Goal: Task Accomplishment & Management: Complete application form

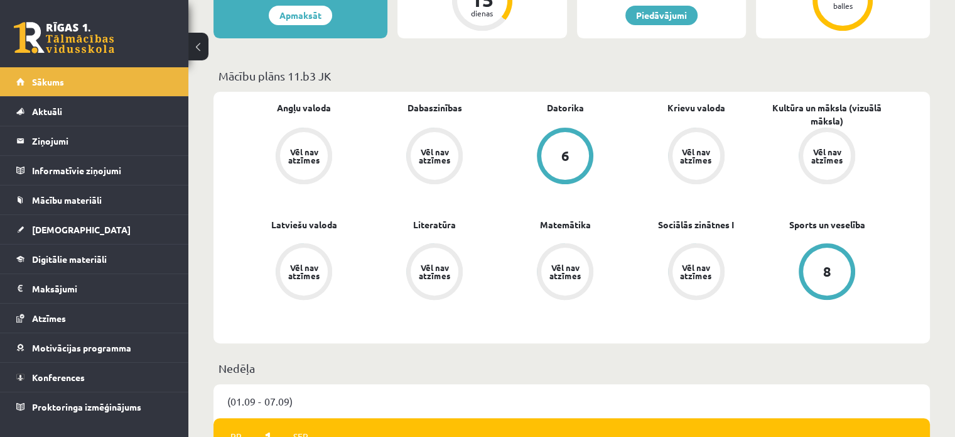
scroll to position [565, 0]
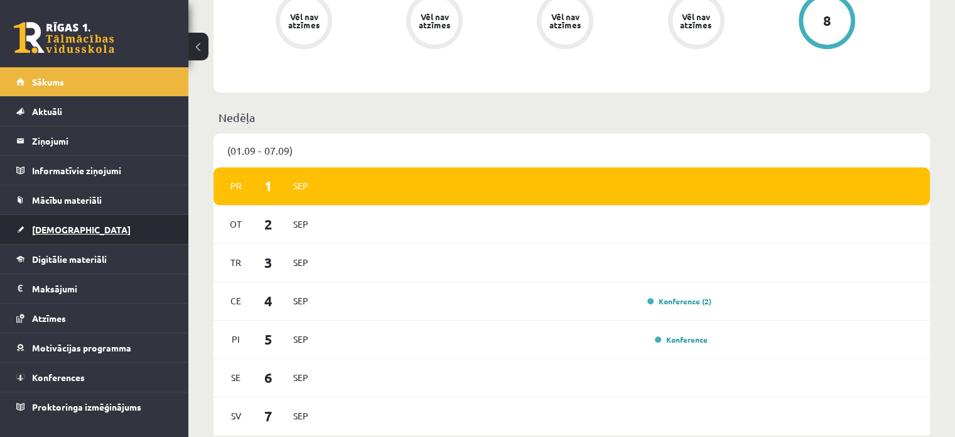
click at [32, 236] on link "[DEMOGRAPHIC_DATA]" at bounding box center [94, 229] width 156 height 29
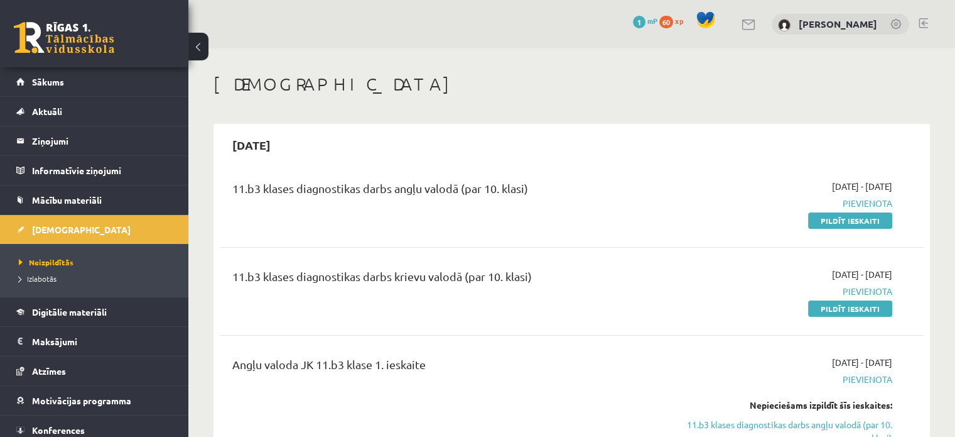
click at [487, 190] on div "11.b3 klases diagnostikas darbs angļu valodā (par 10. klasi)" at bounding box center [449, 191] width 434 height 23
click at [859, 214] on link "Pildīt ieskaiti" at bounding box center [850, 220] width 84 height 16
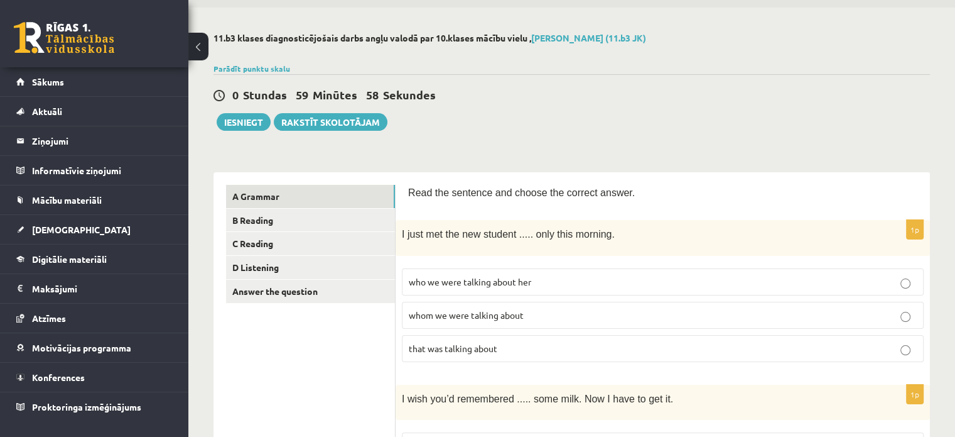
scroll to position [63, 0]
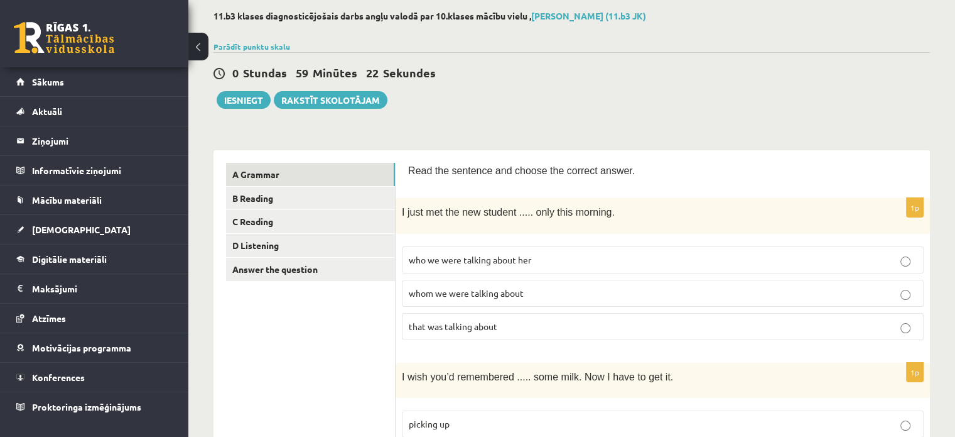
click at [438, 254] on span "who we were talking about her" at bounding box center [470, 259] width 122 height 11
drag, startPoint x: 384, startPoint y: 284, endPoint x: 407, endPoint y: 288, distance: 23.5
drag, startPoint x: 400, startPoint y: 291, endPoint x: 518, endPoint y: 292, distance: 118.1
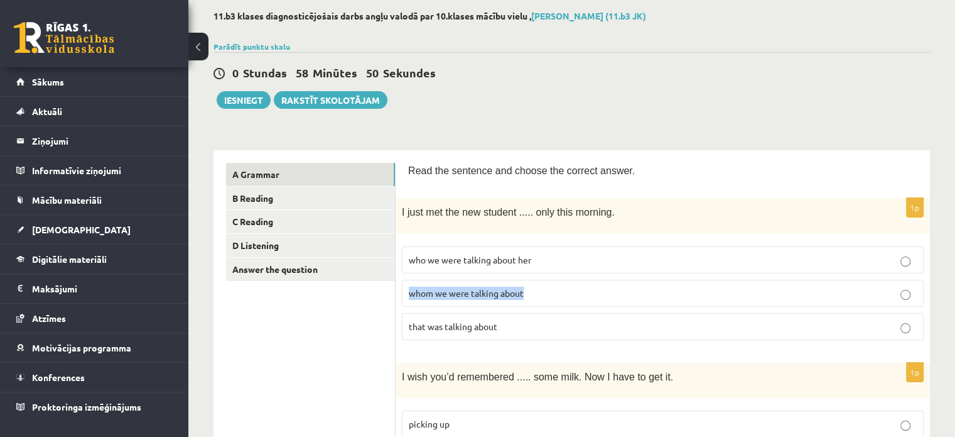
click at [546, 288] on div "1p I just met the new student ..... only this morning. who we were talking abou…" at bounding box center [663, 273] width 535 height 151
copy span "whom we were talking about"
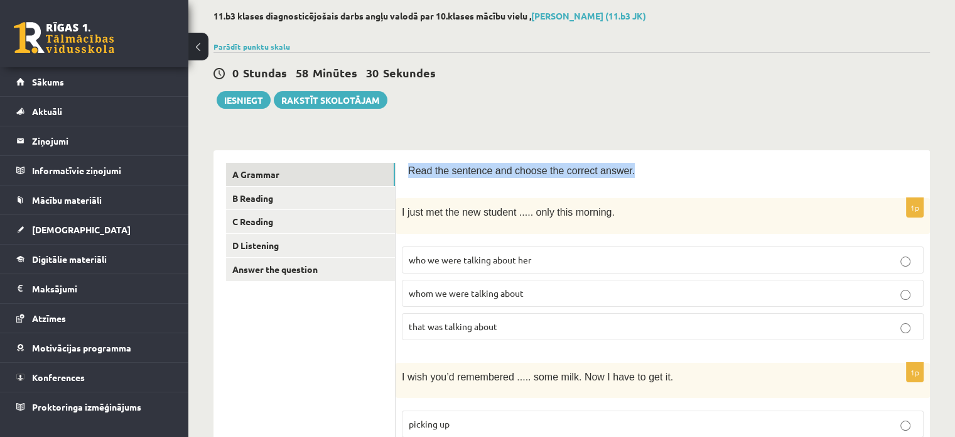
drag, startPoint x: 399, startPoint y: 161, endPoint x: 636, endPoint y: 168, distance: 237.5
click at [313, 174] on link "A Grammar" at bounding box center [310, 174] width 169 height 23
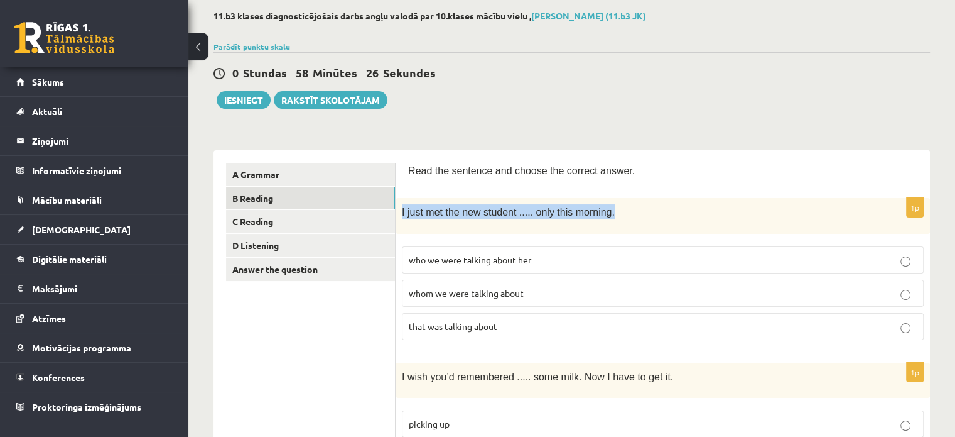
drag, startPoint x: 403, startPoint y: 209, endPoint x: 653, endPoint y: 207, distance: 250.0
click at [653, 207] on p "I just met the new student ..... only this morning." at bounding box center [631, 211] width 459 height 15
copy span "I just met the new student ..... only this morning."
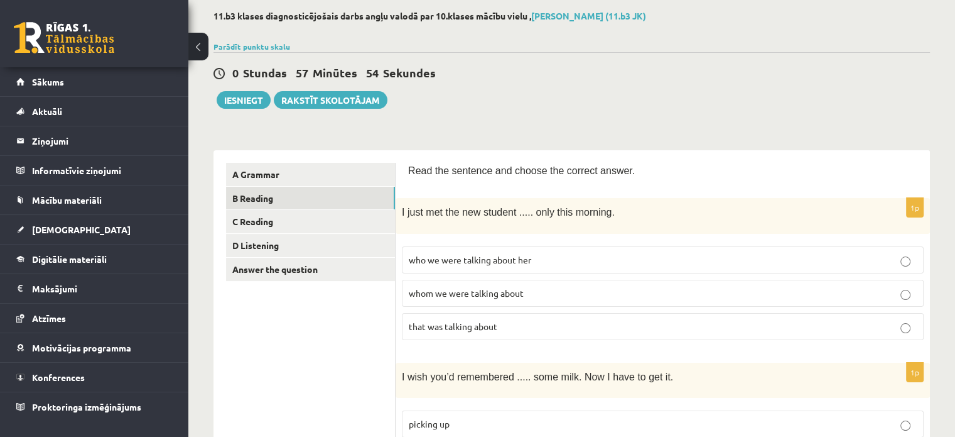
drag, startPoint x: 474, startPoint y: 323, endPoint x: 367, endPoint y: 288, distance: 112.8
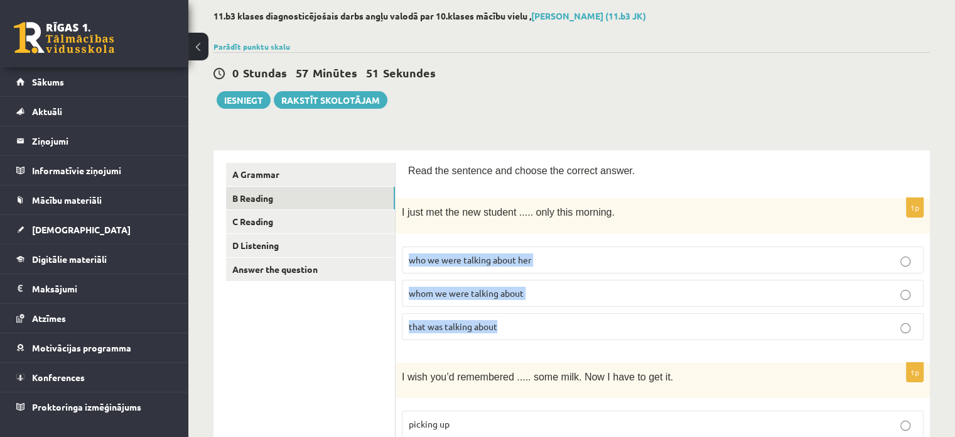
drag, startPoint x: 401, startPoint y: 253, endPoint x: 550, endPoint y: 310, distance: 160.1
click at [550, 310] on div "1p I just met the new student ..... only this morning. who we were talking abou…" at bounding box center [663, 273] width 535 height 151
copy fieldset "who we were talking about her whom we were talking about that was talking about"
click at [426, 281] on label "whom we were talking about" at bounding box center [663, 293] width 522 height 27
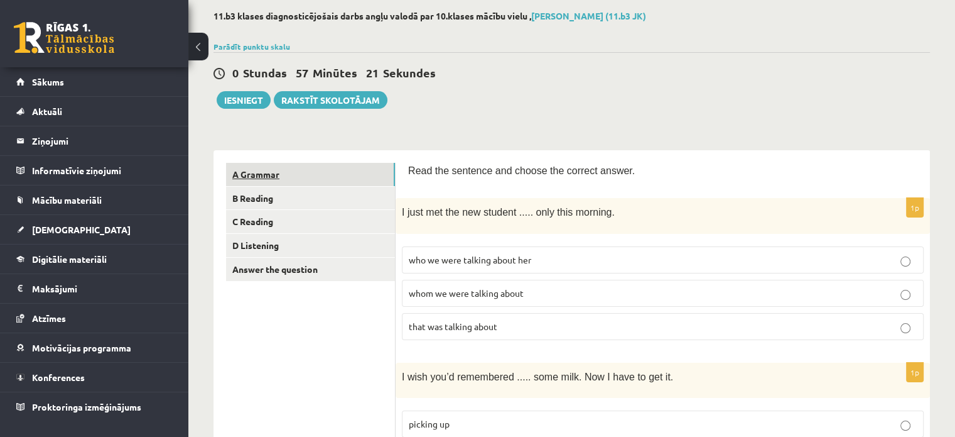
click at [296, 176] on link "A Grammar" at bounding box center [310, 174] width 169 height 23
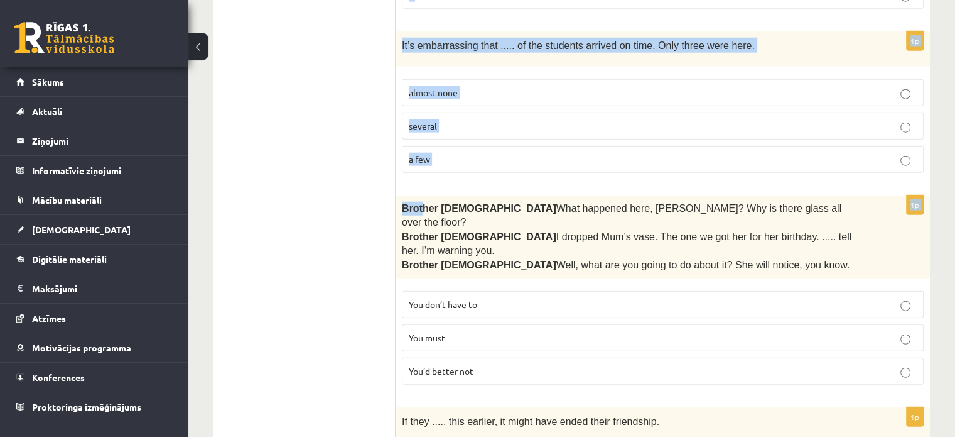
scroll to position [3185, 0]
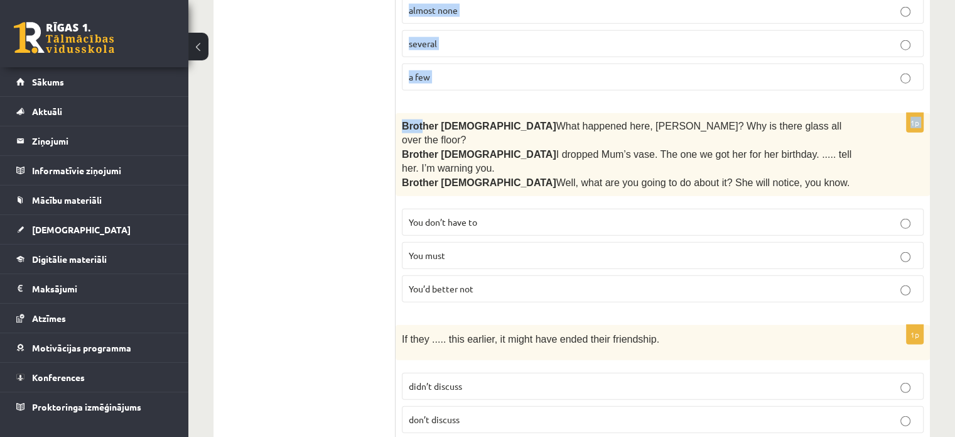
drag, startPoint x: 425, startPoint y: 166, endPoint x: 341, endPoint y: 168, distance: 83.6
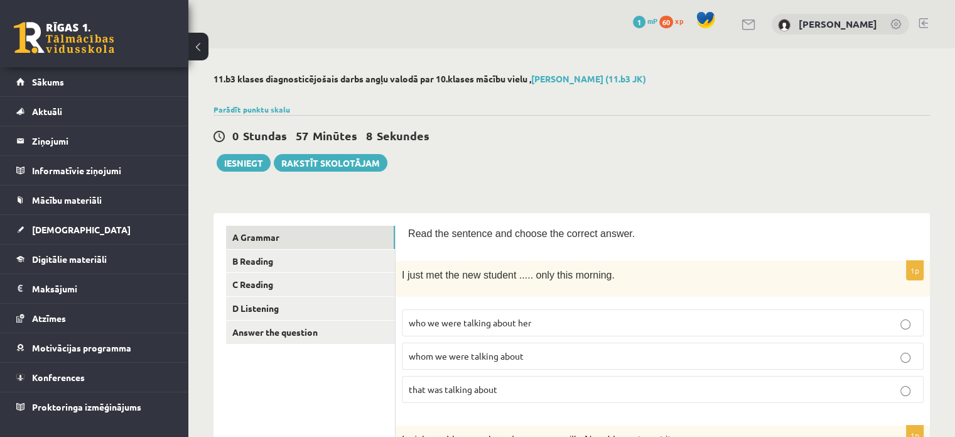
scroll to position [188, 0]
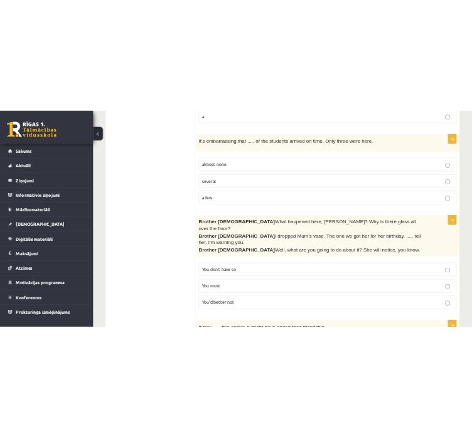
scroll to position [3185, 0]
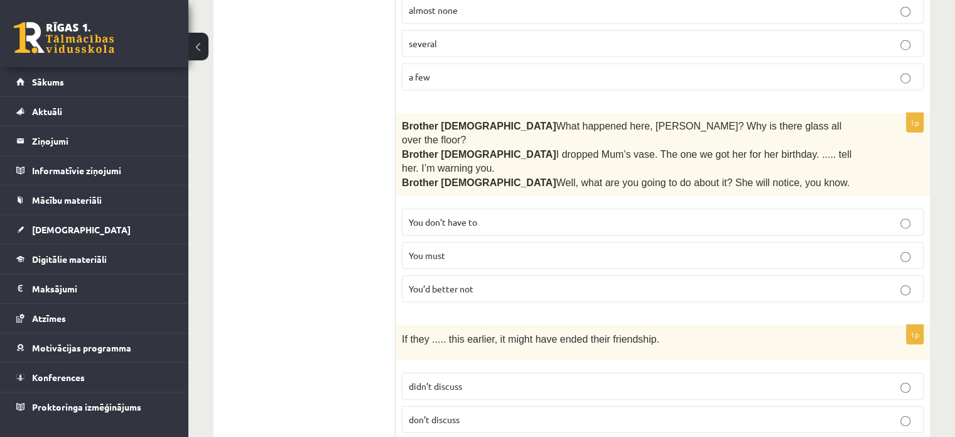
drag, startPoint x: 393, startPoint y: 246, endPoint x: 726, endPoint y: 421, distance: 377.1
copy div "Read the sentence and choose the correct answer. 1p I just met the new student …"
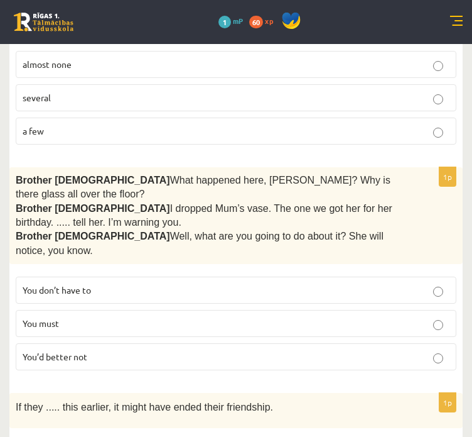
click at [339, 20] on div "0 Dāvanas 1 mP 60 xp" at bounding box center [236, 22] width 472 height 44
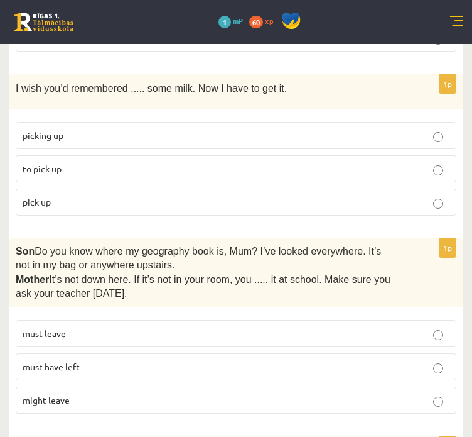
scroll to position [377, 0]
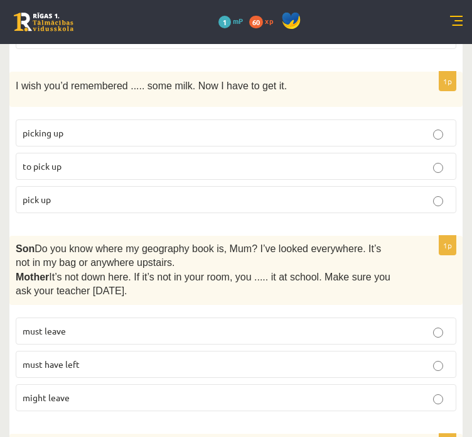
click at [66, 165] on p "to pick up" at bounding box center [236, 166] width 427 height 13
click at [70, 358] on span "must have left" at bounding box center [51, 363] width 57 height 11
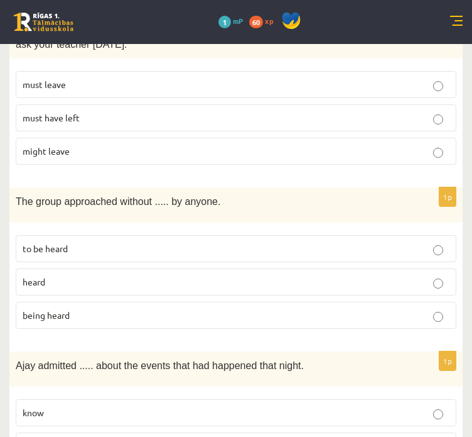
scroll to position [628, 0]
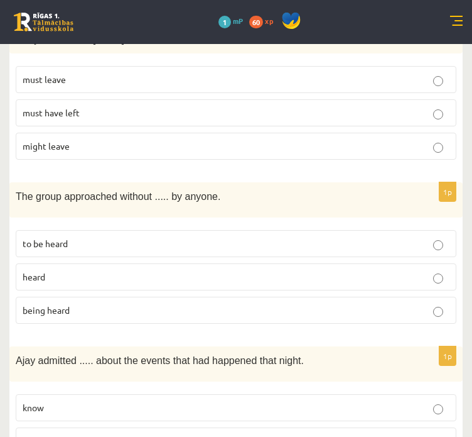
click at [73, 303] on p "being heard" at bounding box center [236, 309] width 427 height 13
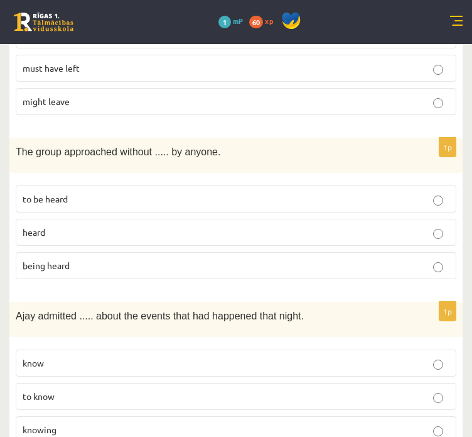
scroll to position [754, 0]
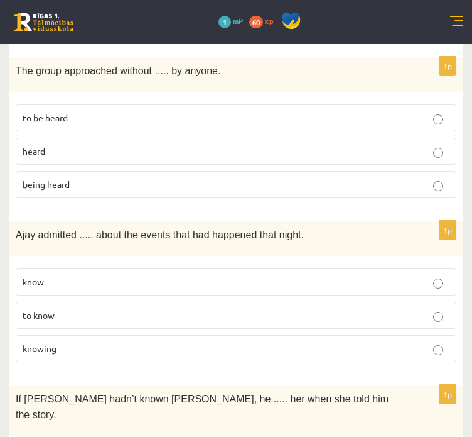
click at [56, 342] on span "knowing" at bounding box center [40, 347] width 34 height 11
drag, startPoint x: 56, startPoint y: 341, endPoint x: 40, endPoint y: 343, distance: 15.8
click at [40, 343] on span "knowing" at bounding box center [40, 347] width 34 height 11
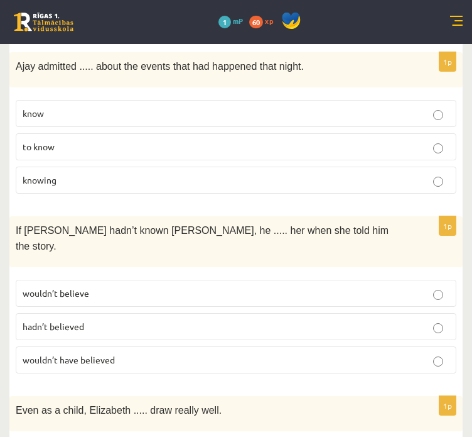
scroll to position [942, 0]
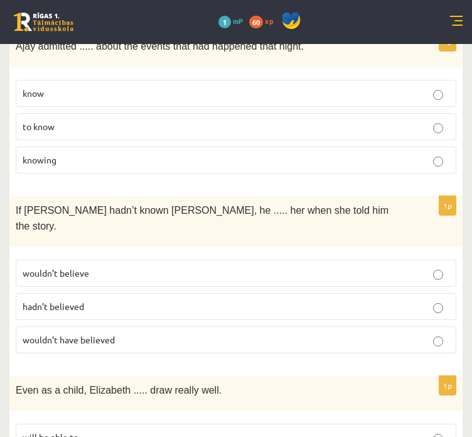
click at [53, 334] on span "wouldn’t have believed" at bounding box center [69, 339] width 92 height 11
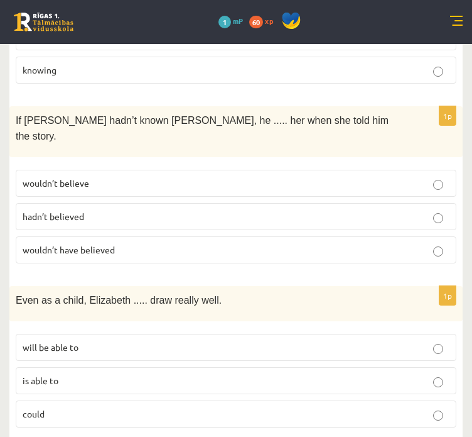
scroll to position [1068, 0]
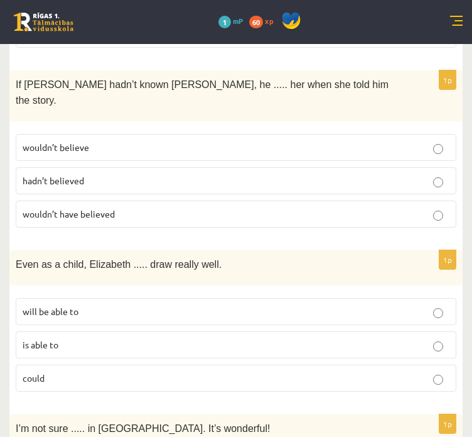
click at [60, 371] on p "could" at bounding box center [236, 377] width 427 height 13
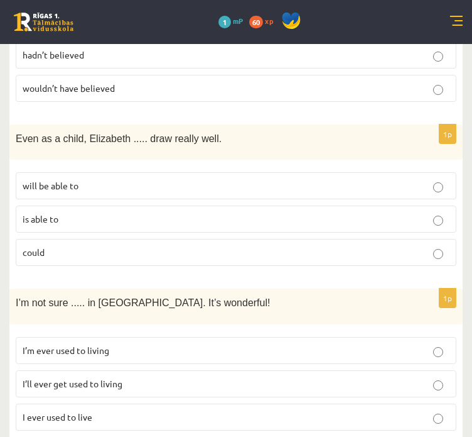
scroll to position [1256, 0]
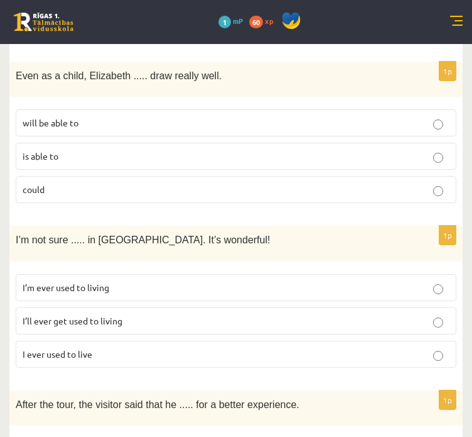
click at [51, 315] on span "I’ll ever get used to living" at bounding box center [73, 320] width 100 height 11
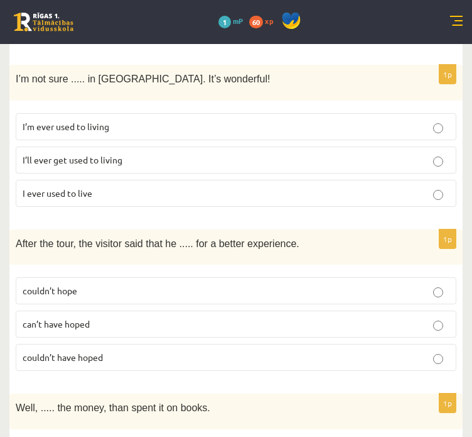
scroll to position [1445, 0]
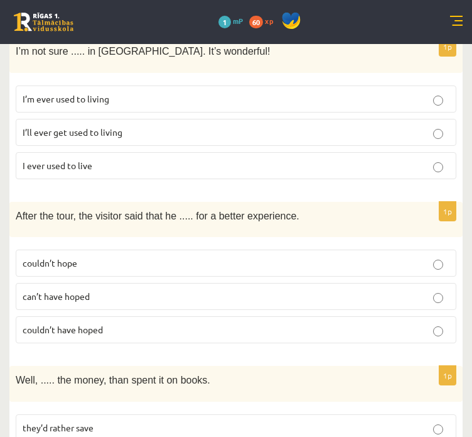
click at [74, 290] on span "can’t have hoped" at bounding box center [56, 295] width 67 height 11
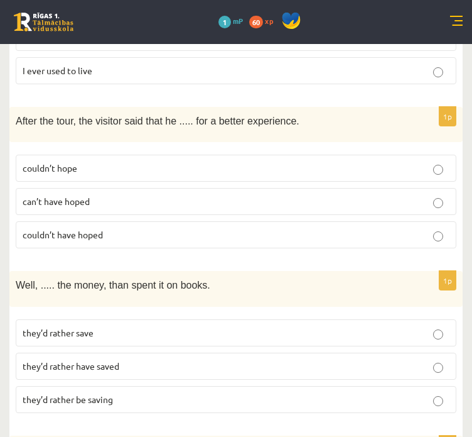
scroll to position [1570, 0]
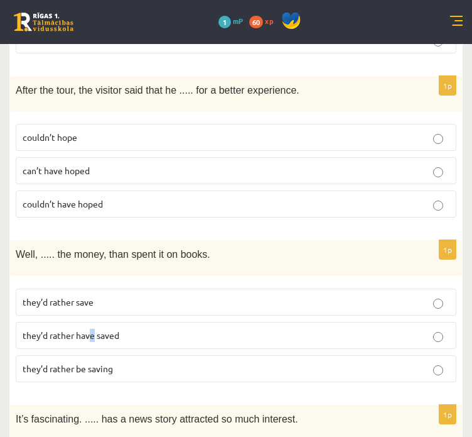
click at [92, 329] on p "they’d rather have saved" at bounding box center [236, 335] width 427 height 13
click at [93, 329] on span "they’d rather have saved" at bounding box center [71, 334] width 97 height 11
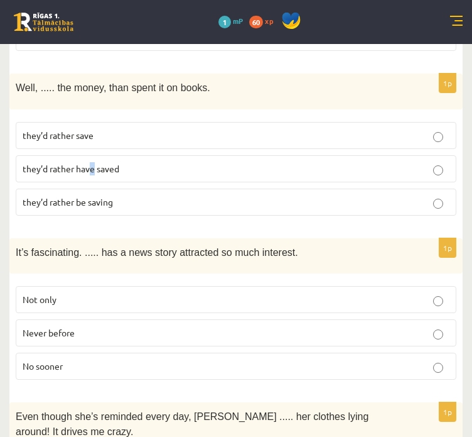
scroll to position [1759, 0]
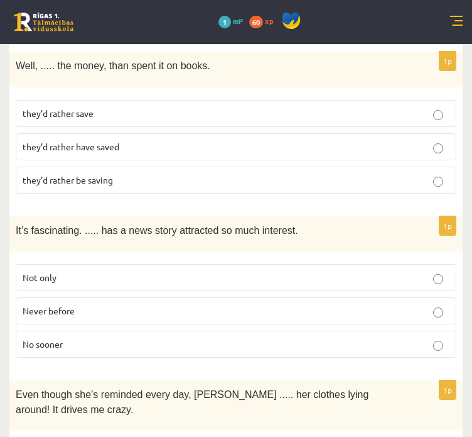
click at [60, 305] on span "Never before" at bounding box center [49, 310] width 52 height 11
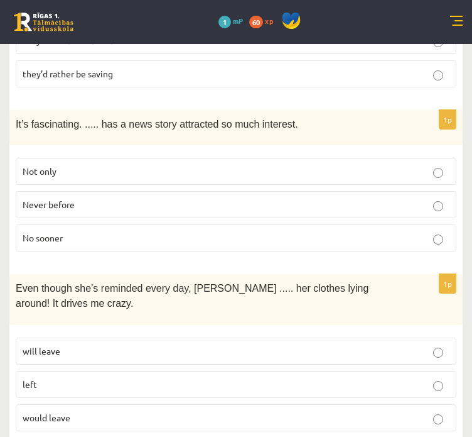
scroll to position [1884, 0]
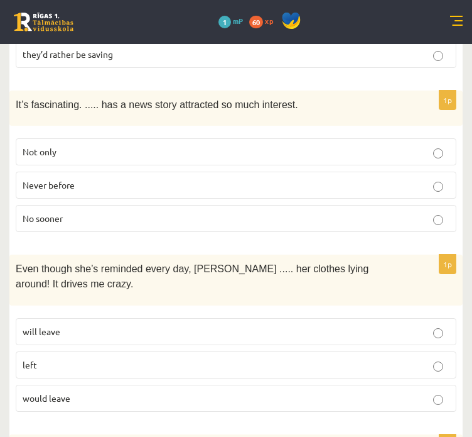
click at [37, 325] on p "will leave" at bounding box center [236, 331] width 427 height 13
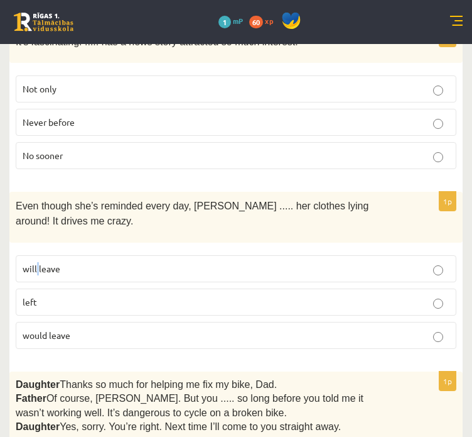
scroll to position [2010, 0]
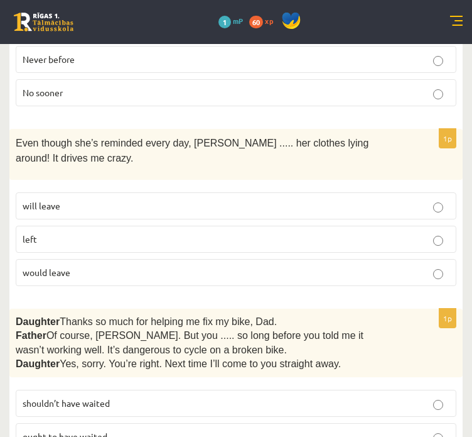
click at [60, 199] on p "will leave" at bounding box center [236, 205] width 427 height 13
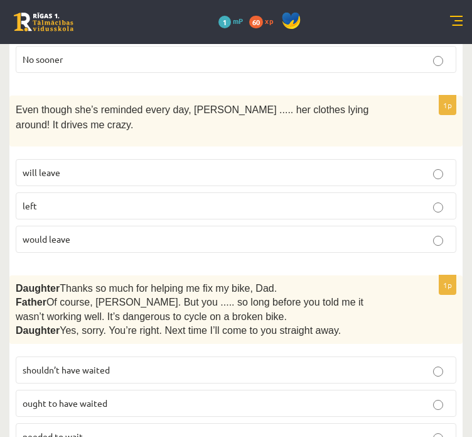
scroll to position [2136, 0]
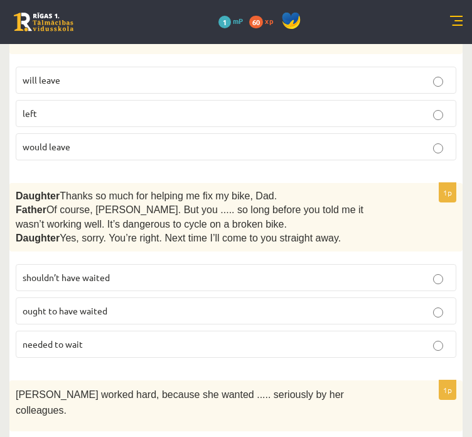
click at [64, 271] on span "shouldn’t have waited" at bounding box center [66, 276] width 87 height 11
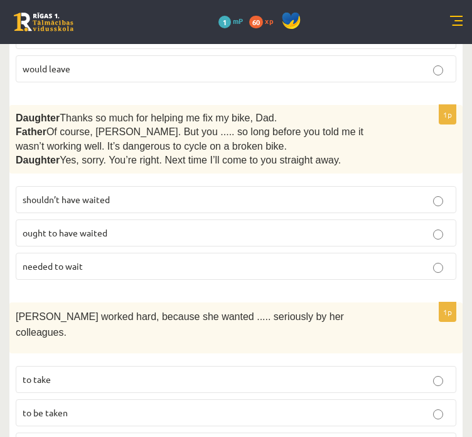
scroll to position [2261, 0]
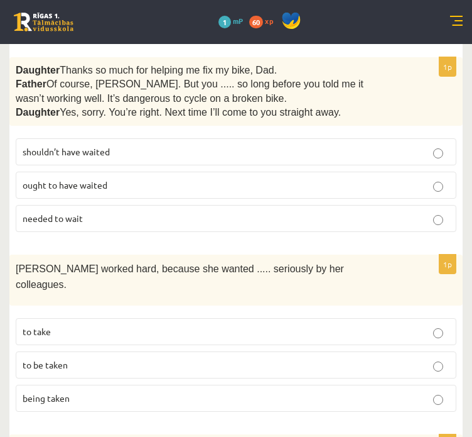
click at [38, 359] on span "to be taken" at bounding box center [45, 364] width 45 height 11
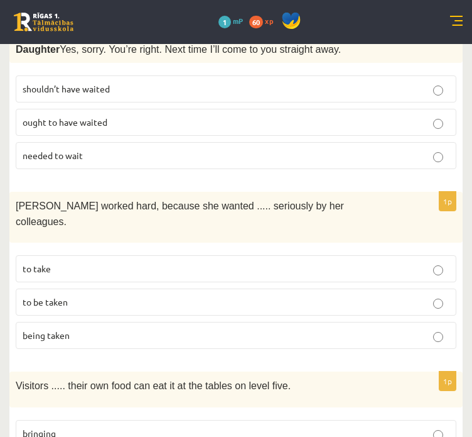
scroll to position [2387, 0]
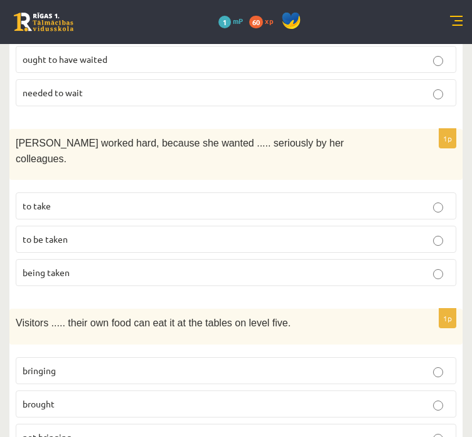
click at [58, 357] on label "bringing" at bounding box center [236, 370] width 441 height 27
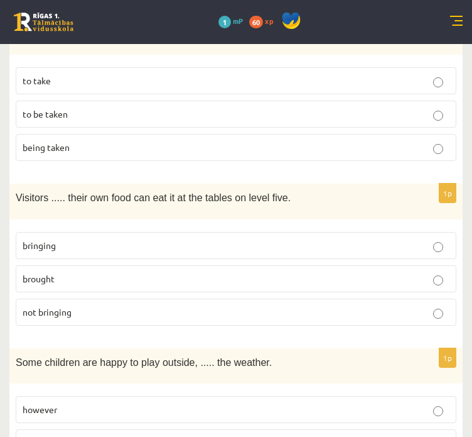
scroll to position [2513, 0]
click at [55, 436] on span "whatever" at bounding box center [42, 441] width 38 height 11
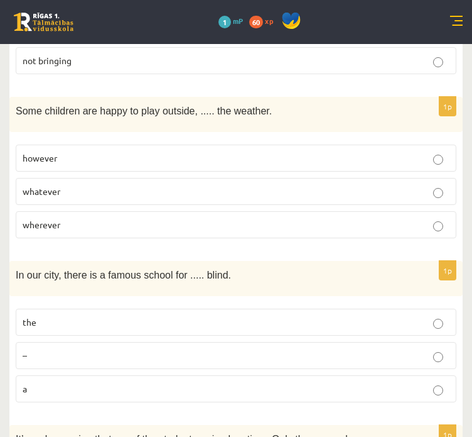
scroll to position [2764, 0]
click at [22, 308] on label "the" at bounding box center [236, 321] width 441 height 27
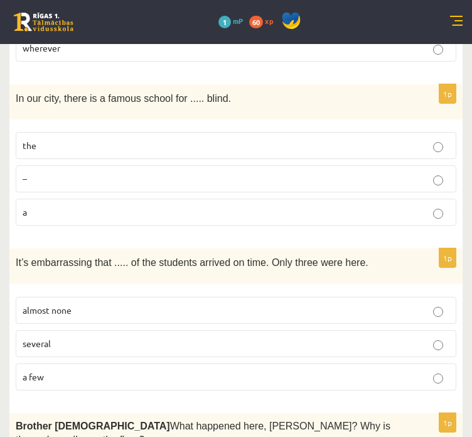
scroll to position [2952, 0]
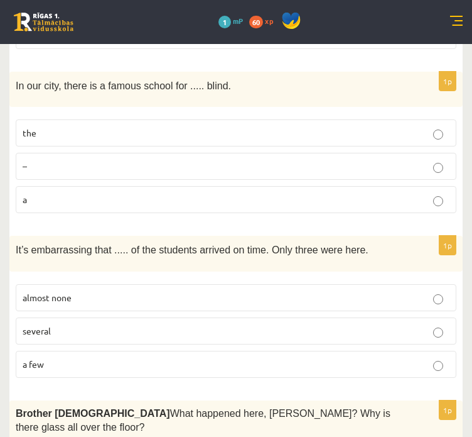
click at [71, 291] on span "almost none" at bounding box center [47, 296] width 49 height 11
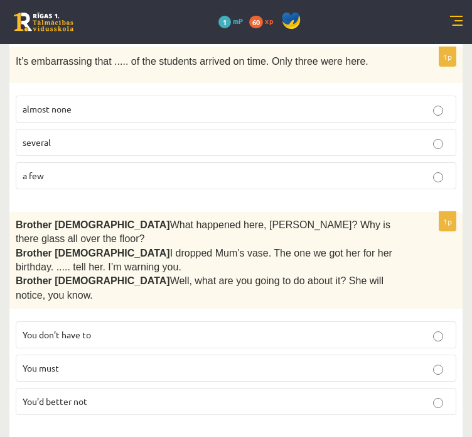
scroll to position [3203, 0]
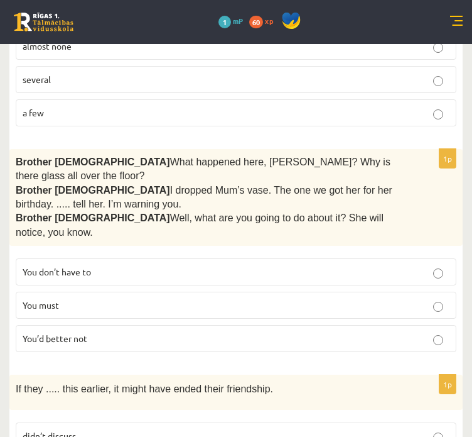
click at [65, 332] on span "You’d better not" at bounding box center [55, 337] width 65 height 11
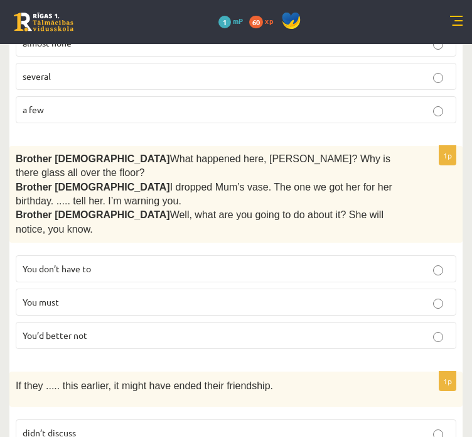
scroll to position [3207, 0]
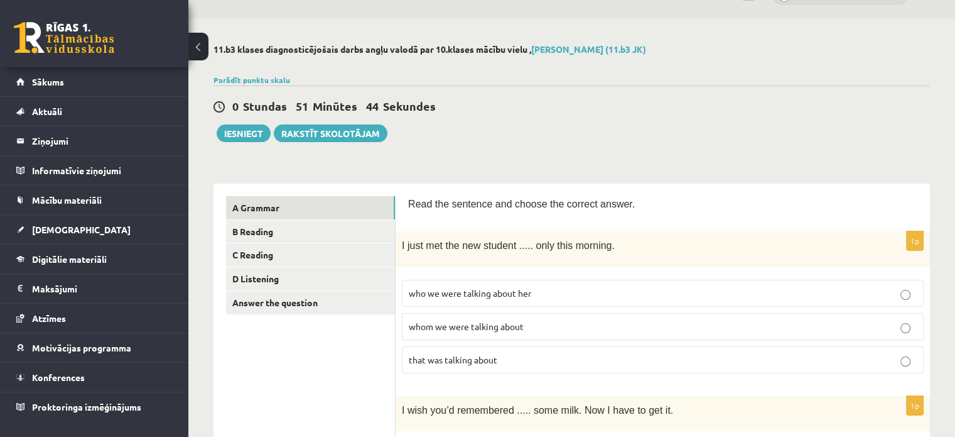
scroll to position [0, 0]
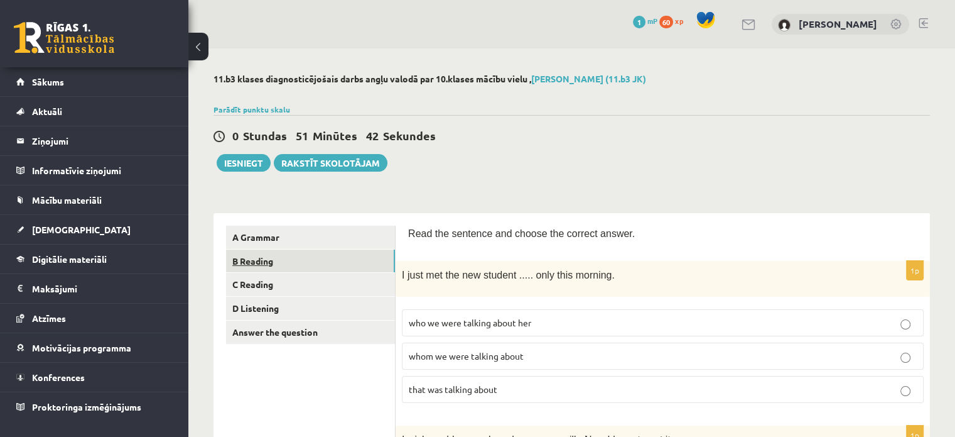
click at [257, 259] on link "B Reading" at bounding box center [310, 260] width 169 height 23
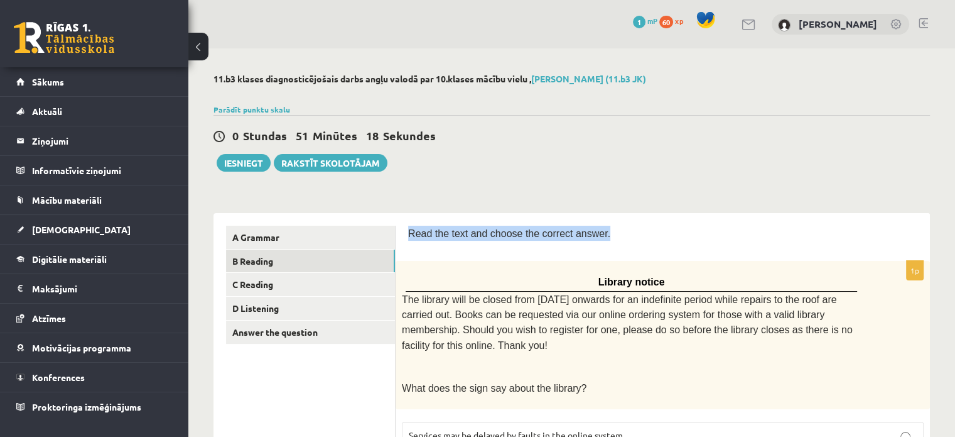
drag, startPoint x: 410, startPoint y: 233, endPoint x: 584, endPoint y: 192, distance: 179.5
drag, startPoint x: 499, startPoint y: 271, endPoint x: 479, endPoint y: 266, distance: 21.3
click at [480, 266] on div "Library notice The library will be closed from Monday onwards for an indefinite…" at bounding box center [663, 335] width 535 height 148
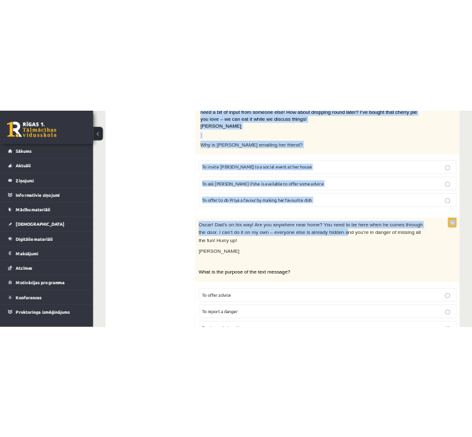
scroll to position [1500, 0]
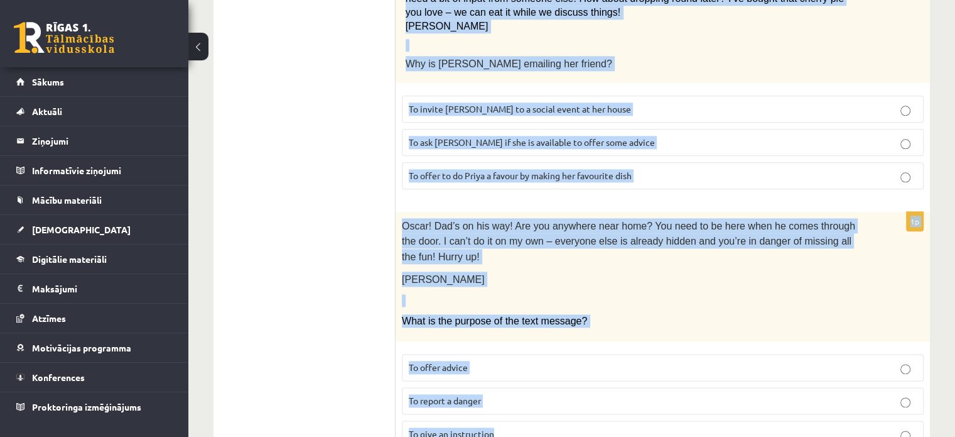
drag, startPoint x: 408, startPoint y: 230, endPoint x: 913, endPoint y: 418, distance: 538.8
copy form "Read the text and choose the correct answer. 1p Library notice The library will…"
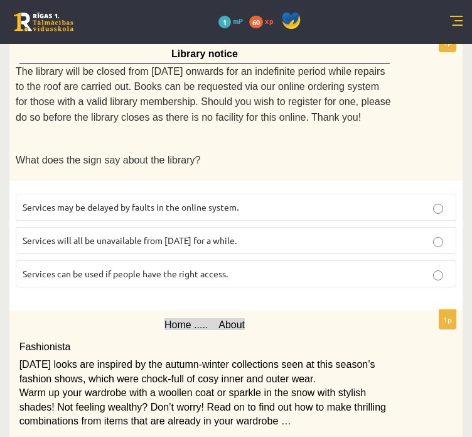
scroll to position [188, 0]
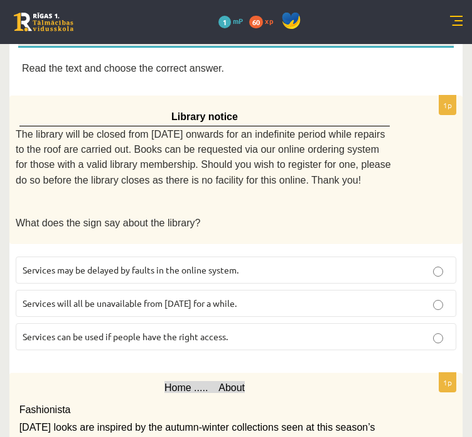
click at [109, 330] on span "Services can be used if people have the right access." at bounding box center [125, 335] width 205 height 11
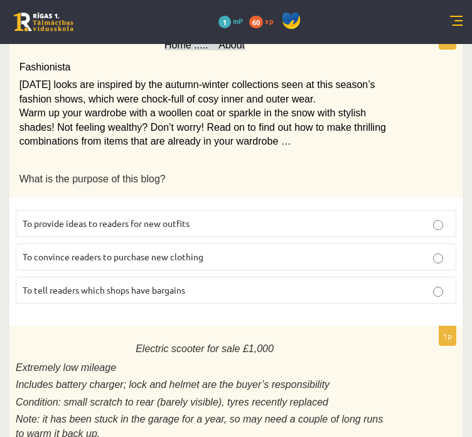
scroll to position [503, 0]
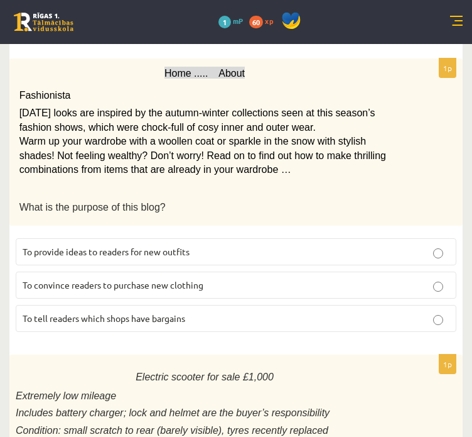
click at [96, 246] on p "To provide ideas to readers for new outfits" at bounding box center [236, 251] width 427 height 13
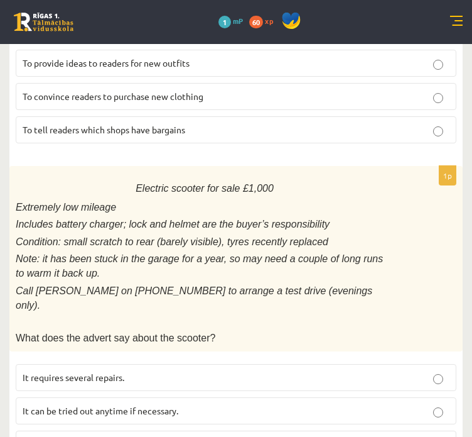
scroll to position [754, 0]
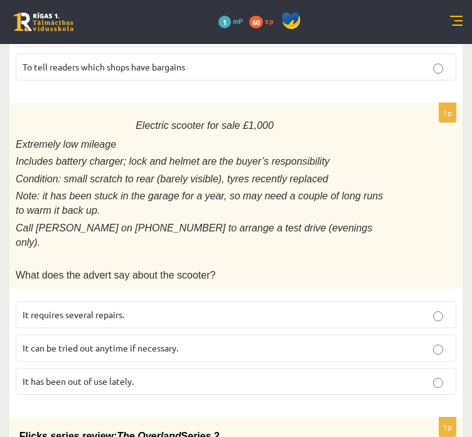
click at [106, 375] on span "It has been out of use lately." at bounding box center [78, 380] width 111 height 11
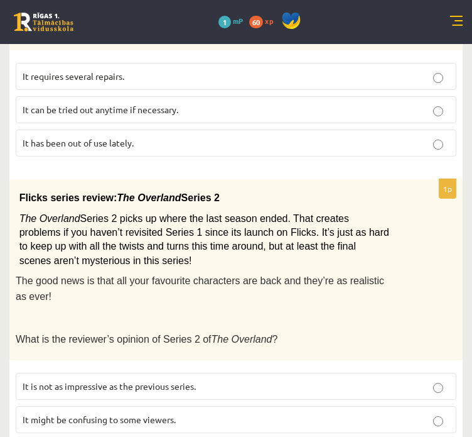
scroll to position [1068, 0]
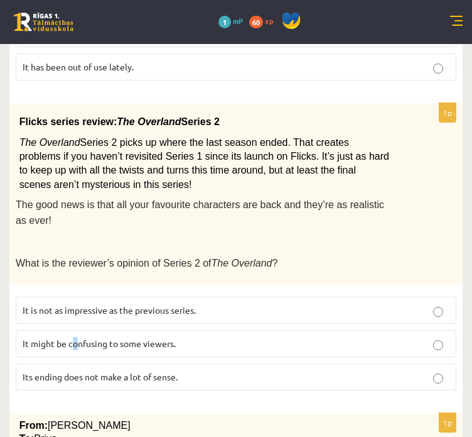
click at [73, 337] on span "It might be confusing to some viewers." at bounding box center [99, 342] width 153 height 11
click at [137, 337] on span "It might be confusing to some viewers." at bounding box center [99, 342] width 153 height 11
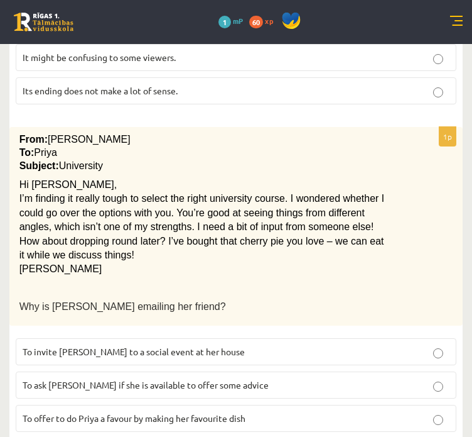
scroll to position [1382, 0]
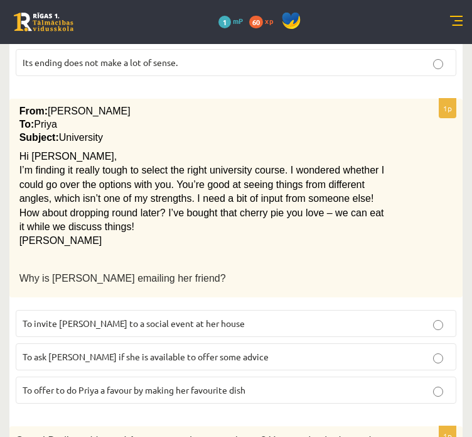
click at [114, 350] on span "To ask Priya if she is available to offer some advice" at bounding box center [146, 355] width 246 height 11
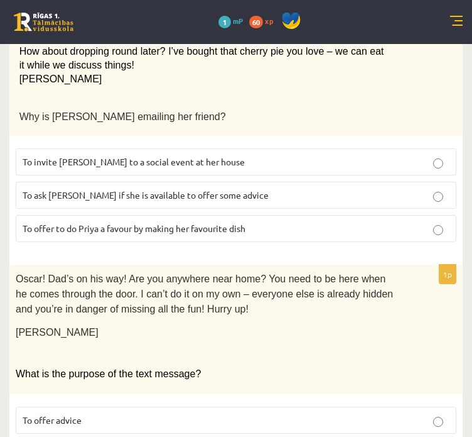
scroll to position [1563, 0]
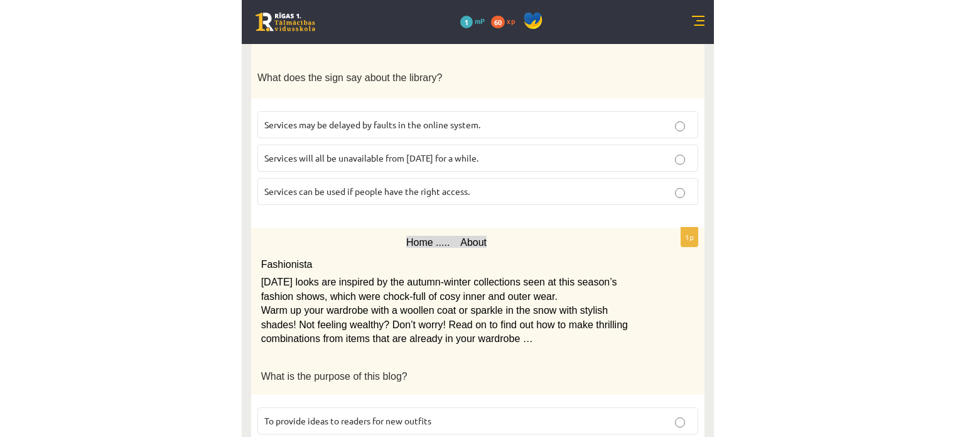
scroll to position [0, 0]
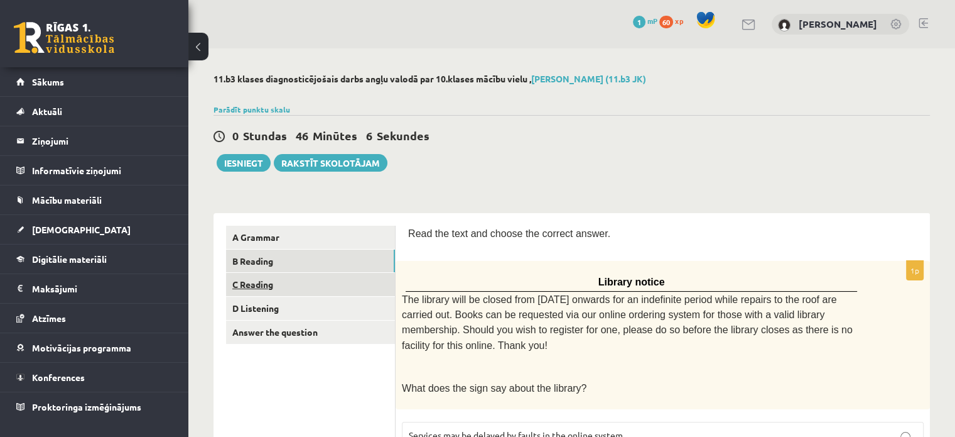
click at [252, 287] on link "C Reading" at bounding box center [310, 284] width 169 height 23
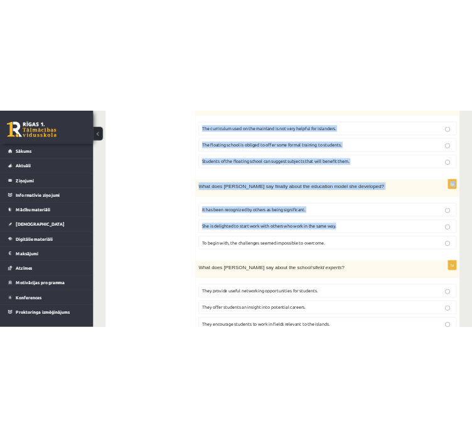
scroll to position [1271, 0]
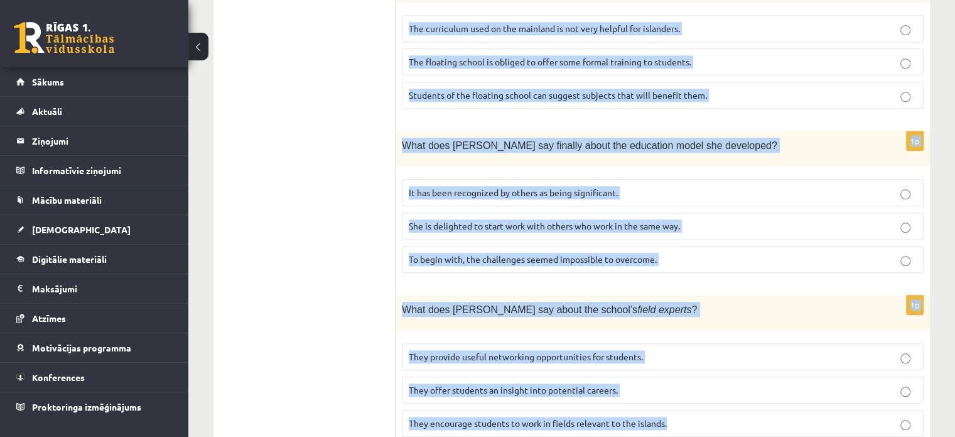
drag, startPoint x: 407, startPoint y: 171, endPoint x: 830, endPoint y: 433, distance: 497.0
copy form "Read the article about an unusual school and choose the correct answer for each…"
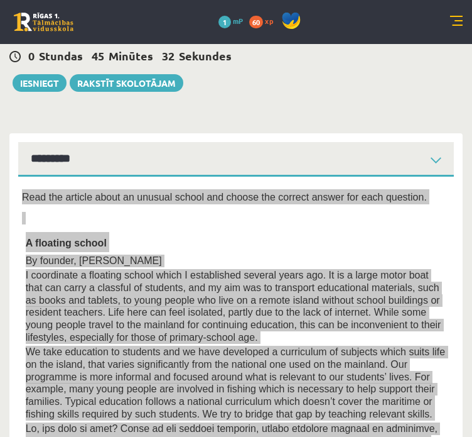
scroll to position [0, 0]
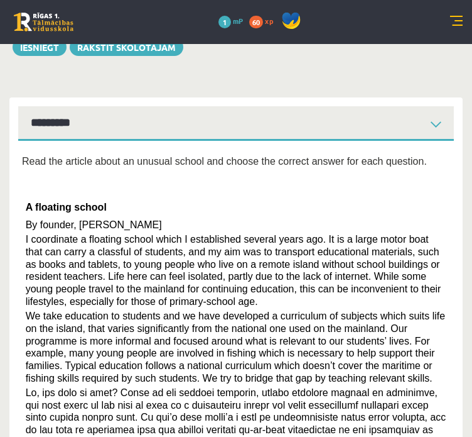
scroll to position [126, 0]
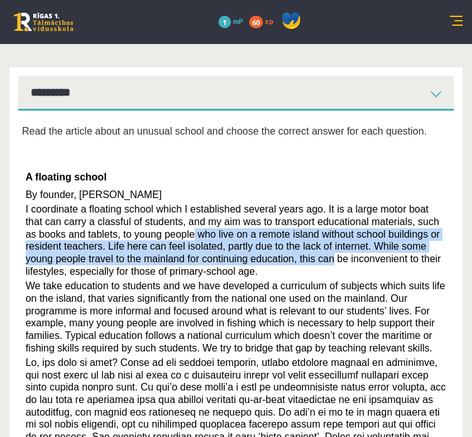
drag, startPoint x: 124, startPoint y: 231, endPoint x: 201, endPoint y: 256, distance: 81.2
click at [201, 256] on span "I coordinate a floating school which I established several years ago. It is a l…" at bounding box center [234, 240] width 416 height 72
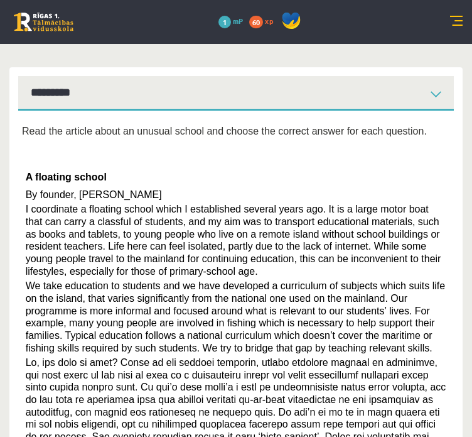
click at [198, 206] on span "I coordinate a floating school which I established several years ago. It is a l…" at bounding box center [234, 240] width 416 height 72
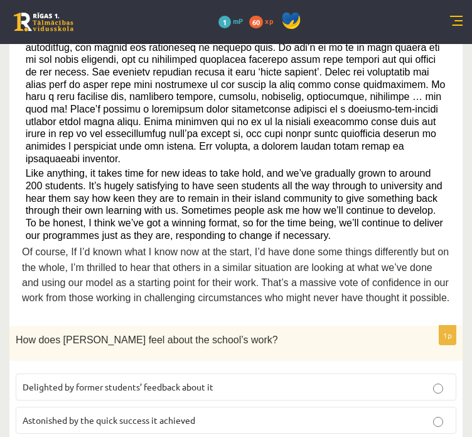
scroll to position [565, 0]
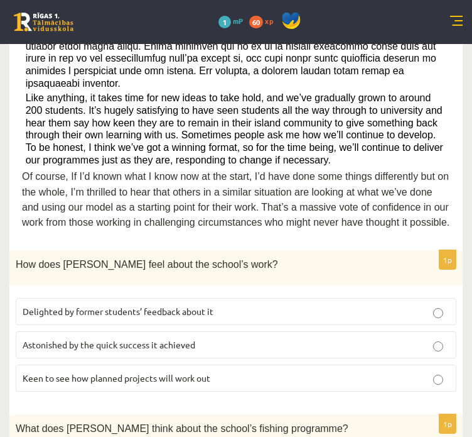
click at [138, 305] on span "Delighted by former students’ feedback about it" at bounding box center [118, 310] width 191 height 11
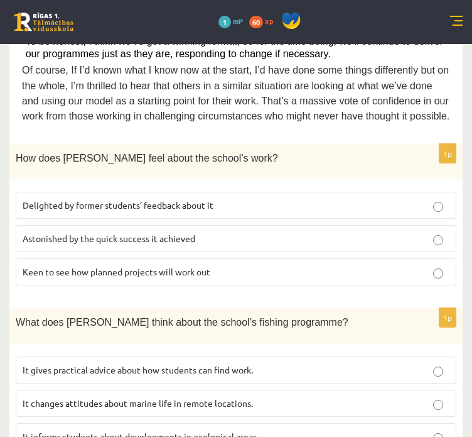
scroll to position [691, 0]
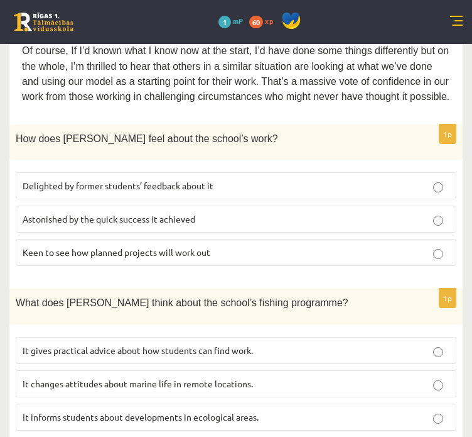
click at [204, 411] on span "It informs students about developments in ecological areas." at bounding box center [141, 416] width 236 height 11
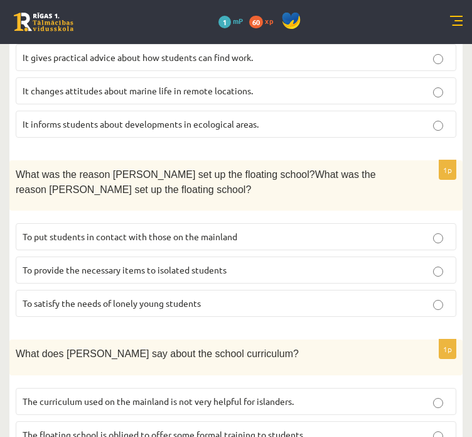
scroll to position [1005, 0]
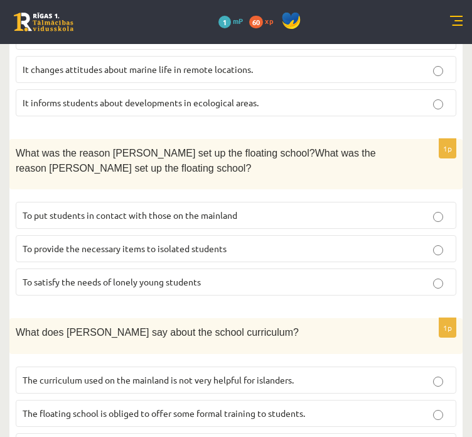
click at [146, 242] on span "To provide the necessary items to isolated students" at bounding box center [125, 247] width 204 height 11
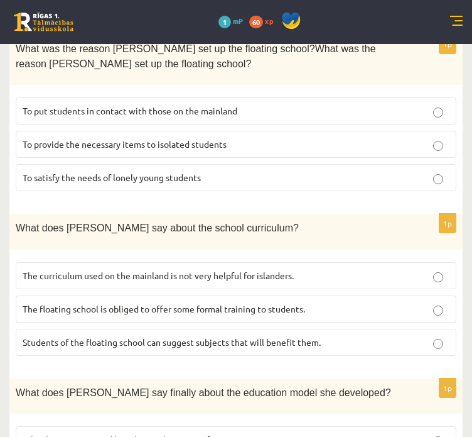
scroll to position [1131, 0]
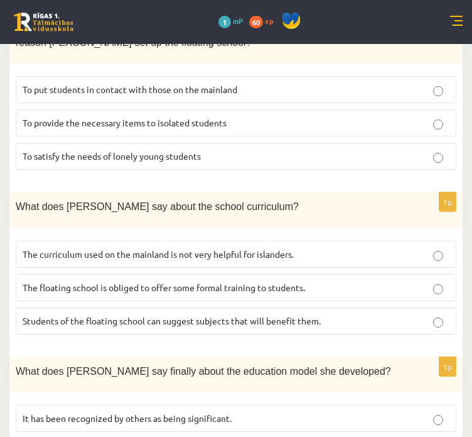
click at [156, 248] on span "The curriculum used on the mainland is not very helpful for islanders." at bounding box center [158, 253] width 271 height 11
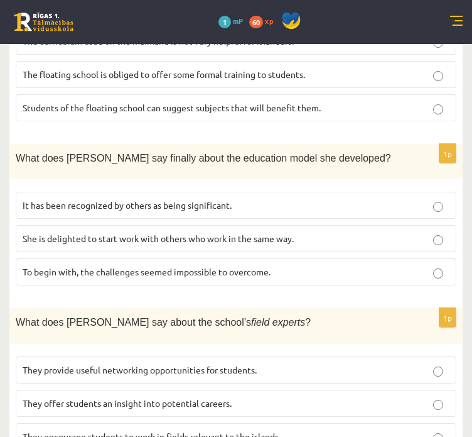
scroll to position [1354, 0]
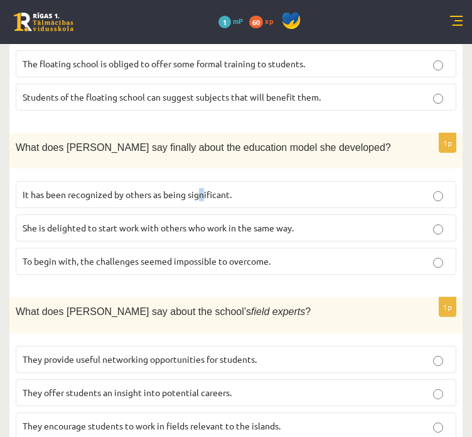
click at [202, 188] on span "It has been recognized by others as being significant." at bounding box center [127, 193] width 209 height 11
click at [203, 188] on span "It has been recognized by others as being significant." at bounding box center [127, 193] width 209 height 11
click at [136, 386] on span "They offer students an insight into potential careers." at bounding box center [127, 391] width 209 height 11
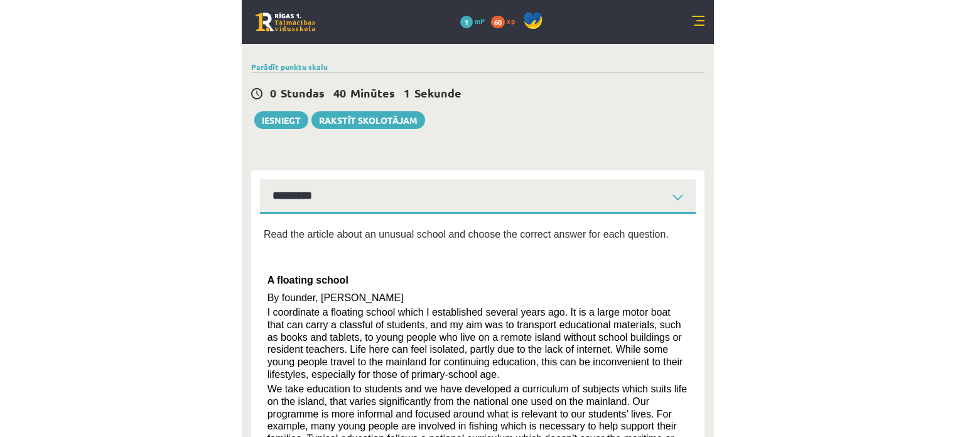
scroll to position [0, 0]
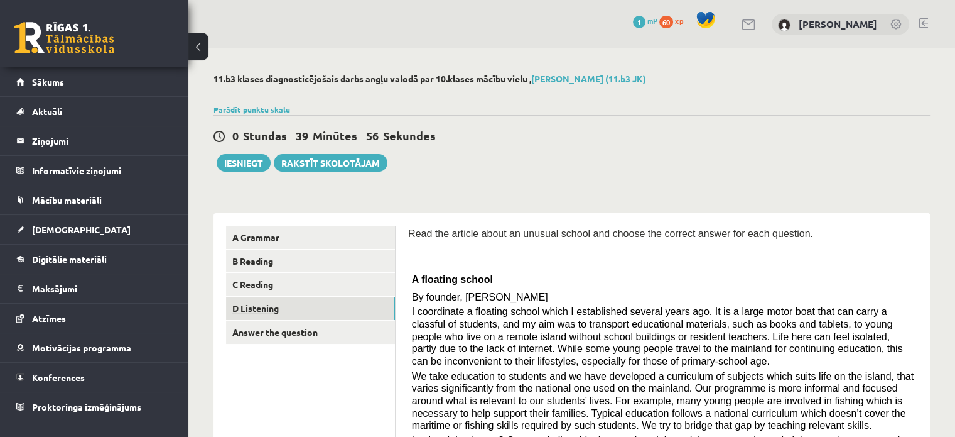
click at [247, 308] on link "D Listening" at bounding box center [310, 307] width 169 height 23
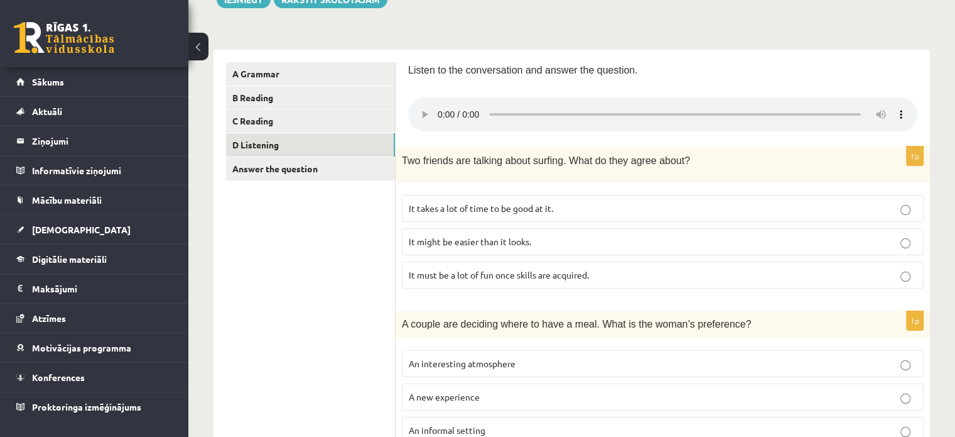
scroll to position [63, 0]
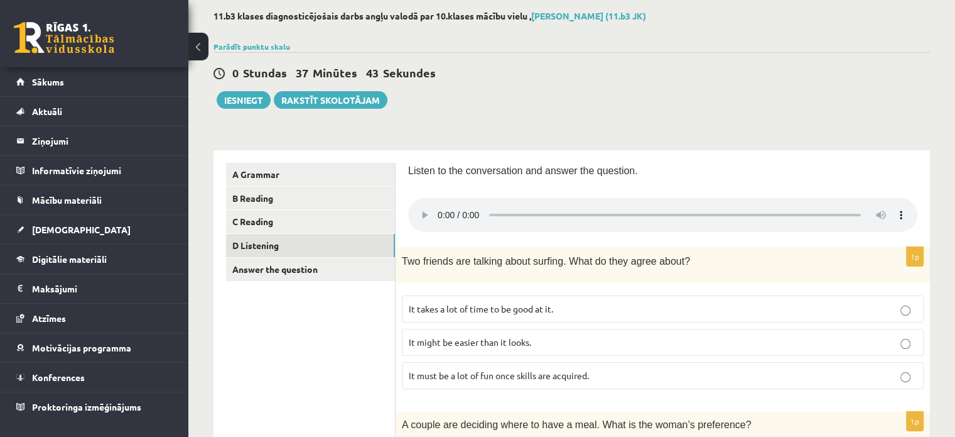
click at [459, 168] on span "Listen to the conversation and answer the question." at bounding box center [523, 170] width 230 height 11
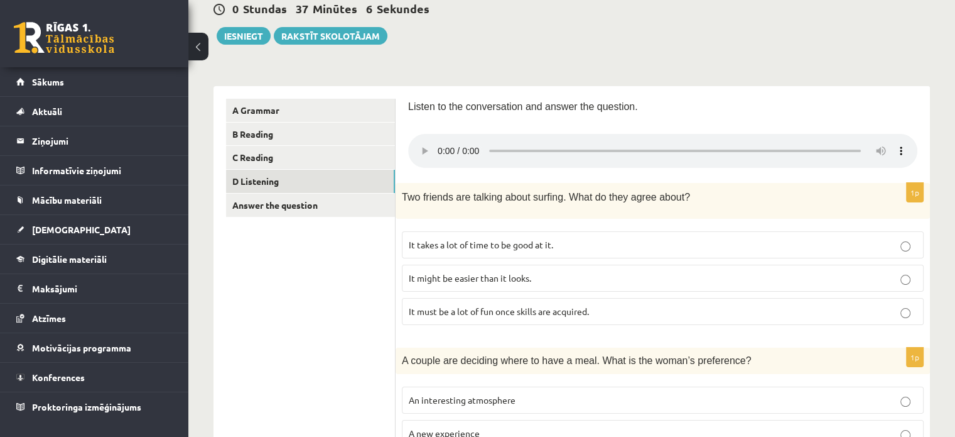
scroll to position [126, 0]
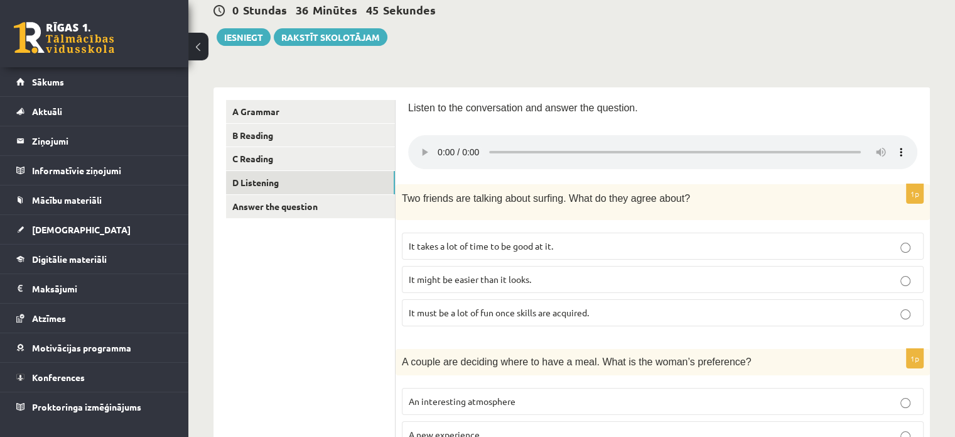
click at [524, 245] on span "It takes a lot of time to be good at it." at bounding box center [481, 245] width 144 height 11
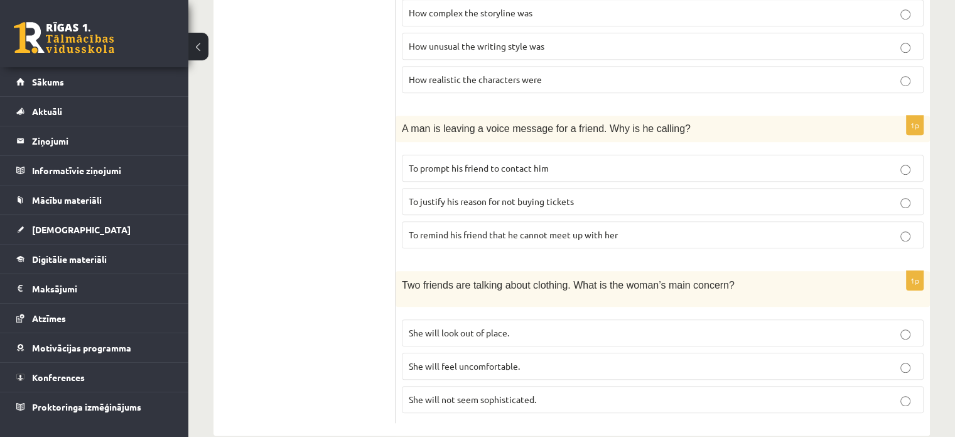
scroll to position [857, 0]
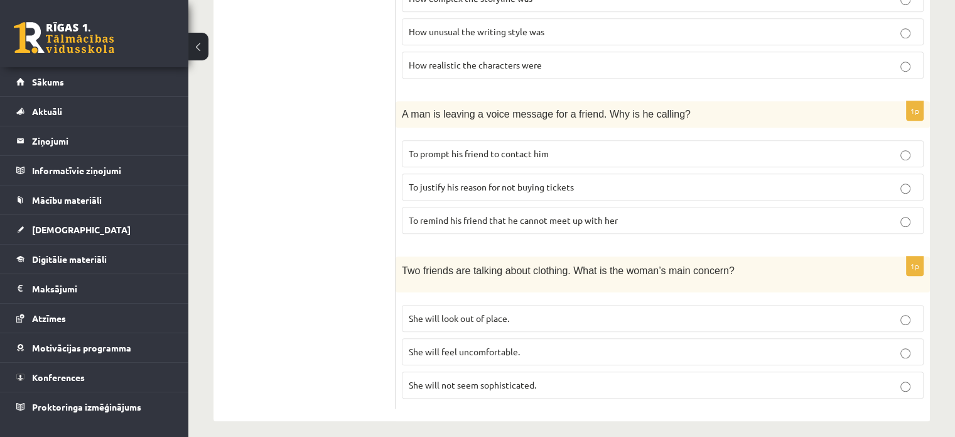
click at [535, 181] on span "To justify his reason for not buying tickets" at bounding box center [491, 186] width 165 height 11
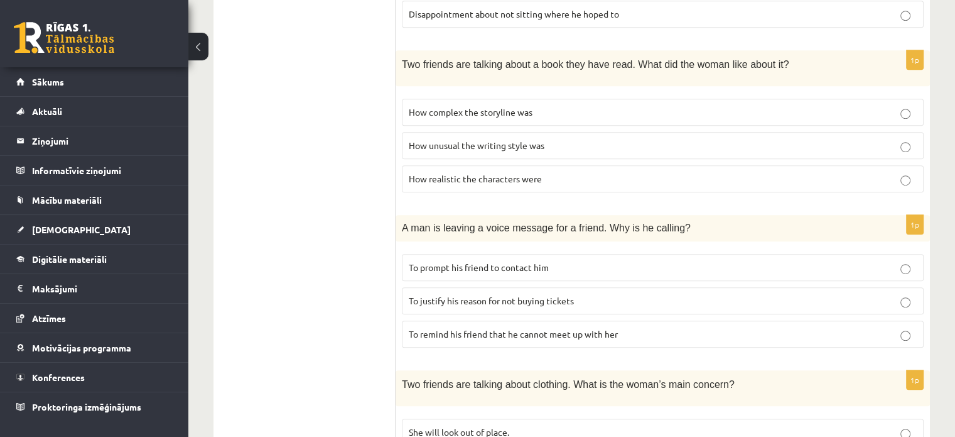
scroll to position [668, 0]
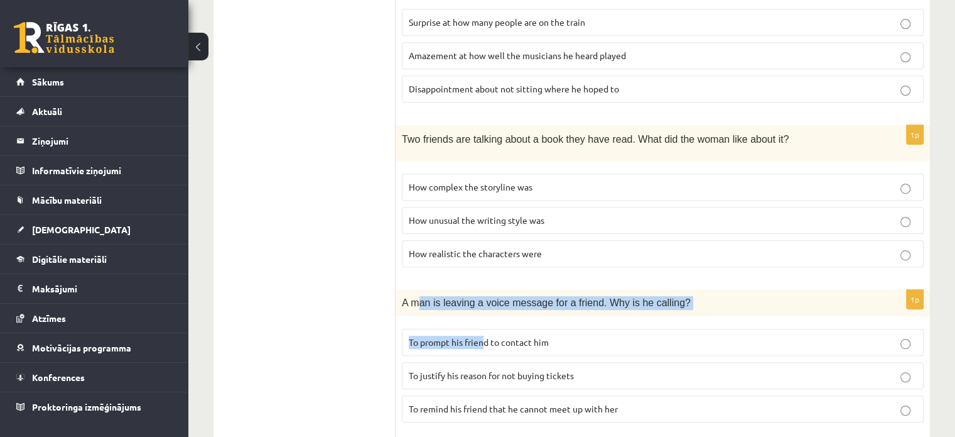
drag, startPoint x: 521, startPoint y: 321, endPoint x: 530, endPoint y: 320, distance: 8.9
click at [528, 321] on div "1p A man is leaving a voice message for a friend. Why is he calling? To prompt …" at bounding box center [663, 361] width 535 height 143
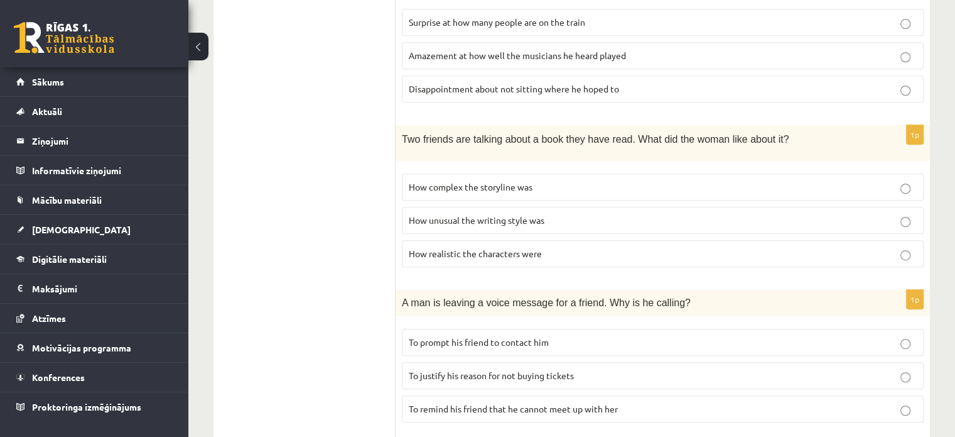
click at [376, 230] on ul "A Grammar B Reading C Reading D Listening Answer the question" at bounding box center [311, 77] width 170 height 1040
click at [448, 214] on span "How unusual the writing style was" at bounding box center [477, 219] width 136 height 11
click at [445, 214] on span "How unusual the writing style was" at bounding box center [477, 219] width 136 height 11
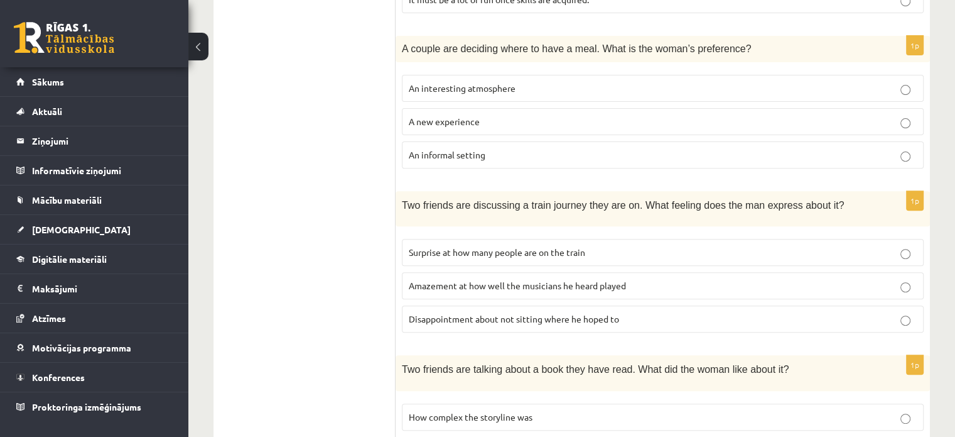
scroll to position [440, 0]
click at [618, 318] on p "Disappointment about not sitting where he hoped to" at bounding box center [663, 317] width 508 height 13
click at [543, 283] on span "Amazement at how well the musicians he heard played" at bounding box center [517, 283] width 217 height 11
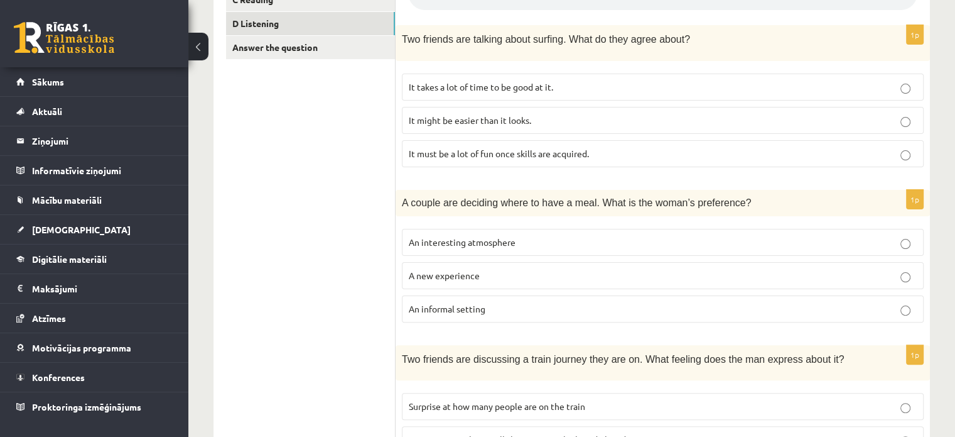
scroll to position [314, 0]
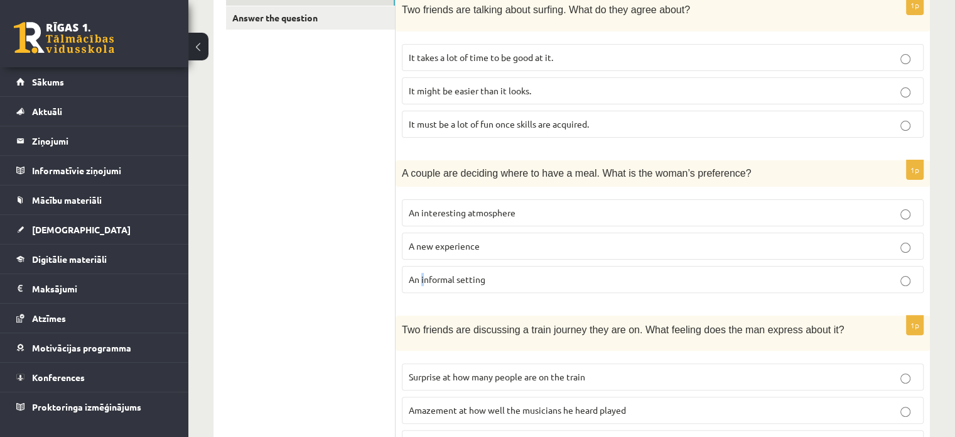
drag, startPoint x: 427, startPoint y: 263, endPoint x: 436, endPoint y: 231, distance: 34.0
click at [430, 253] on fieldset "An interesting atmosphere A new experience An informal setting" at bounding box center [663, 245] width 522 height 104
click at [345, 241] on ul "A Grammar B Reading C Reading D Listening Answer the question" at bounding box center [311, 431] width 170 height 1040
click at [432, 207] on span "An interesting atmosphere" at bounding box center [462, 212] width 107 height 11
click at [447, 282] on p "An informal setting" at bounding box center [663, 279] width 508 height 13
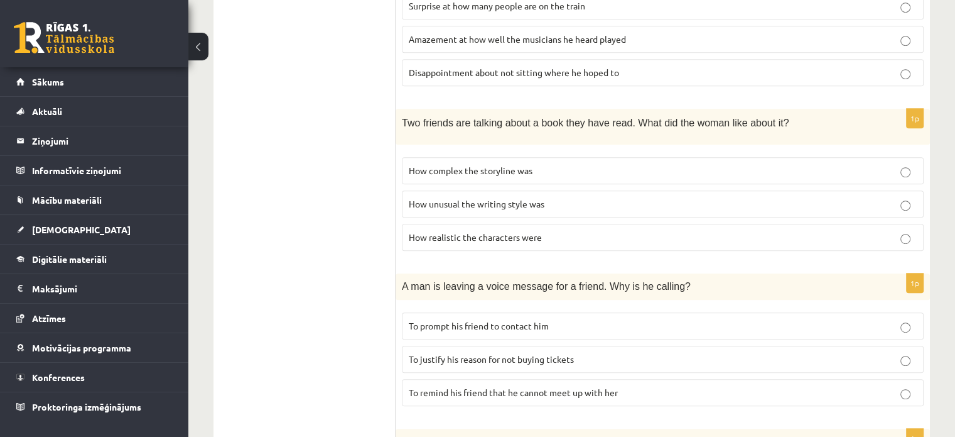
scroll to position [754, 0]
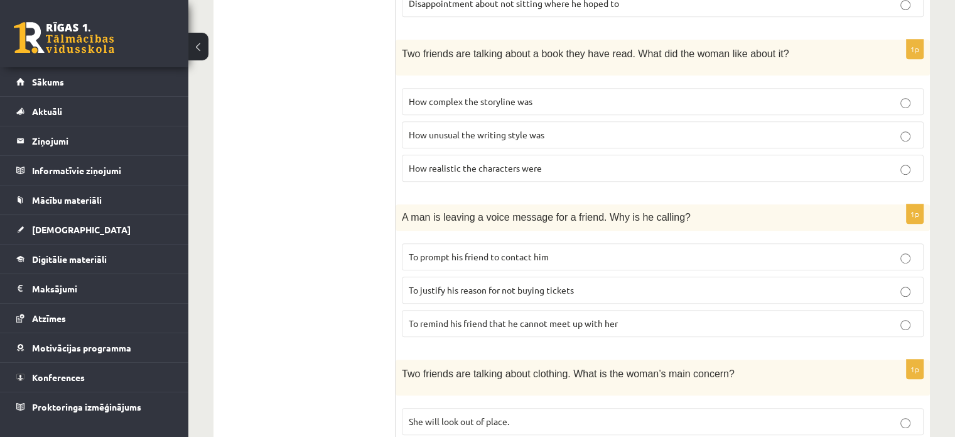
click at [462, 162] on span "How realistic the characters were" at bounding box center [475, 167] width 133 height 11
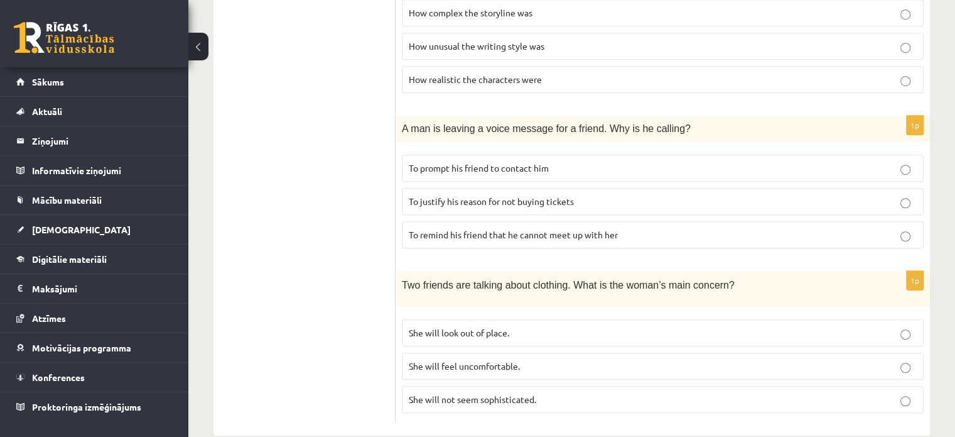
scroll to position [857, 0]
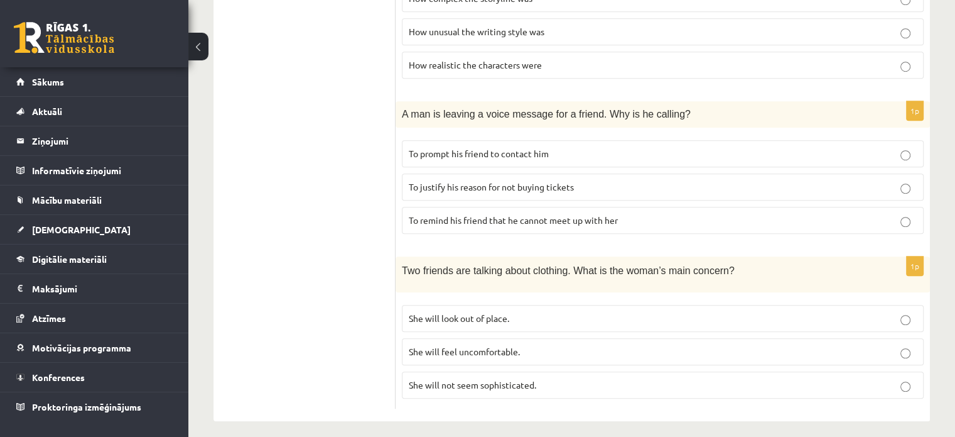
click at [471, 312] on span "She will look out of place." at bounding box center [459, 317] width 101 height 11
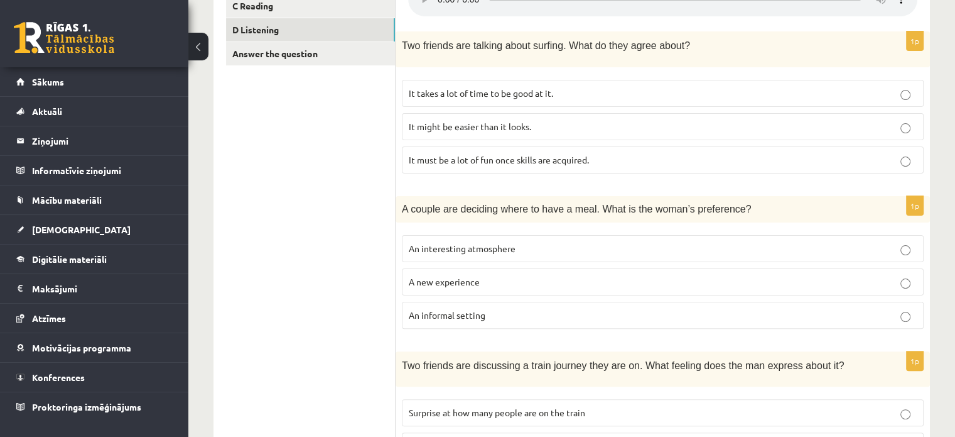
scroll to position [0, 0]
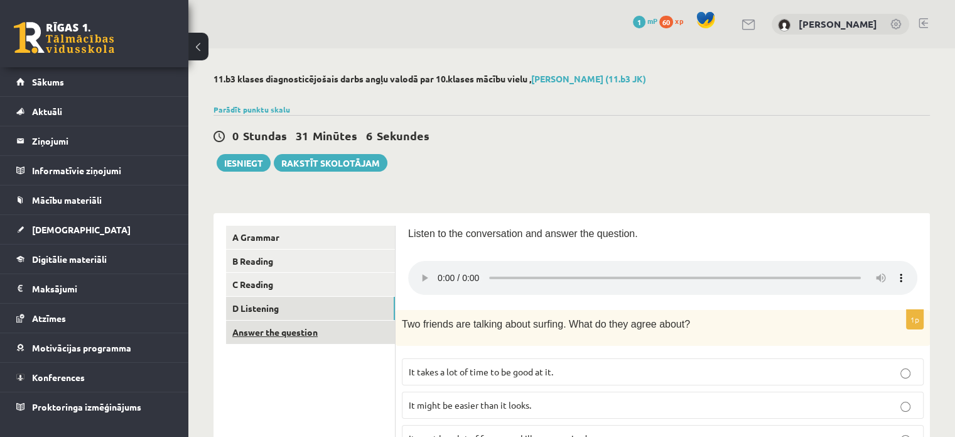
click at [258, 329] on link "Answer the question" at bounding box center [310, 331] width 169 height 23
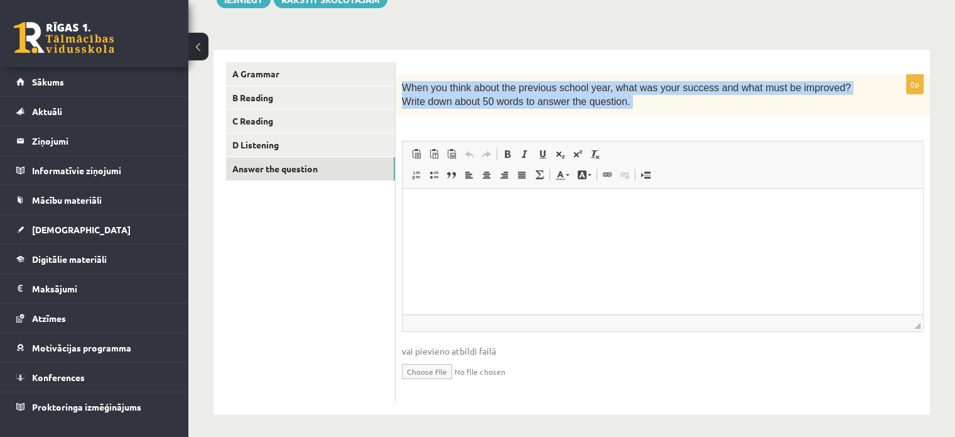
scroll to position [166, 0]
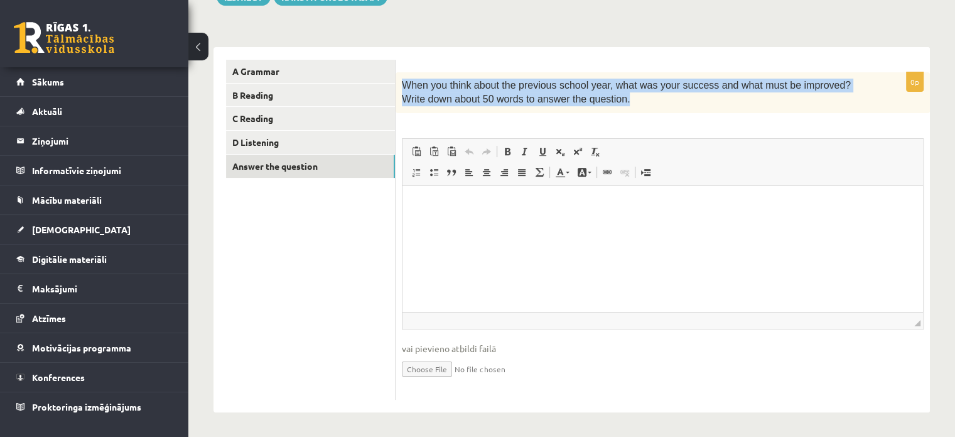
drag, startPoint x: 415, startPoint y: 252, endPoint x: 618, endPoint y: 110, distance: 248.1
click at [618, 110] on div "When you think about the previous school year, what was your success and what m…" at bounding box center [663, 92] width 535 height 41
copy span "When you think about the previous school year, what was your success and what m…"
click at [545, 112] on div "0p When you think about the previous school year, what was your success and wha…" at bounding box center [663, 235] width 535 height 327
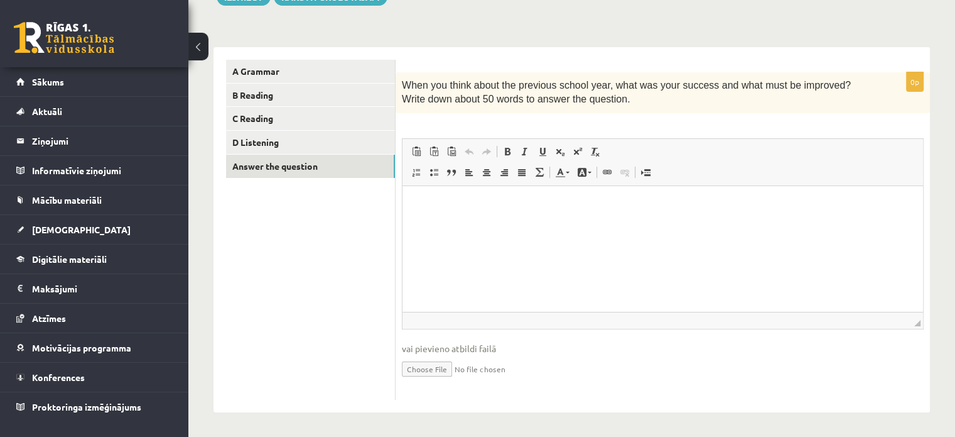
click at [356, 278] on ul "A Grammar B Reading C Reading D Listening Answer the question" at bounding box center [311, 230] width 170 height 340
drag, startPoint x: 593, startPoint y: 198, endPoint x: 616, endPoint y: 205, distance: 24.4
click at [593, 198] on p "Editor, wiswyg-editor-user-answer-47364062576160" at bounding box center [663, 204] width 496 height 13
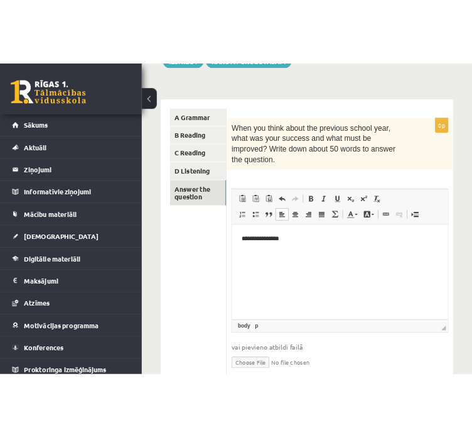
scroll to position [173, 0]
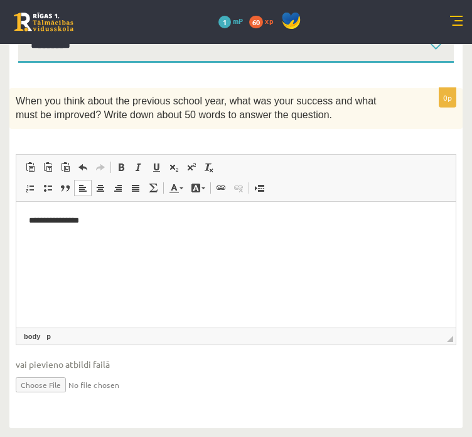
click at [34, 220] on p "**********" at bounding box center [236, 220] width 415 height 13
click at [101, 220] on p "**********" at bounding box center [236, 220] width 415 height 13
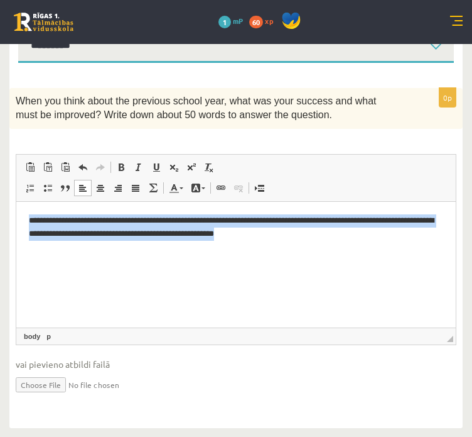
drag, startPoint x: 348, startPoint y: 239, endPoint x: 6, endPoint y: 215, distance: 342.5
click at [16, 215] on html "**********" at bounding box center [236, 227] width 440 height 52
copy p "**********"
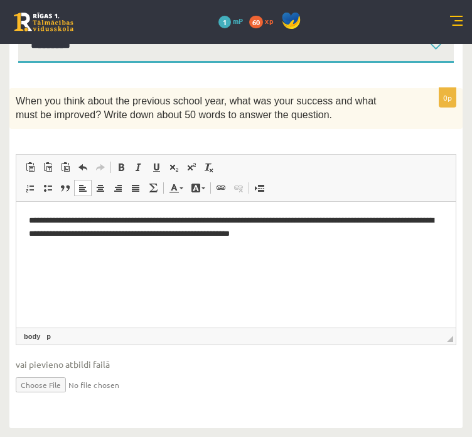
click at [358, 233] on p "**********" at bounding box center [236, 227] width 415 height 26
click at [126, 241] on p "**********" at bounding box center [236, 233] width 415 height 39
drag, startPoint x: 345, startPoint y: 234, endPoint x: 375, endPoint y: 261, distance: 40.0
click at [375, 261] on html "**********" at bounding box center [236, 233] width 440 height 64
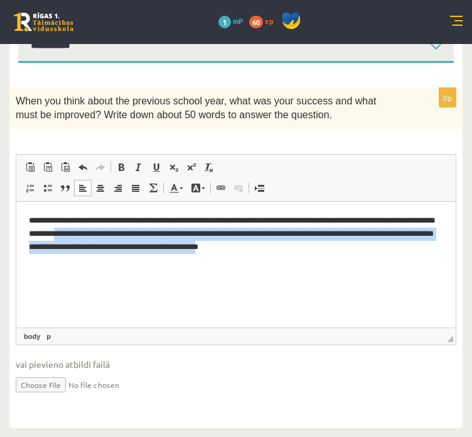
drag, startPoint x: 362, startPoint y: 254, endPoint x: 140, endPoint y: 238, distance: 222.9
click at [140, 238] on html "**********" at bounding box center [236, 233] width 440 height 64
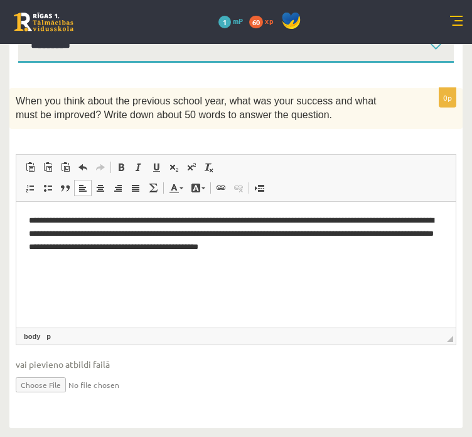
click at [436, 265] on html "**********" at bounding box center [236, 233] width 440 height 64
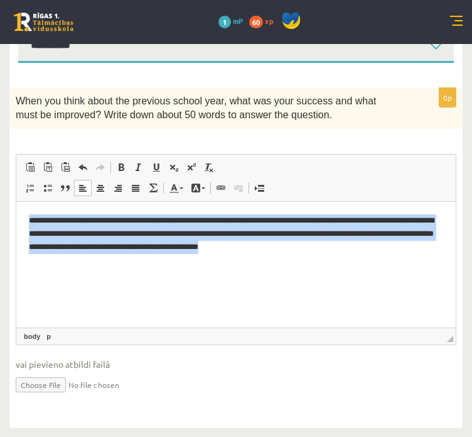
drag, startPoint x: 398, startPoint y: 266, endPoint x: -1, endPoint y: 178, distance: 408.0
click at [16, 201] on html "**********" at bounding box center [236, 233] width 440 height 64
copy p "**********"
click at [315, 265] on html "**********" at bounding box center [236, 233] width 440 height 64
click at [319, 265] on html "**********" at bounding box center [236, 233] width 440 height 64
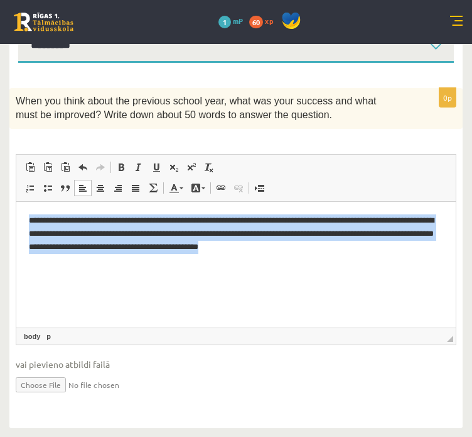
click at [382, 251] on p "**********" at bounding box center [236, 233] width 415 height 39
drag, startPoint x: 383, startPoint y: 251, endPoint x: -1, endPoint y: 214, distance: 384.9
click at [16, 214] on html "**********" at bounding box center [236, 233] width 440 height 64
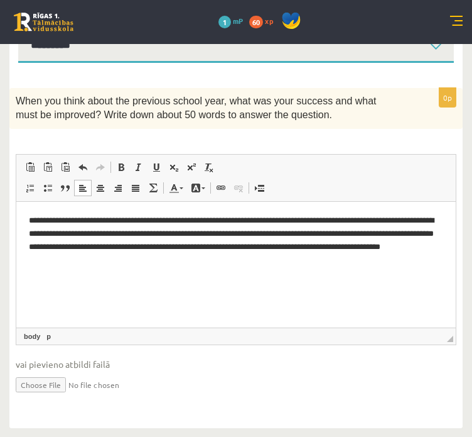
click at [227, 278] on html "**********" at bounding box center [236, 239] width 440 height 77
click at [83, 365] on span "vai pievieno atbildi failā" at bounding box center [236, 363] width 441 height 13
click at [58, 333] on span at bounding box center [58, 335] width 7 height 11
click at [46, 337] on link "p" at bounding box center [48, 335] width 9 height 11
click at [257, 336] on span "◢ Elements path body p" at bounding box center [236, 335] width 440 height 17
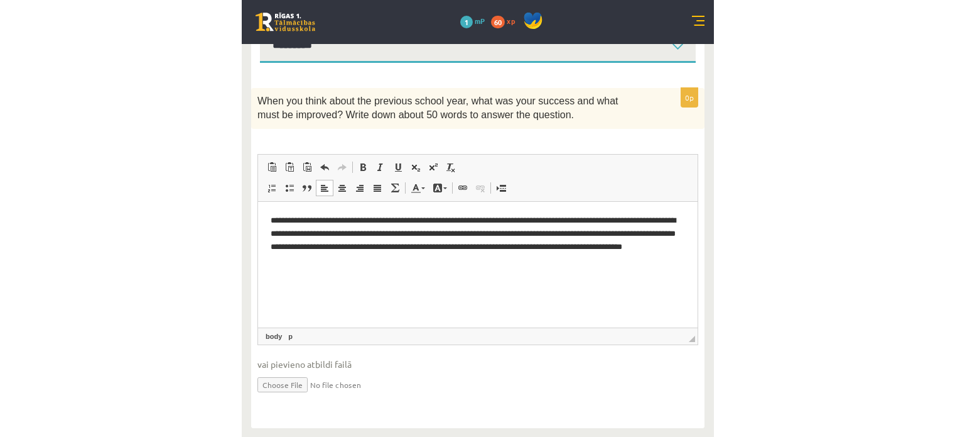
scroll to position [166, 0]
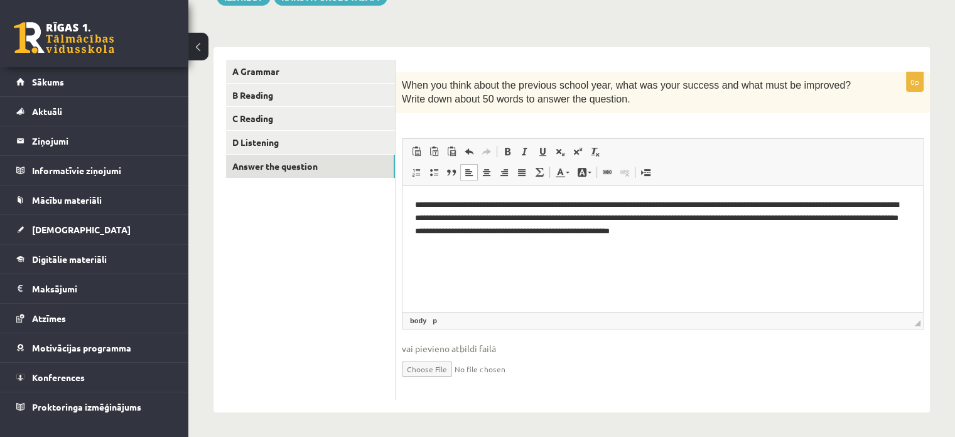
click at [460, 249] on html "**********" at bounding box center [663, 217] width 521 height 64
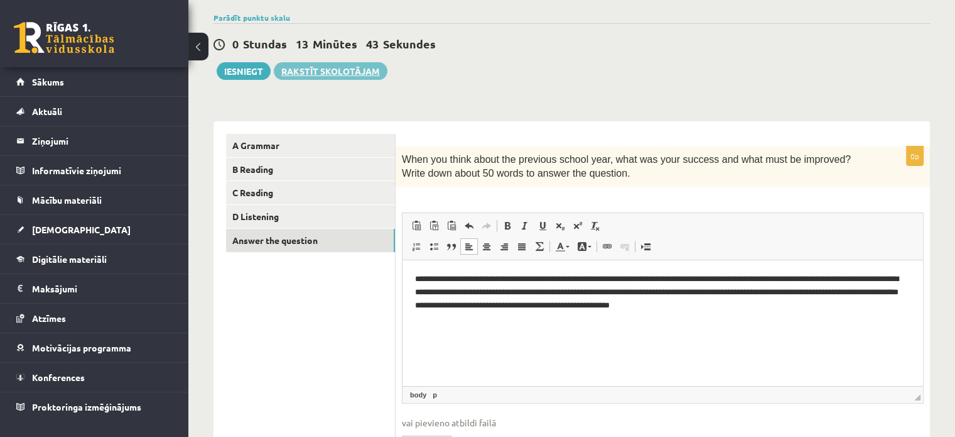
scroll to position [0, 0]
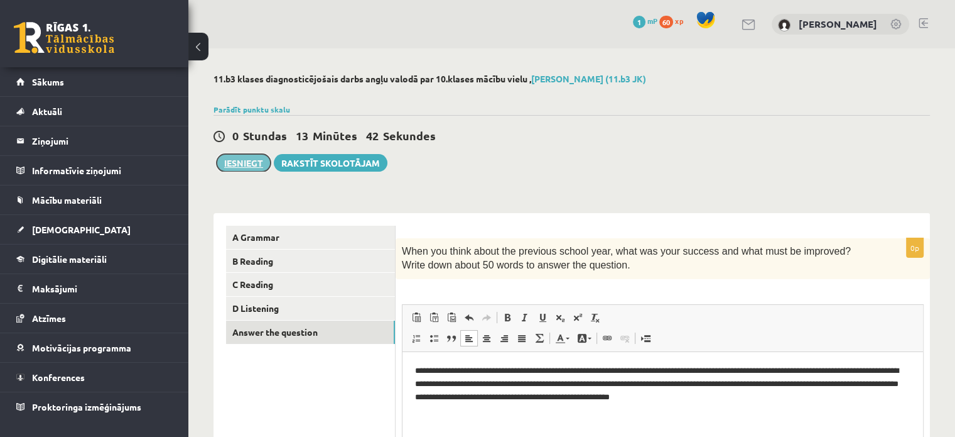
click at [241, 161] on button "Iesniegt" at bounding box center [244, 163] width 54 height 18
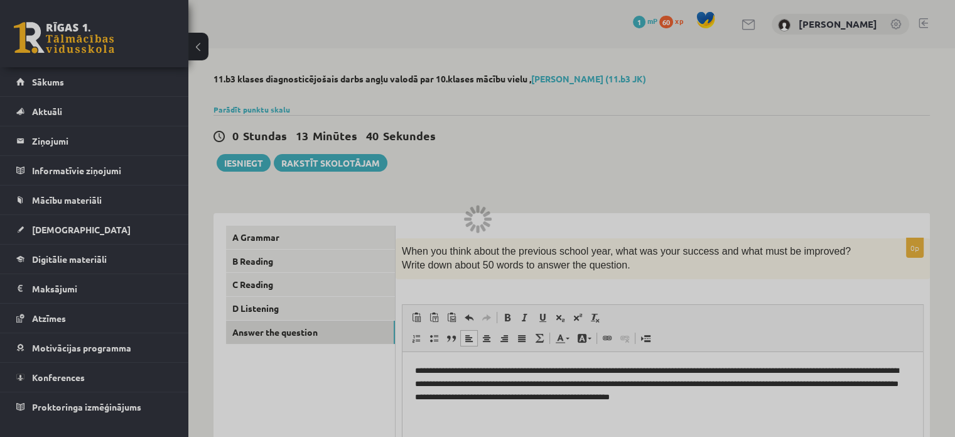
click at [593, 47] on div at bounding box center [477, 218] width 955 height 437
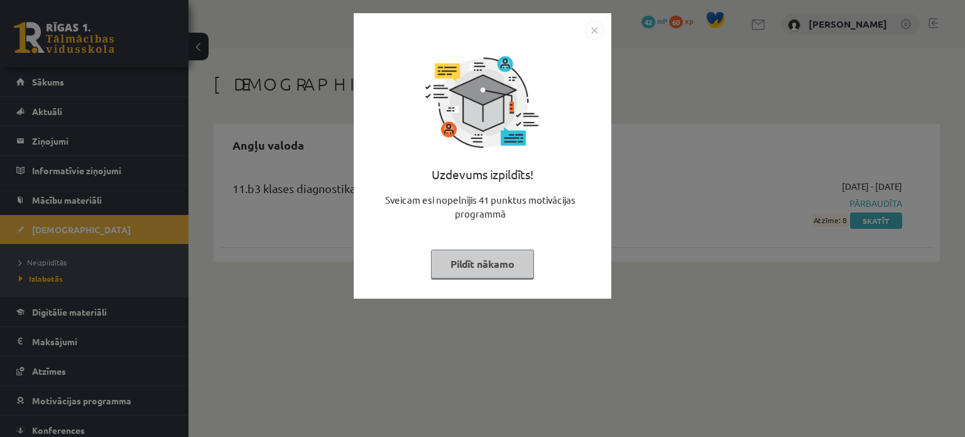
click at [586, 32] on img "Close" at bounding box center [594, 30] width 19 height 19
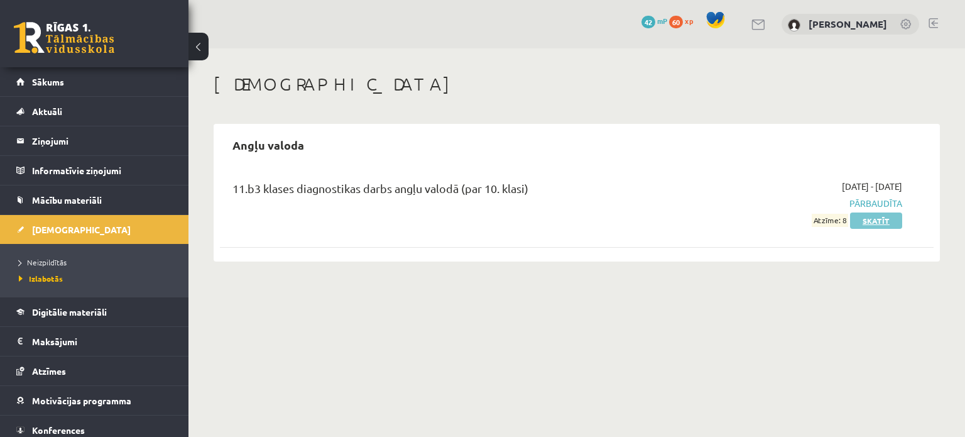
click at [870, 223] on link "Skatīt" at bounding box center [876, 220] width 52 height 16
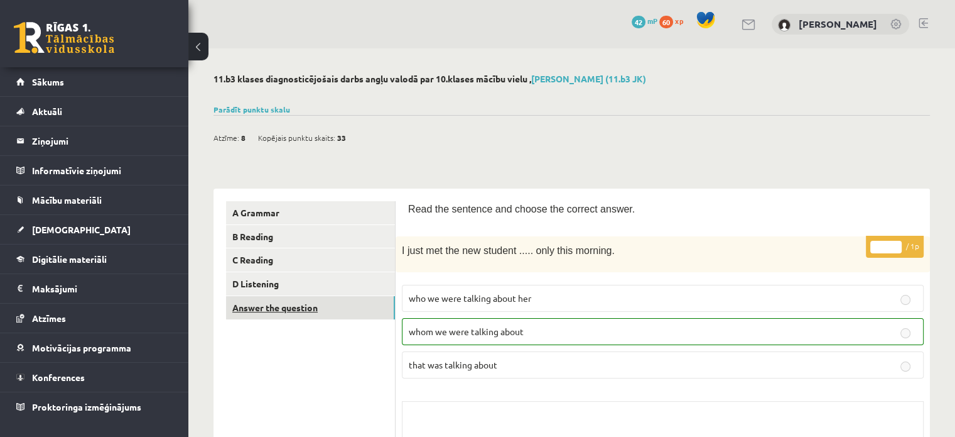
click at [293, 308] on link "Answer the question" at bounding box center [310, 307] width 169 height 23
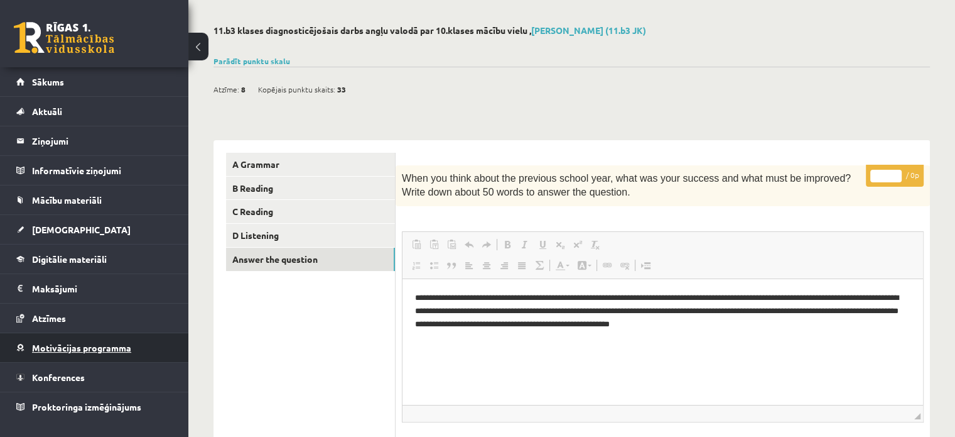
scroll to position [126, 0]
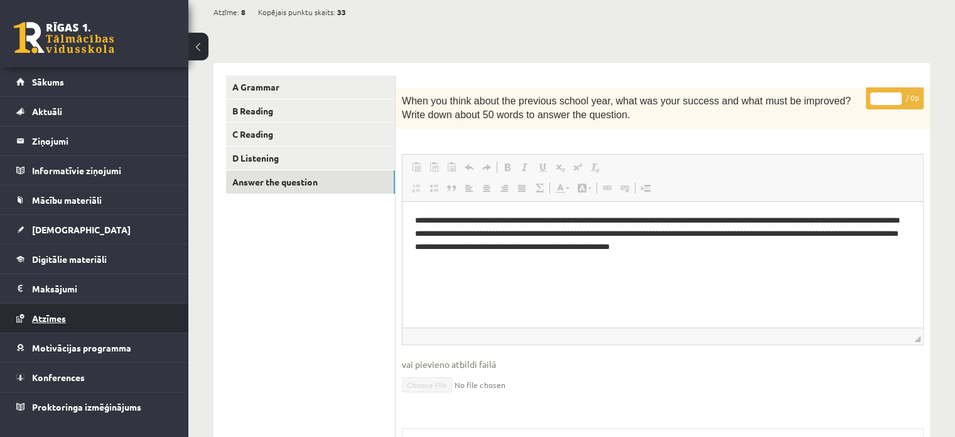
click at [48, 324] on link "Atzīmes" at bounding box center [94, 317] width 156 height 29
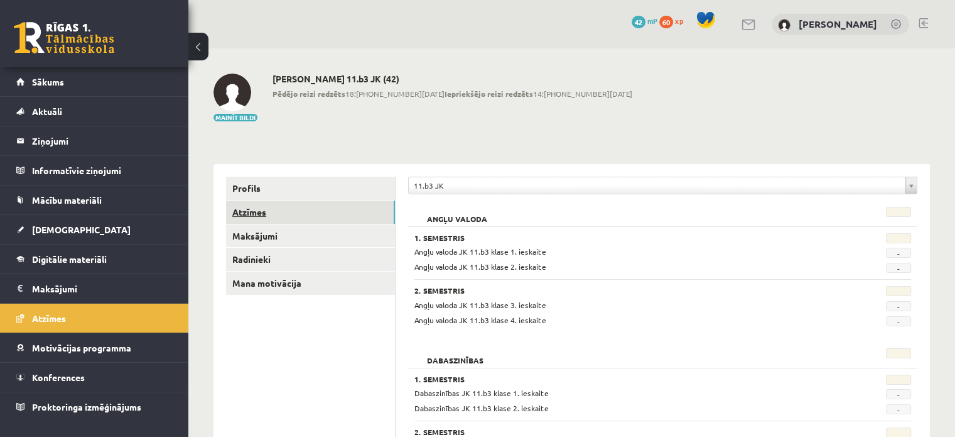
click at [244, 213] on link "Atzīmes" at bounding box center [310, 211] width 169 height 23
click at [896, 256] on span "-" at bounding box center [898, 252] width 25 height 10
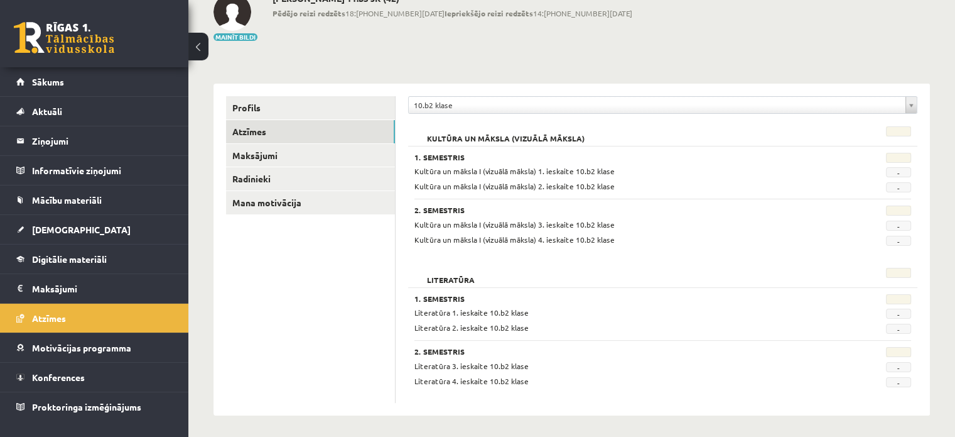
scroll to position [83, 0]
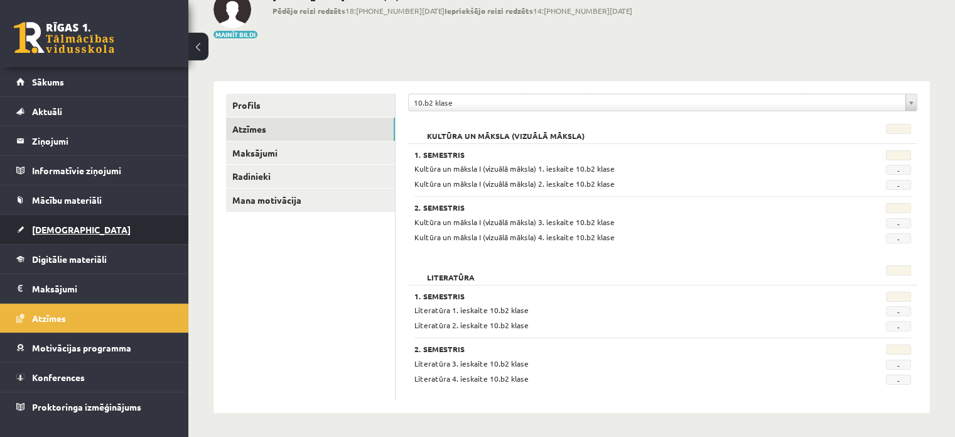
click at [67, 228] on span "[DEMOGRAPHIC_DATA]" at bounding box center [81, 229] width 99 height 11
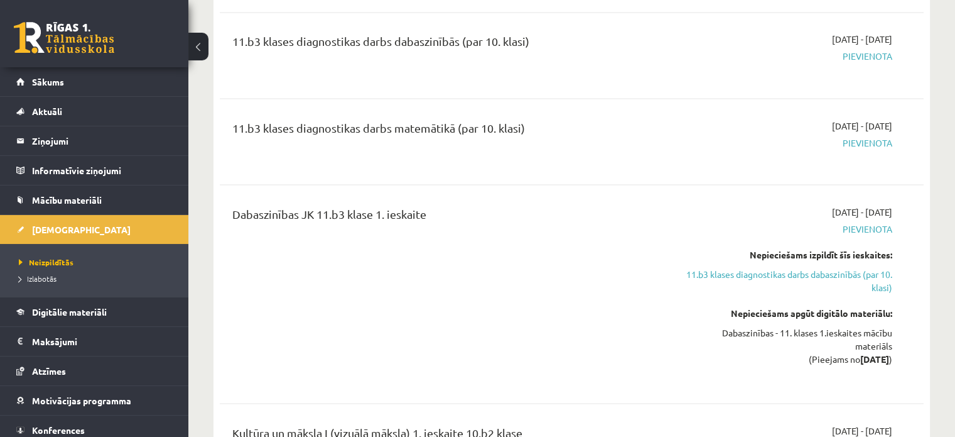
scroll to position [2324, 0]
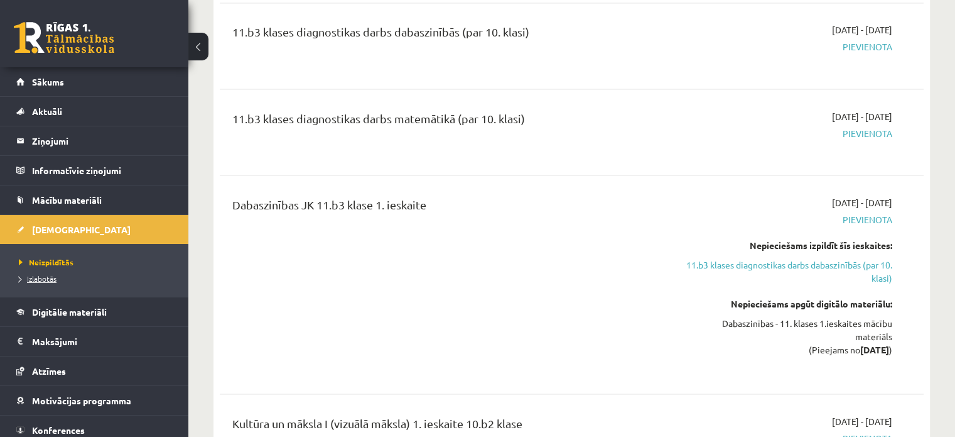
click at [50, 278] on span "Izlabotās" at bounding box center [38, 278] width 38 height 10
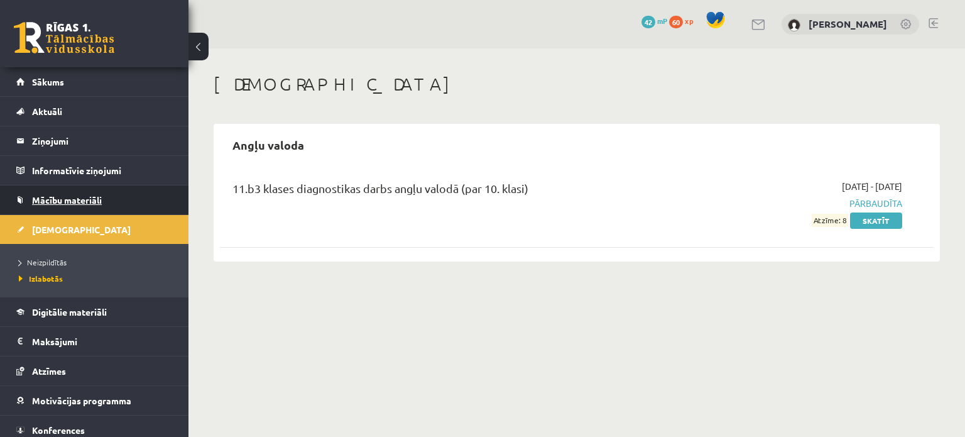
click at [68, 197] on span "Mācību materiāli" at bounding box center [67, 199] width 70 height 11
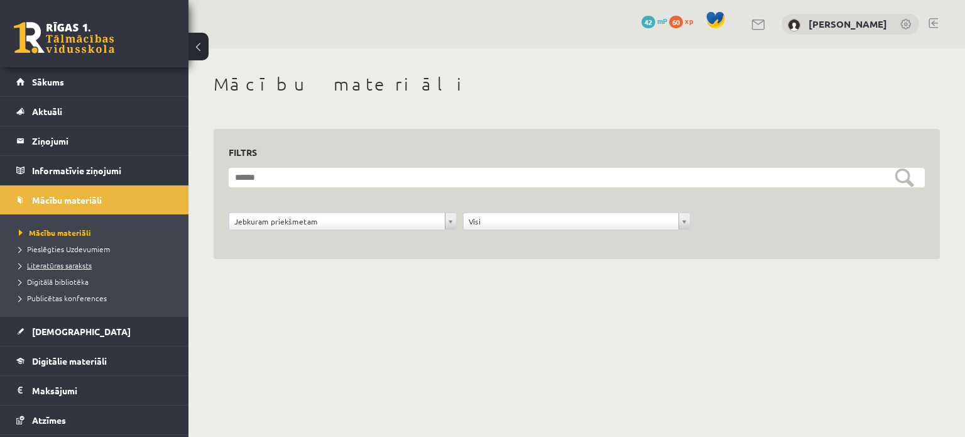
click at [77, 266] on span "Literatūras saraksts" at bounding box center [55, 265] width 73 height 10
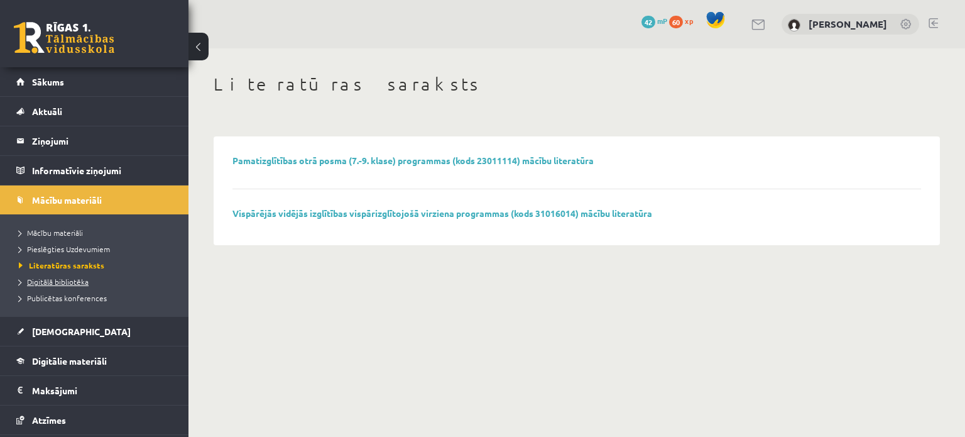
click at [75, 283] on span "Digitālā bibliotēka" at bounding box center [54, 281] width 70 height 10
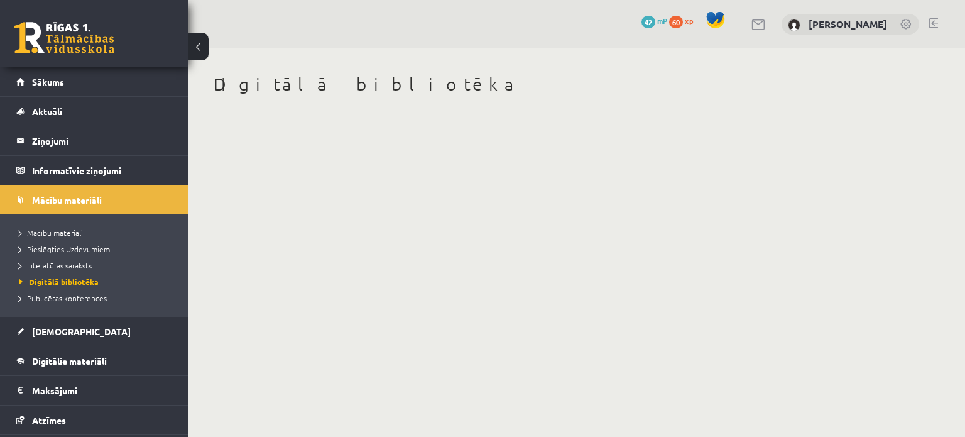
click at [78, 293] on span "Publicētas konferences" at bounding box center [63, 298] width 88 height 10
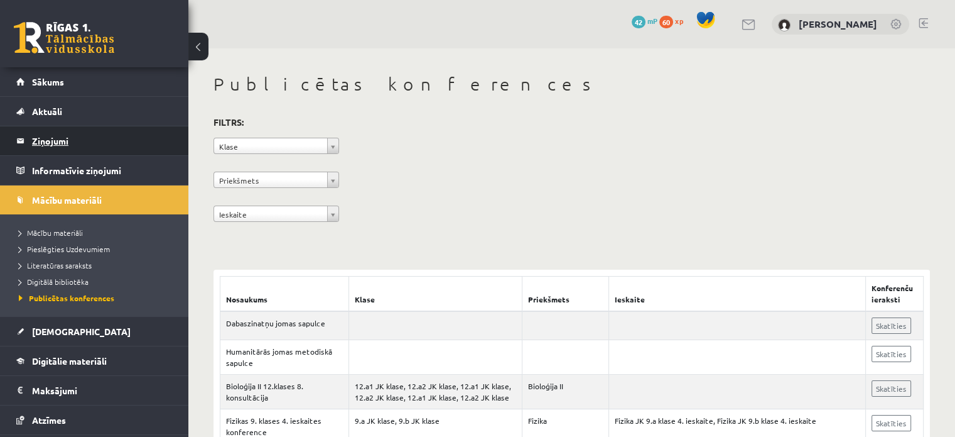
click at [58, 148] on legend "Ziņojumi 0" at bounding box center [102, 140] width 141 height 29
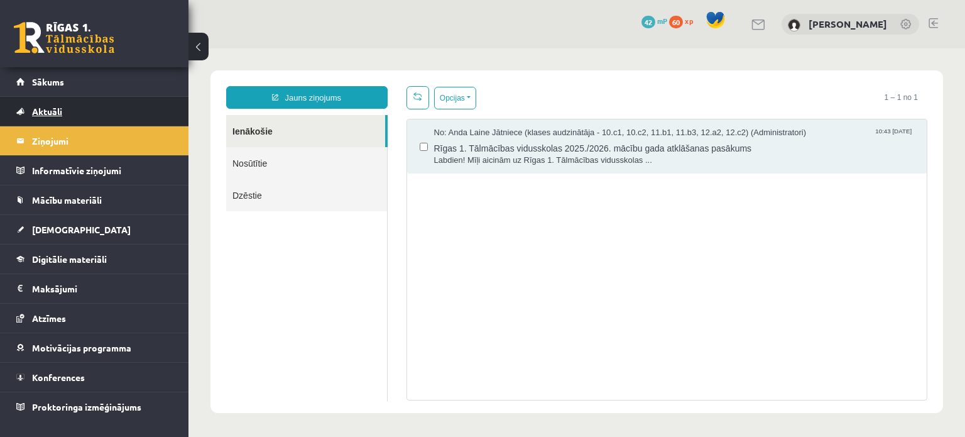
click at [40, 107] on span "Aktuāli" at bounding box center [47, 111] width 30 height 11
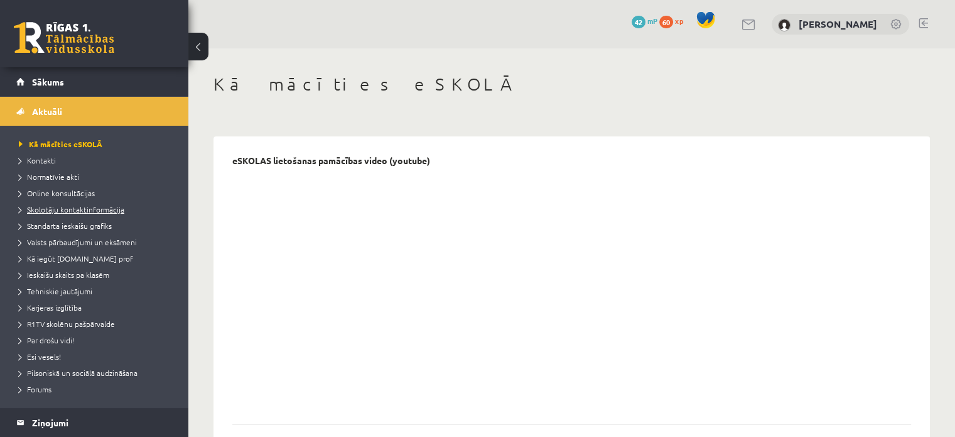
click at [62, 208] on span "Skolotāju kontaktinformācija" at bounding box center [72, 209] width 106 height 10
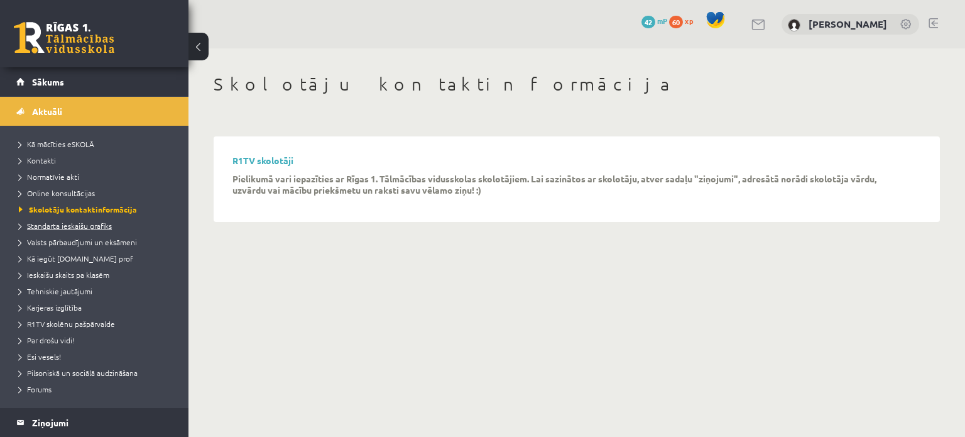
click at [58, 227] on span "Standarta ieskaišu grafiks" at bounding box center [65, 225] width 93 height 10
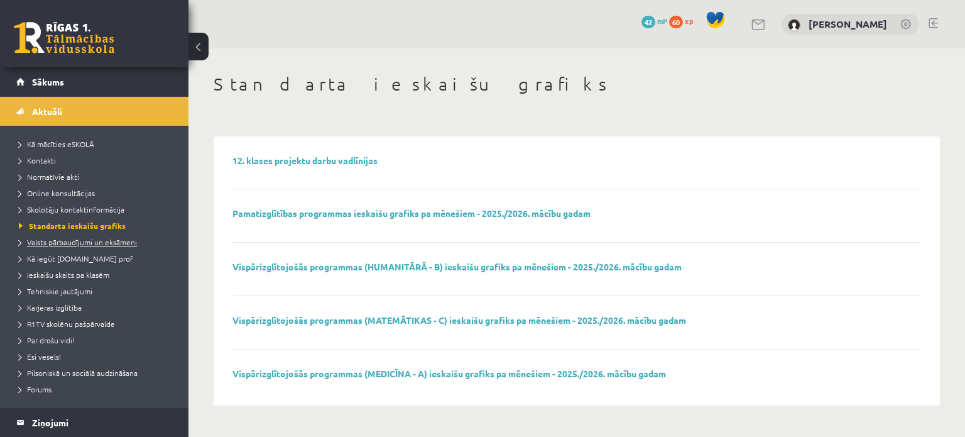
click at [64, 239] on span "Valsts pārbaudījumi un eksāmeni" at bounding box center [78, 242] width 118 height 10
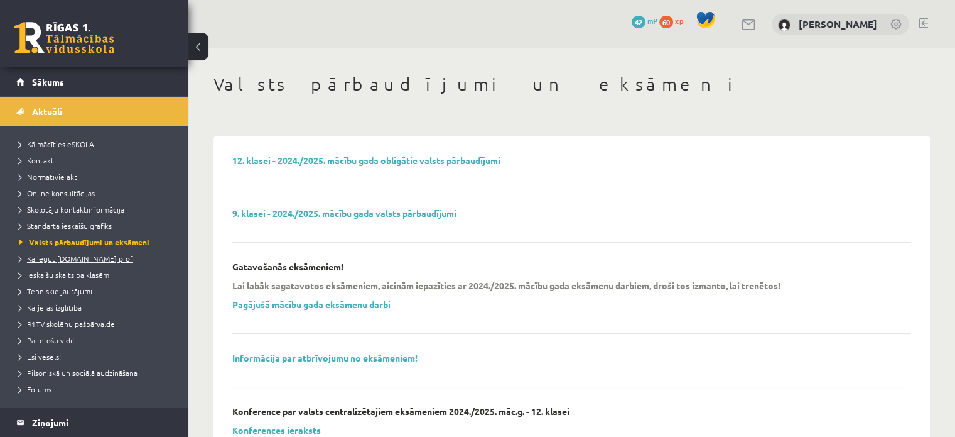
click at [78, 253] on link "Kā iegūt [DOMAIN_NAME] prof" at bounding box center [97, 258] width 157 height 11
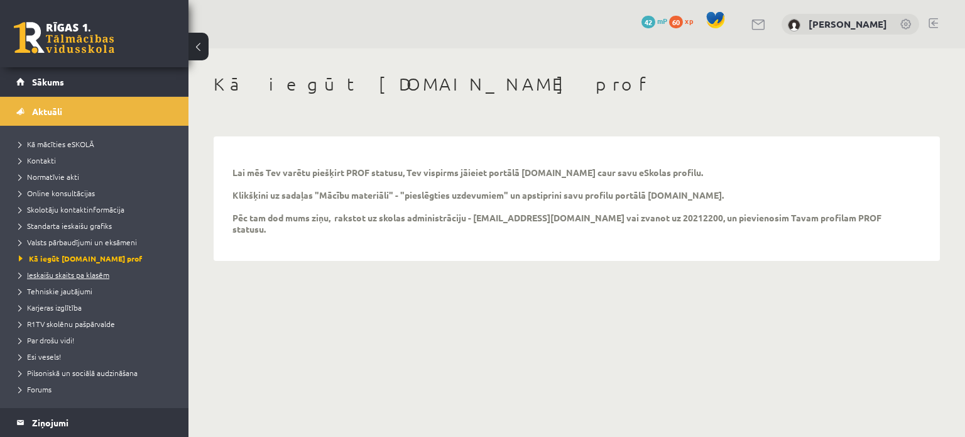
click at [77, 278] on span "Ieskaišu skaits pa klasēm" at bounding box center [64, 274] width 90 height 10
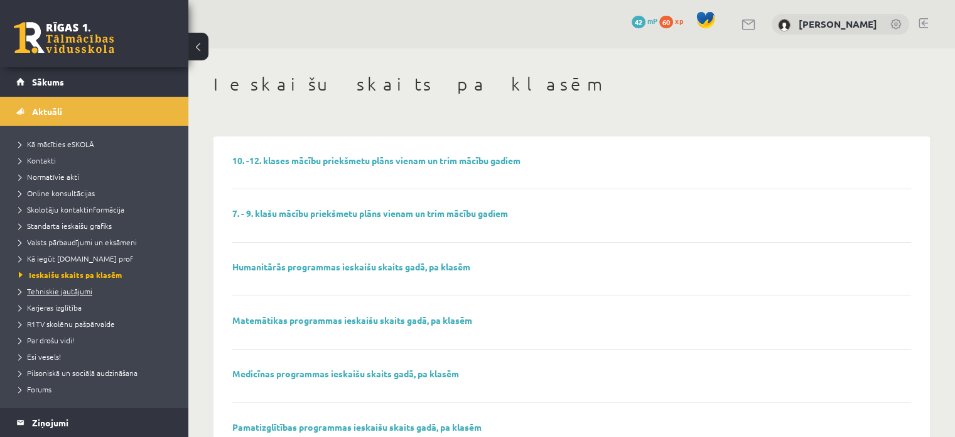
click at [70, 290] on span "Tehniskie jautājumi" at bounding box center [55, 291] width 73 height 10
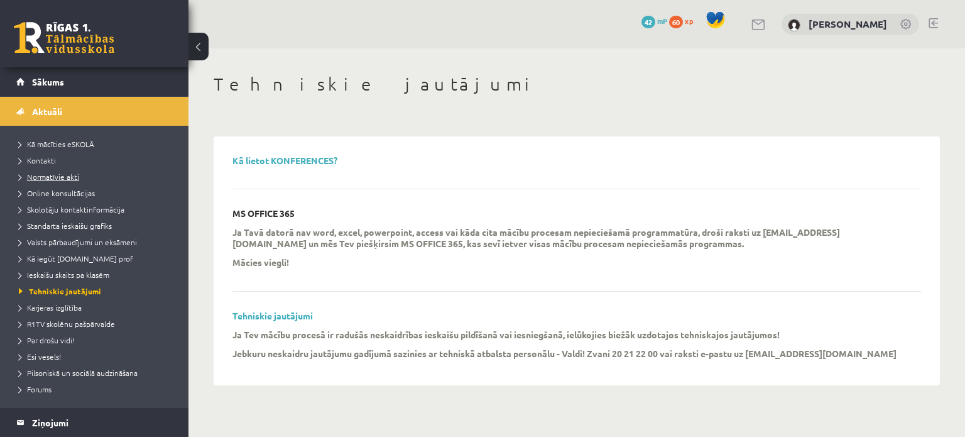
click at [54, 179] on span "Normatīvie akti" at bounding box center [49, 176] width 60 height 10
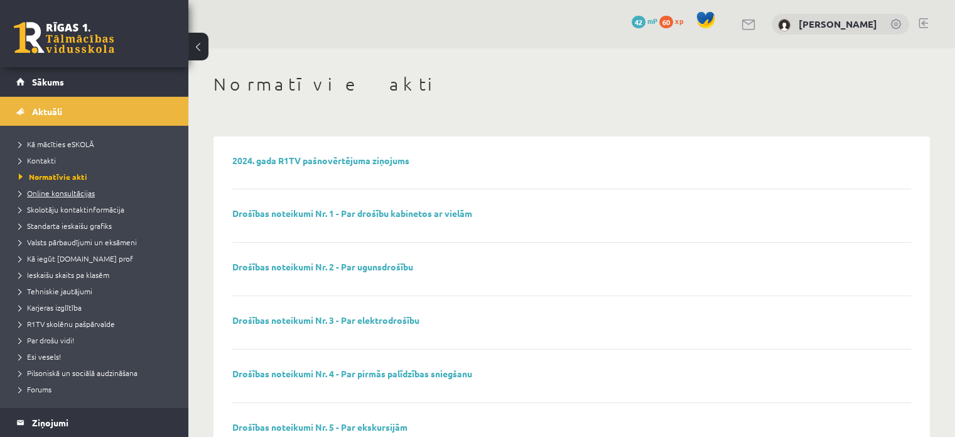
click at [63, 188] on span "Online konsultācijas" at bounding box center [57, 193] width 76 height 10
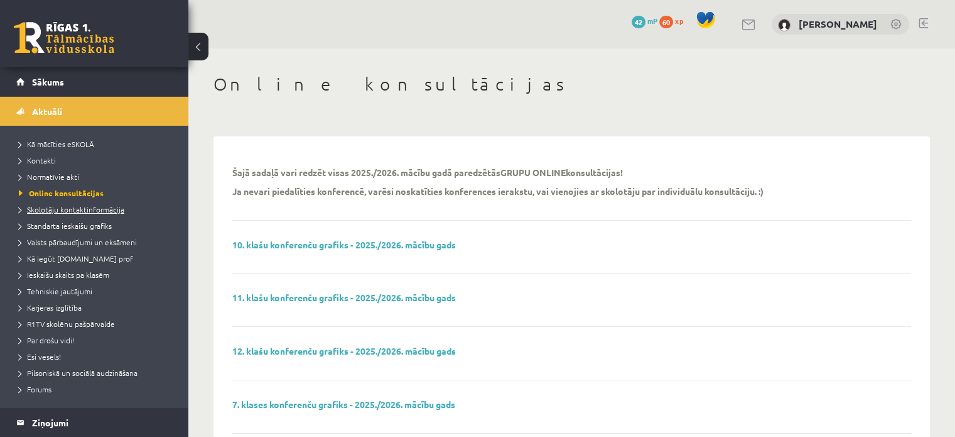
click at [77, 207] on span "Skolotāju kontaktinformācija" at bounding box center [72, 209] width 106 height 10
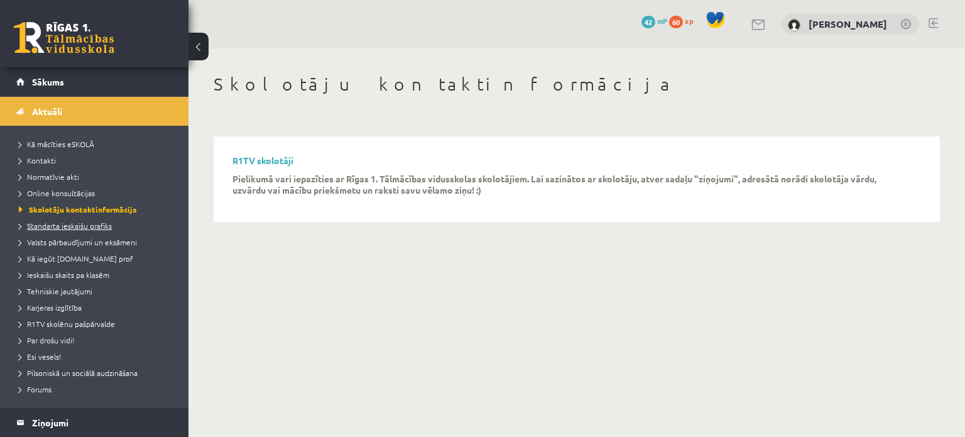
click at [82, 231] on link "Standarta ieskaišu grafiks" at bounding box center [97, 225] width 157 height 11
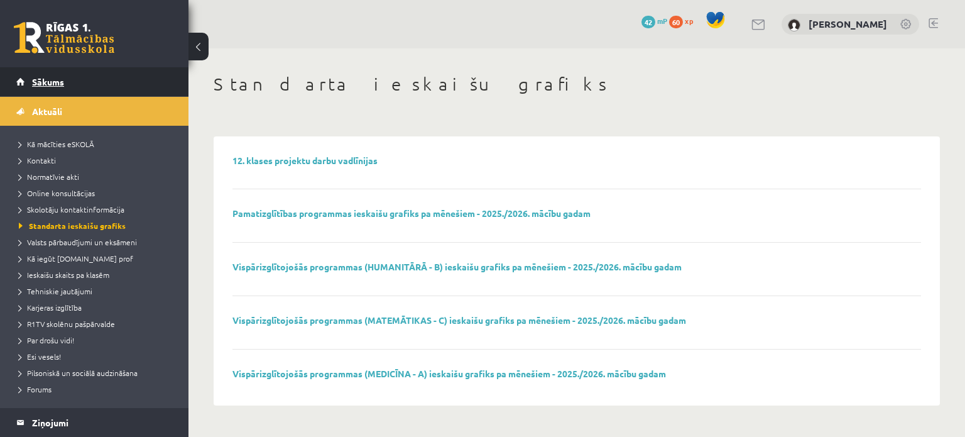
click at [44, 79] on span "Sākums" at bounding box center [48, 81] width 32 height 11
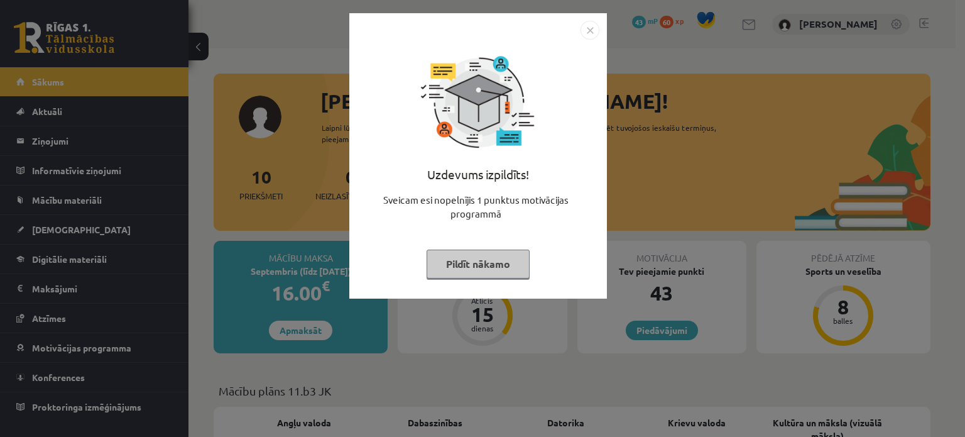
click at [490, 259] on button "Pildīt nākamo" at bounding box center [478, 263] width 103 height 29
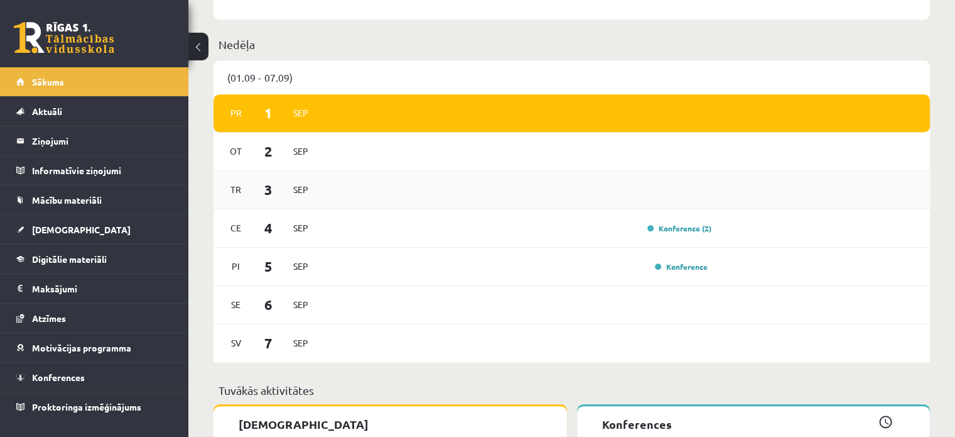
scroll to position [628, 0]
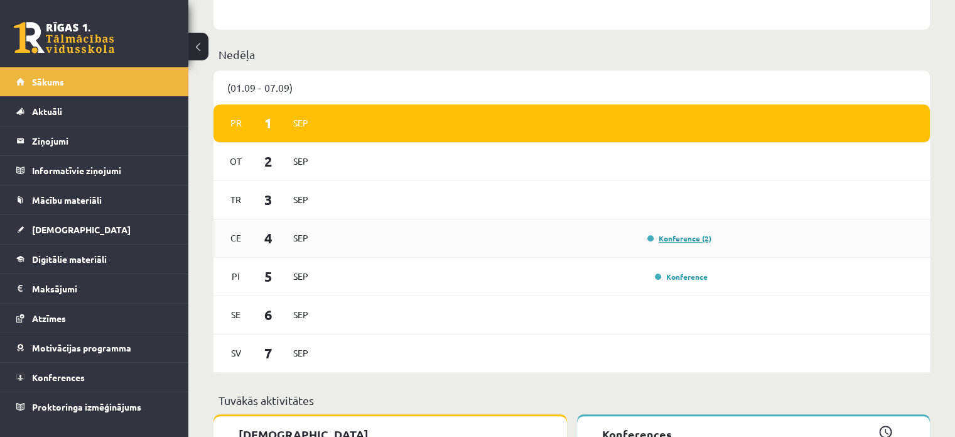
click at [680, 238] on link "Konference (2)" at bounding box center [680, 238] width 64 height 10
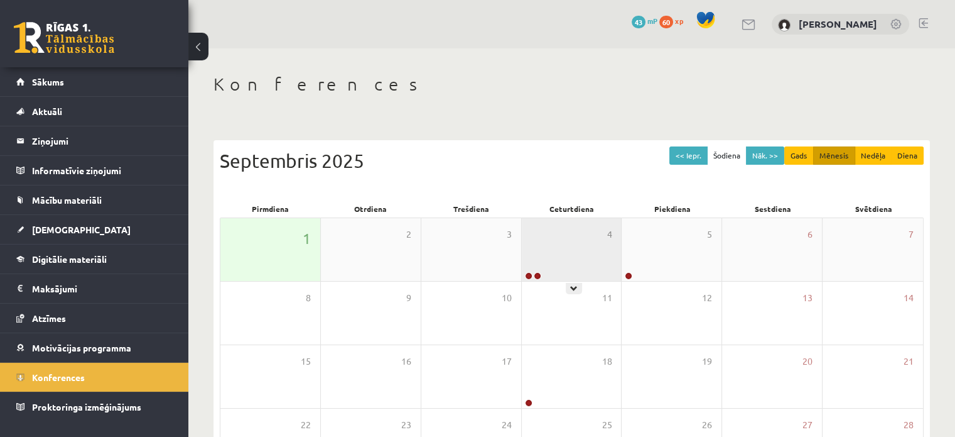
click at [576, 264] on div "4" at bounding box center [572, 249] width 100 height 63
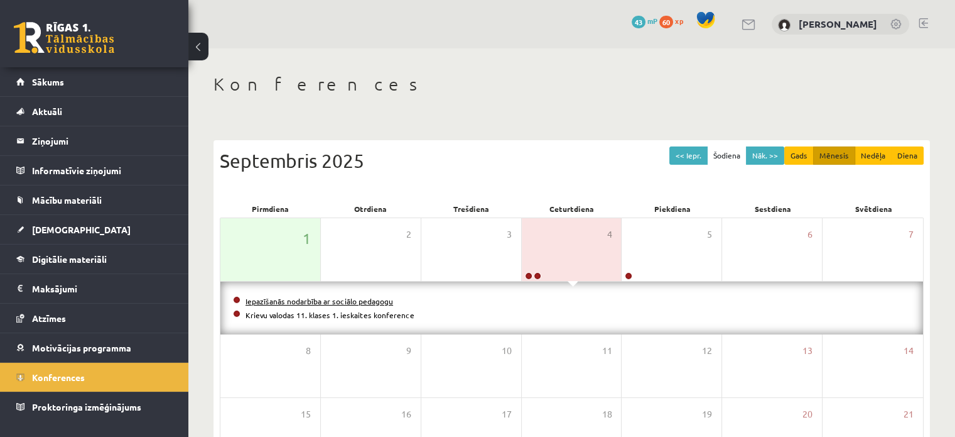
click at [274, 302] on link "Iepazīšanās nodarbība ar sociālo pedagogu" at bounding box center [320, 301] width 148 height 10
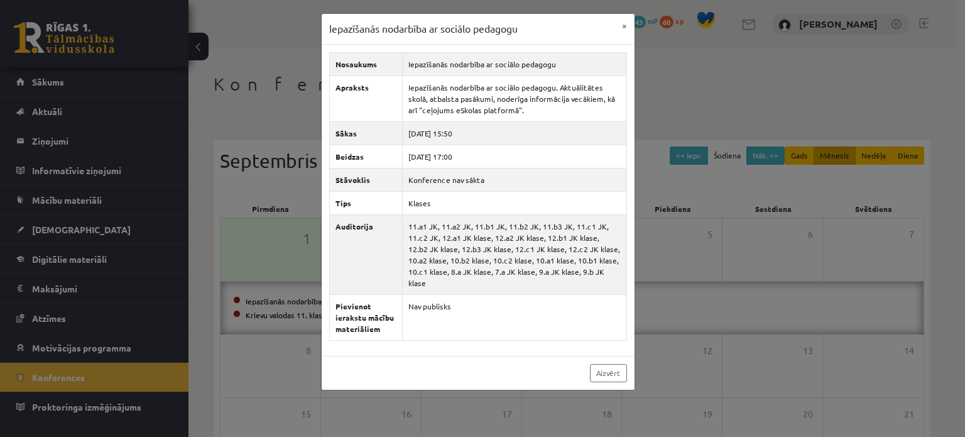
click at [216, 92] on div "Iepazīšanās nodarbība ar sociālo pedagogu × Nosaukums Iepazīšanās nodarbība ar …" at bounding box center [482, 218] width 965 height 437
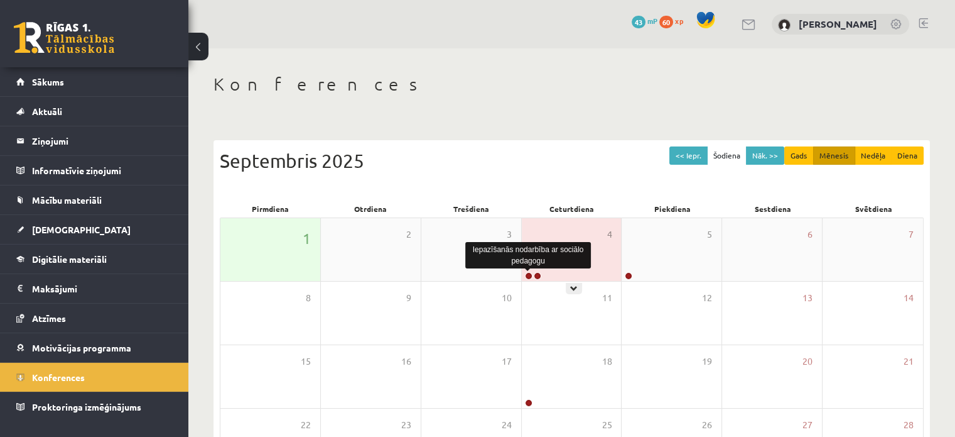
click at [531, 269] on div "4" at bounding box center [572, 249] width 100 height 63
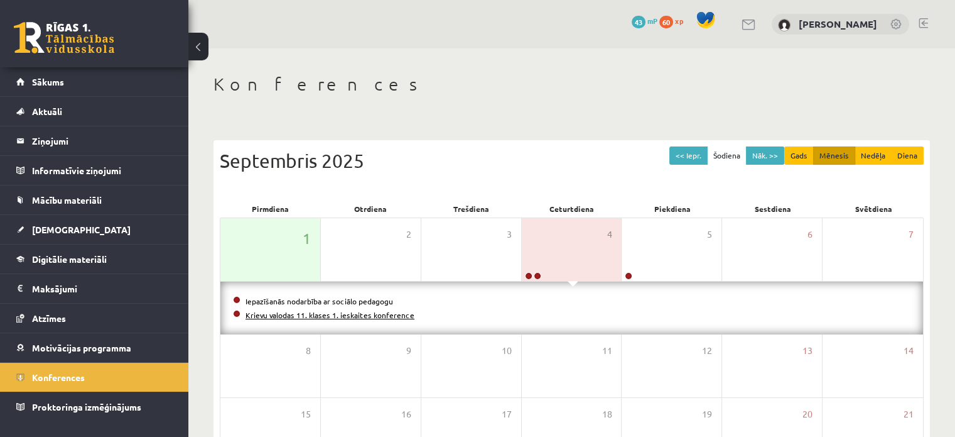
click at [340, 316] on link "Krievu valodas 11. klases 1. ieskaites konference" at bounding box center [330, 315] width 169 height 10
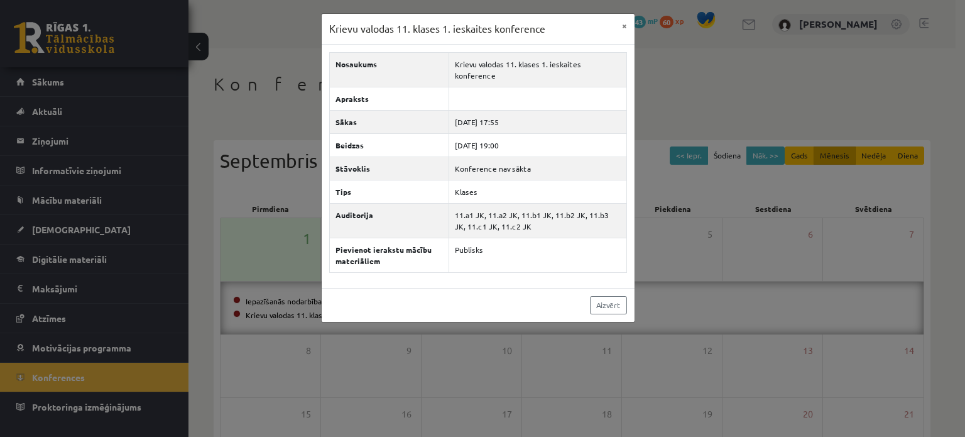
click at [247, 97] on div "Krievu valodas 11. klases 1. ieskaites konference × Nosaukums Krievu valodas 11…" at bounding box center [482, 218] width 965 height 437
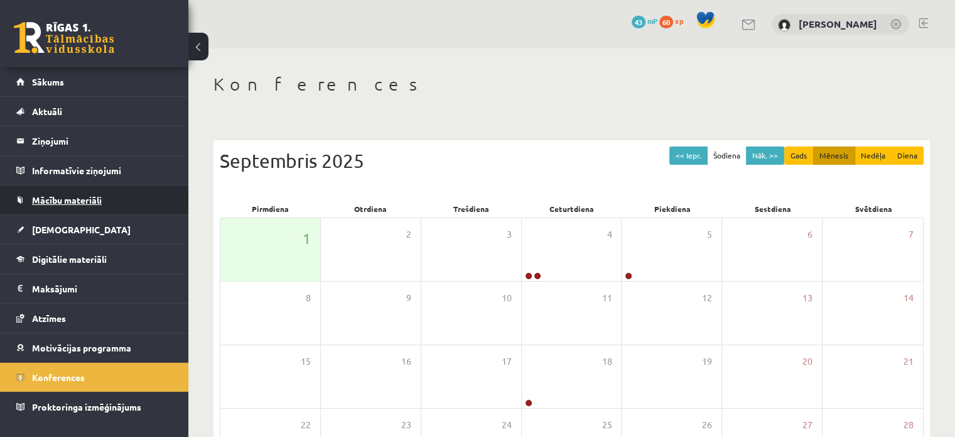
click at [85, 207] on link "Mācību materiāli" at bounding box center [94, 199] width 156 height 29
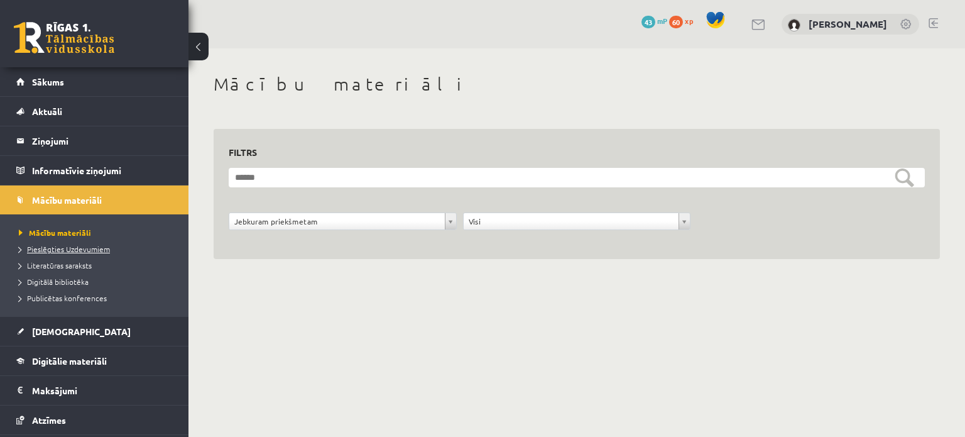
click at [79, 249] on span "Pieslēgties Uzdevumiem" at bounding box center [64, 249] width 91 height 10
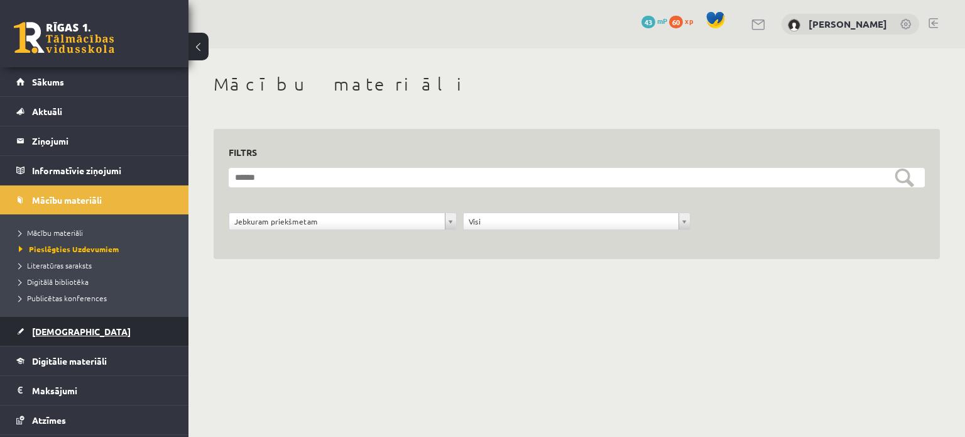
click at [58, 328] on span "[DEMOGRAPHIC_DATA]" at bounding box center [81, 330] width 99 height 11
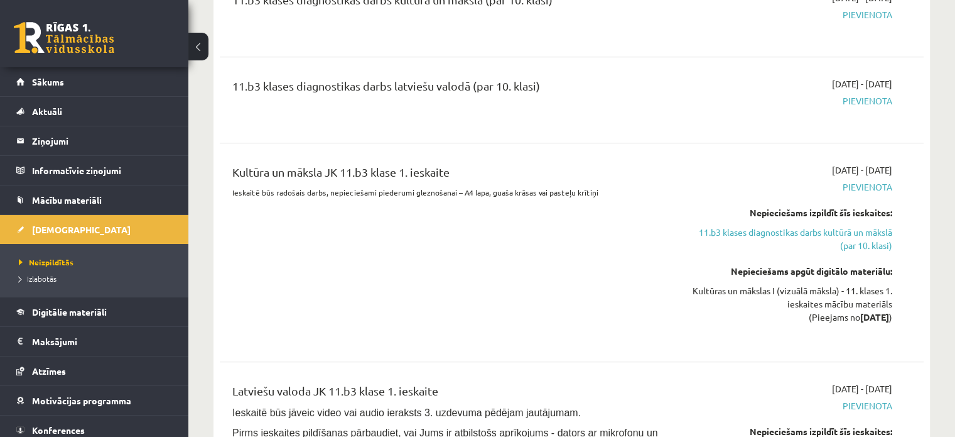
scroll to position [1884, 0]
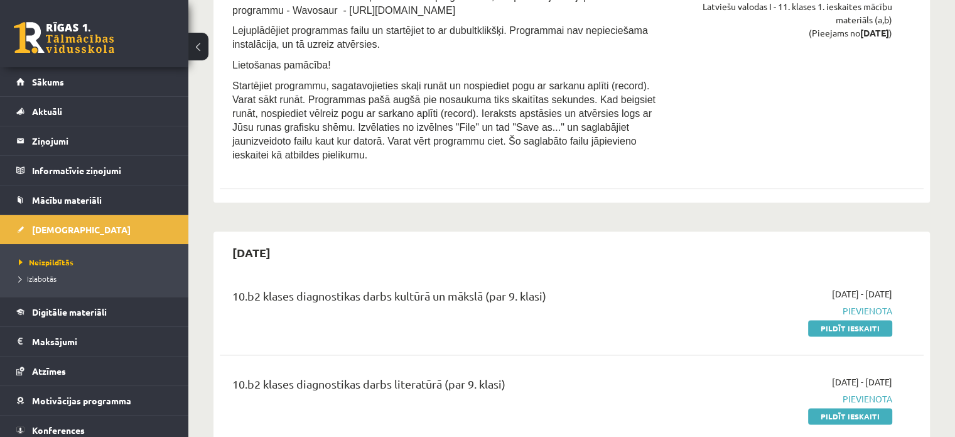
click at [327, 287] on div "10.b2 klases diagnostikas darbs kultūrā un mākslā (par 9. klasi)" at bounding box center [449, 298] width 434 height 23
click at [562, 287] on div "10.b2 klases diagnostikas darbs kultūrā un mākslā (par 9. klasi)" at bounding box center [449, 298] width 434 height 23
click at [832, 287] on span "2025-09-01 - 2025-10-31" at bounding box center [862, 293] width 60 height 13
click at [881, 304] on span "Pievienota" at bounding box center [788, 310] width 207 height 13
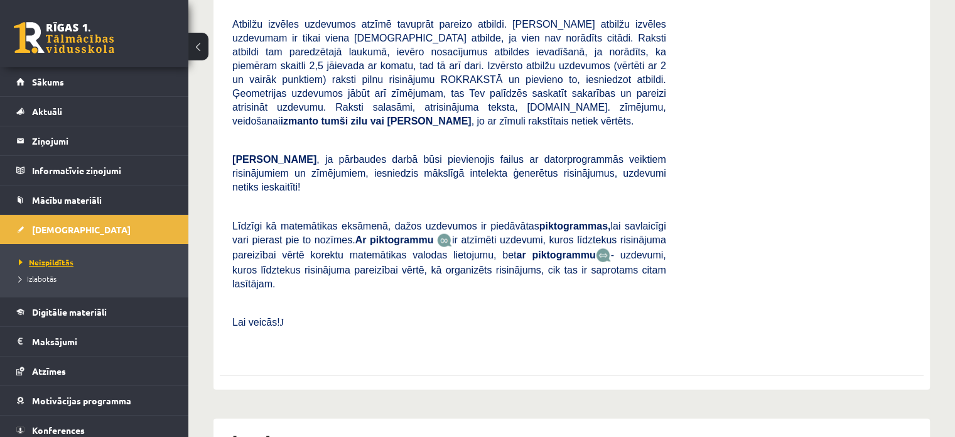
scroll to position [7789, 0]
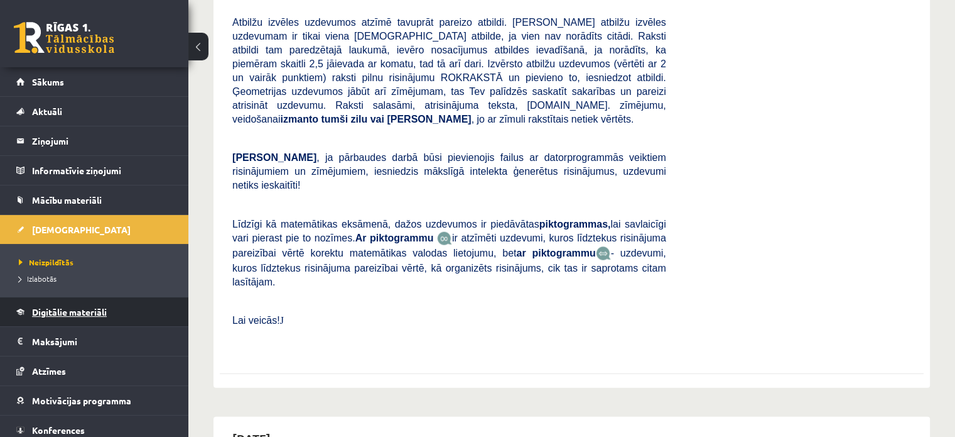
click at [54, 309] on span "Digitālie materiāli" at bounding box center [69, 311] width 75 height 11
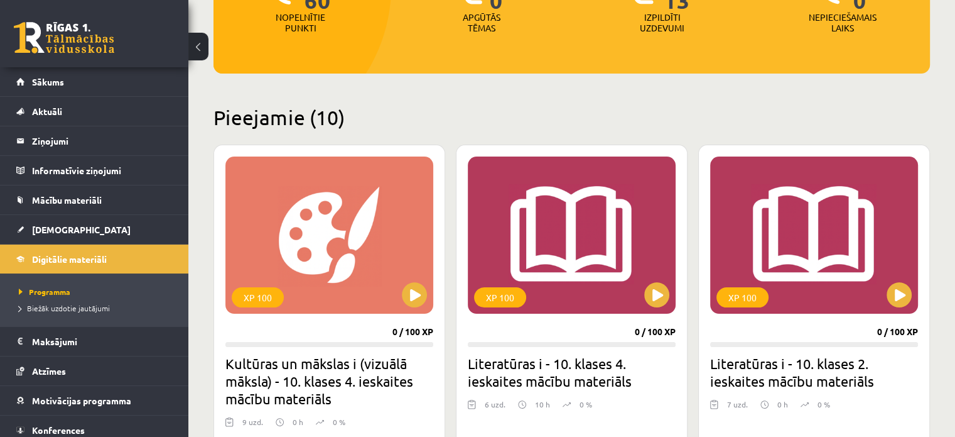
scroll to position [251, 0]
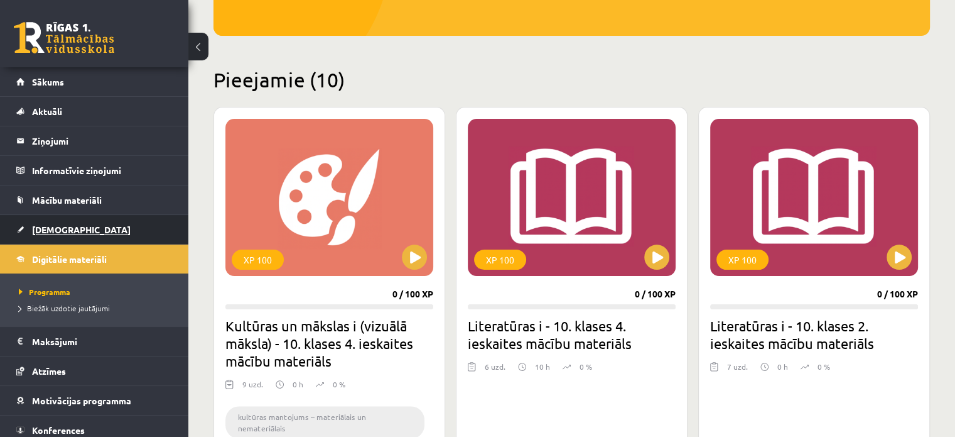
click at [48, 226] on span "[DEMOGRAPHIC_DATA]" at bounding box center [81, 229] width 99 height 11
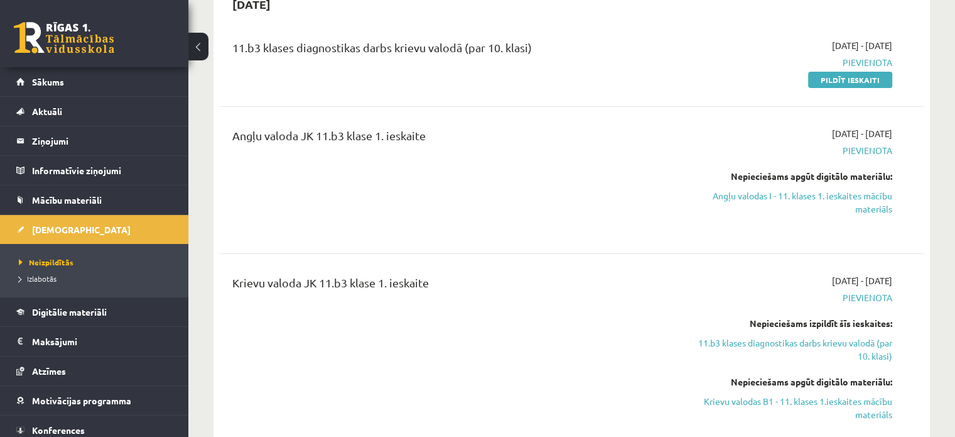
scroll to position [63, 0]
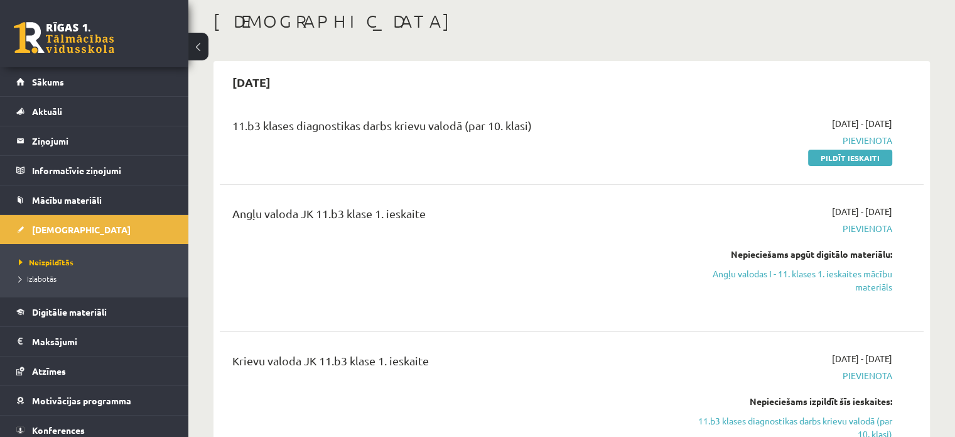
drag, startPoint x: 862, startPoint y: 157, endPoint x: 533, endPoint y: 47, distance: 347.0
click at [862, 157] on link "Pildīt ieskaiti" at bounding box center [850, 157] width 84 height 16
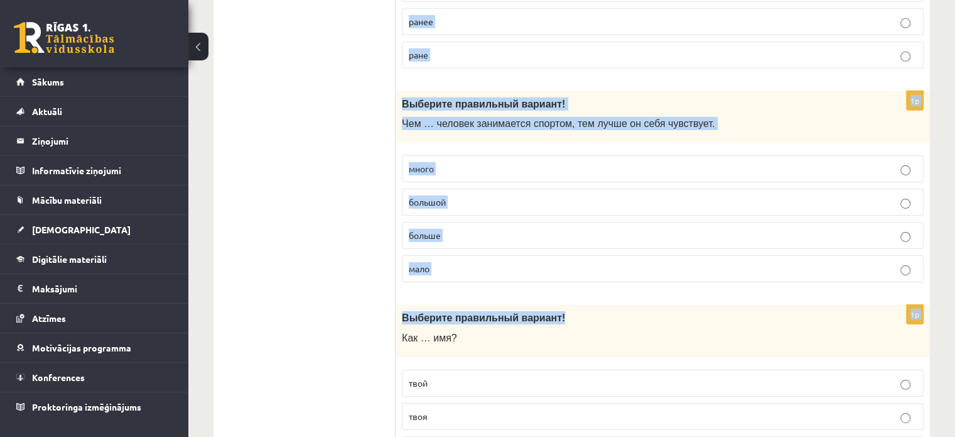
scroll to position [4075, 0]
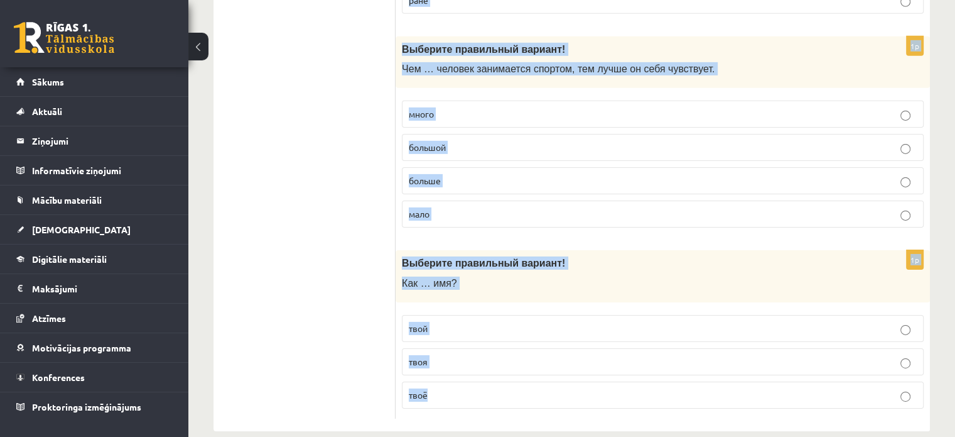
drag, startPoint x: 401, startPoint y: 183, endPoint x: 599, endPoint y: 387, distance: 283.8
copy form "Loremips dolorsitam consectet! Adipi… elitsed… doeius. -te, -in -ut, -la -et, d…"
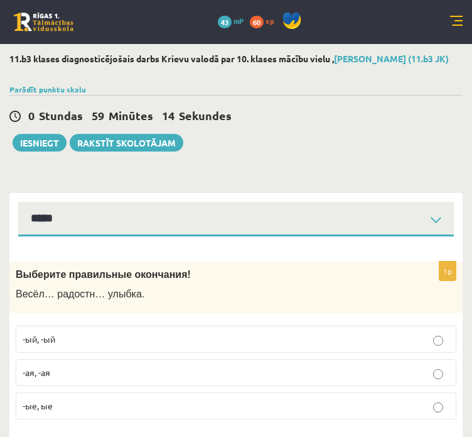
scroll to position [63, 0]
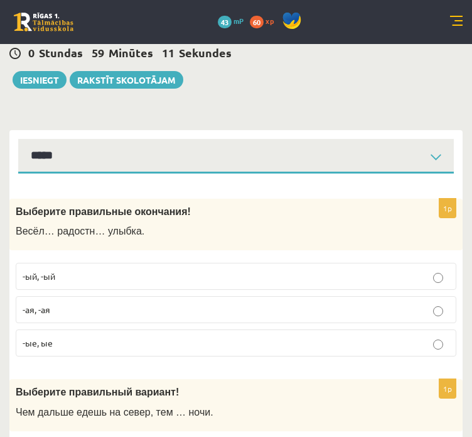
click at [40, 309] on span "-ая, -ая" at bounding box center [37, 308] width 28 height 11
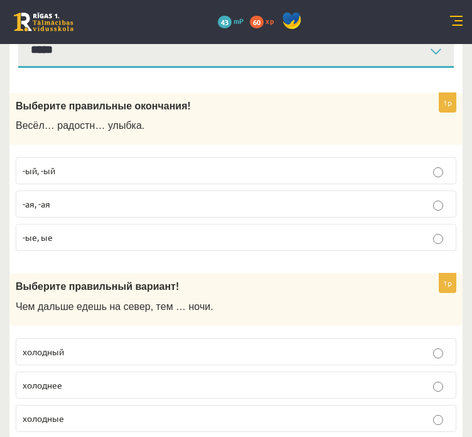
scroll to position [188, 0]
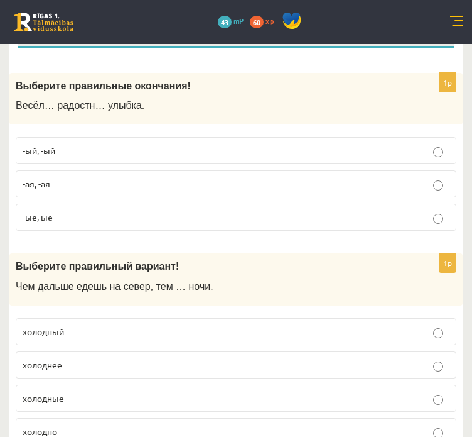
click at [53, 365] on span "холоднее" at bounding box center [43, 364] width 40 height 11
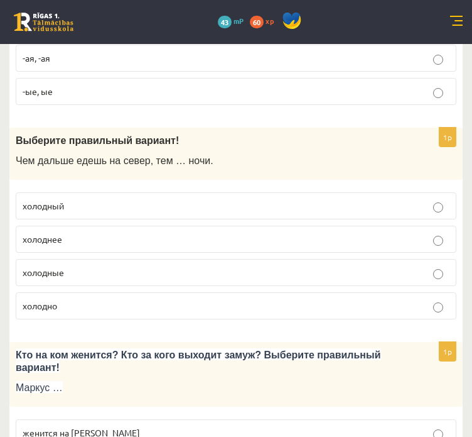
scroll to position [377, 0]
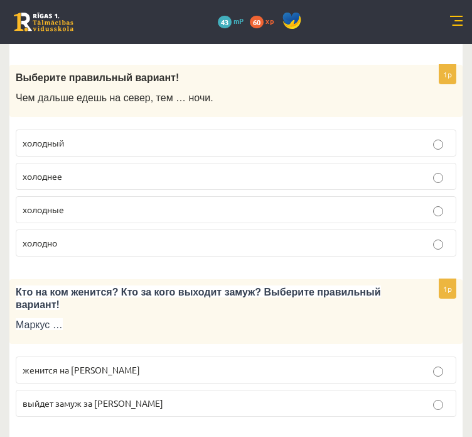
click at [83, 364] on span "женится на [PERSON_NAME]" at bounding box center [81, 369] width 117 height 11
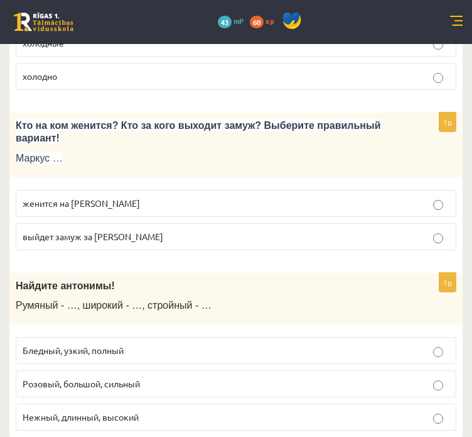
scroll to position [565, 0]
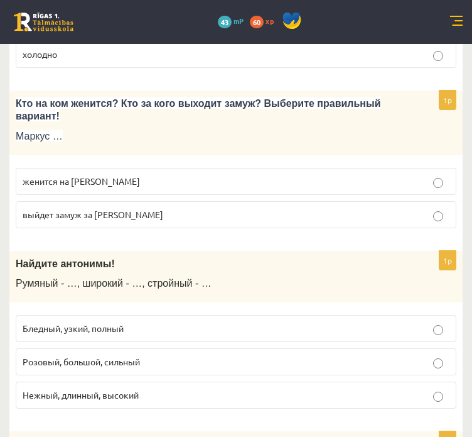
click at [106, 322] on span "Бледный, узкий, полный" at bounding box center [73, 327] width 101 height 11
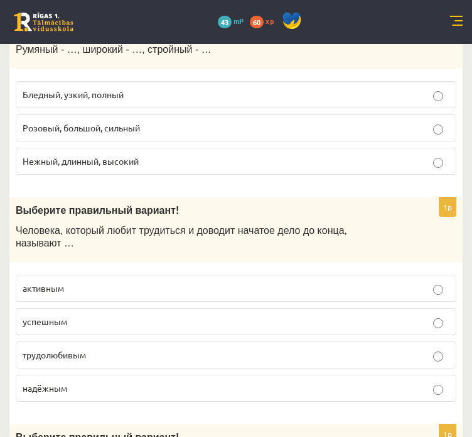
scroll to position [817, 0]
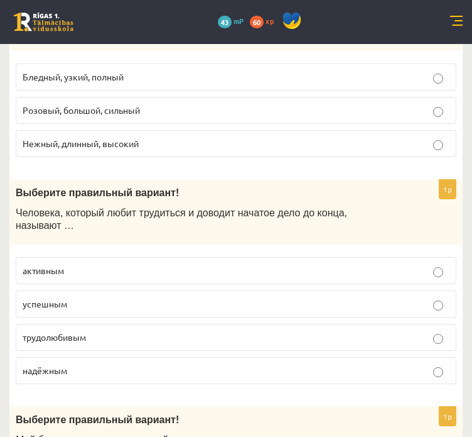
click at [46, 331] on span "трудолюбивым" at bounding box center [54, 336] width 63 height 11
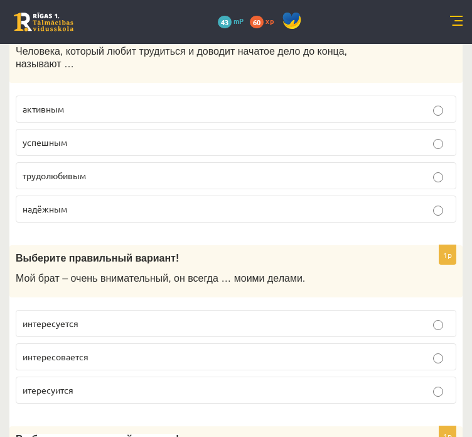
scroll to position [1005, 0]
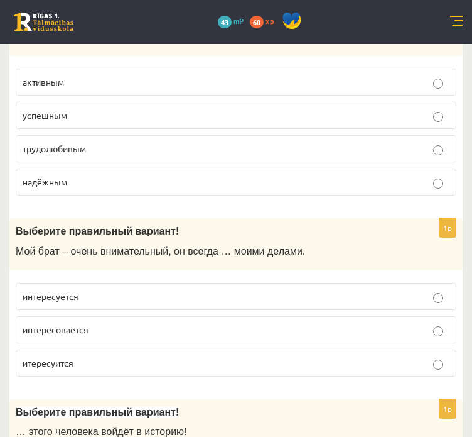
click at [71, 290] on span "интересуется" at bounding box center [51, 295] width 56 height 11
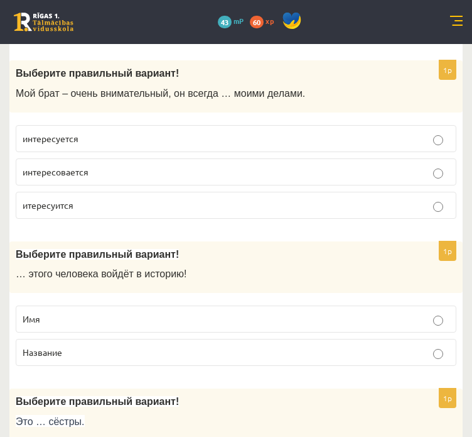
scroll to position [1193, 0]
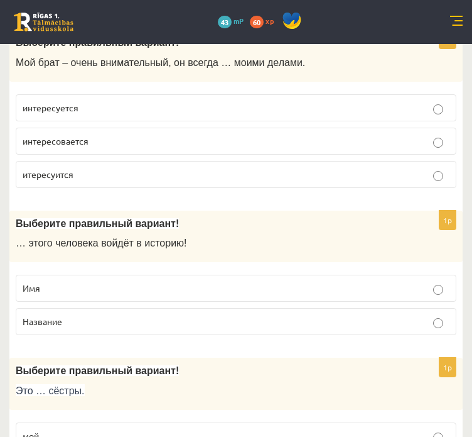
click at [27, 282] on span "Имя" at bounding box center [32, 287] width 18 height 11
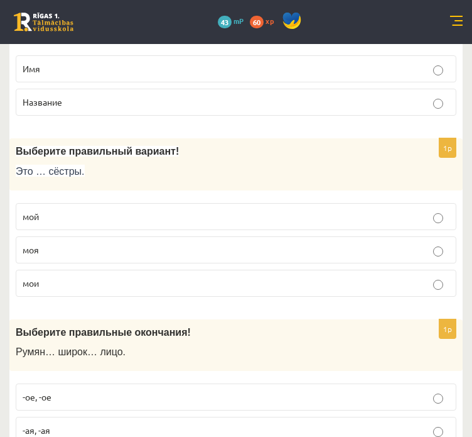
scroll to position [1445, 0]
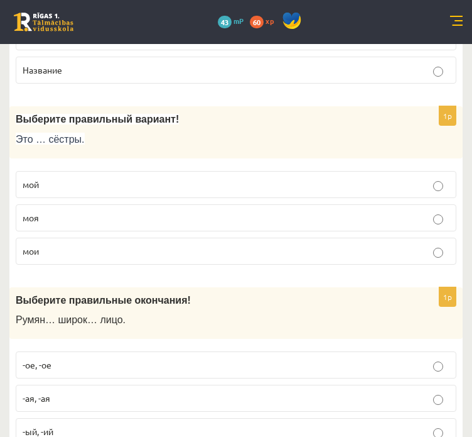
click at [28, 245] on span "мои" at bounding box center [31, 250] width 16 height 11
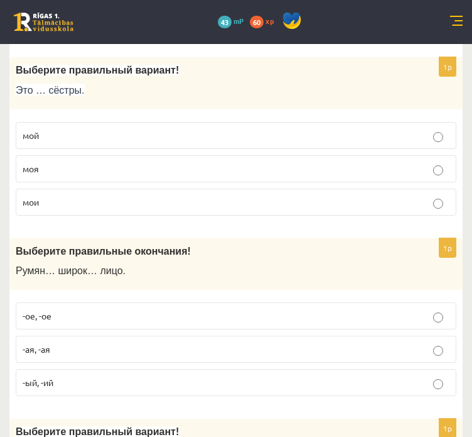
scroll to position [1570, 0]
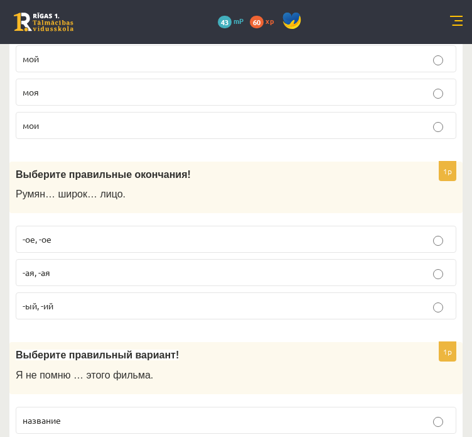
click at [25, 233] on span "-ое, -ое" at bounding box center [37, 238] width 29 height 11
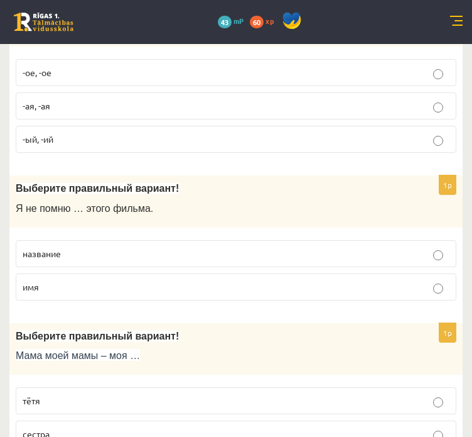
scroll to position [1759, 0]
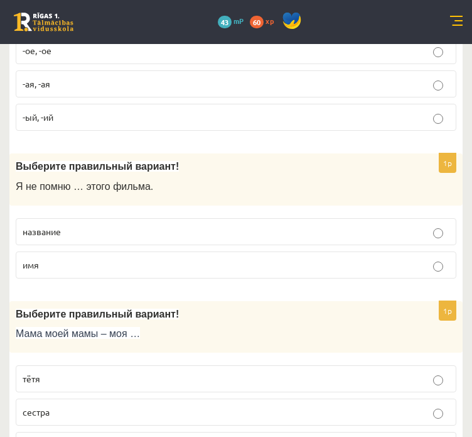
click at [63, 225] on p "название" at bounding box center [236, 231] width 427 height 13
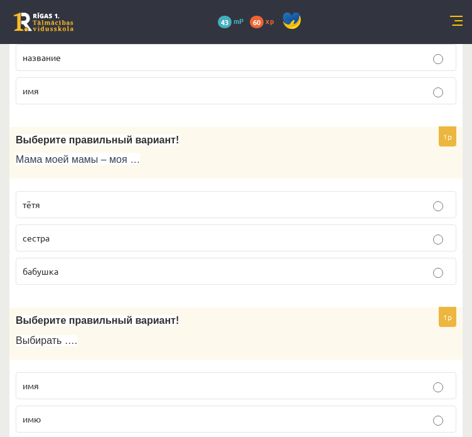
scroll to position [1947, 0]
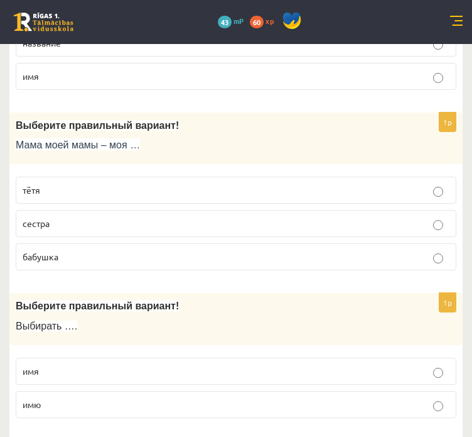
click at [50, 243] on label "бабушка" at bounding box center [236, 256] width 441 height 27
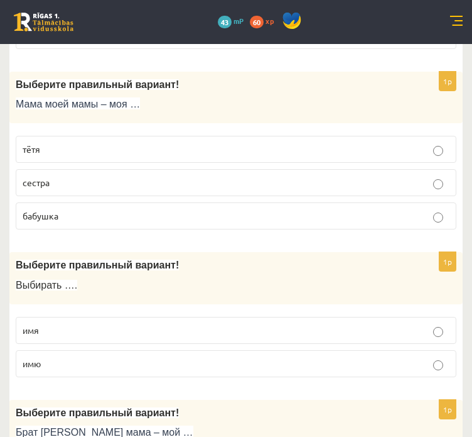
scroll to position [2010, 0]
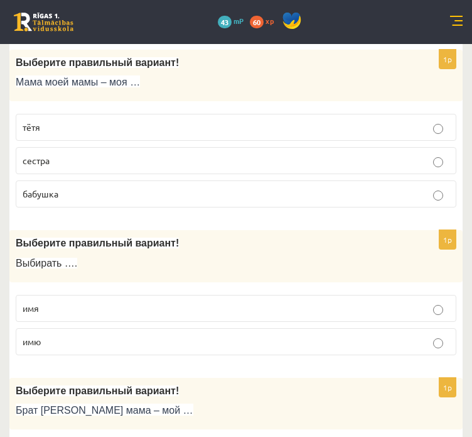
click at [36, 302] on span "имя" at bounding box center [31, 307] width 16 height 11
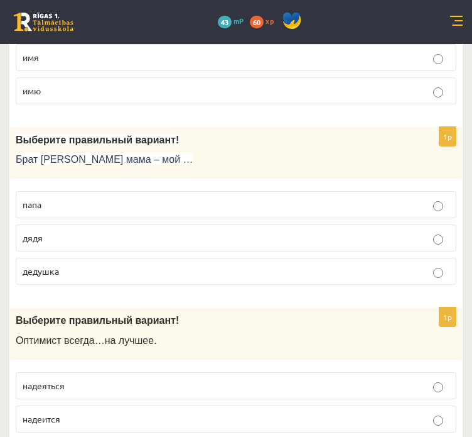
scroll to position [2261, 0]
click at [45, 231] on p "дядя" at bounding box center [236, 237] width 427 height 13
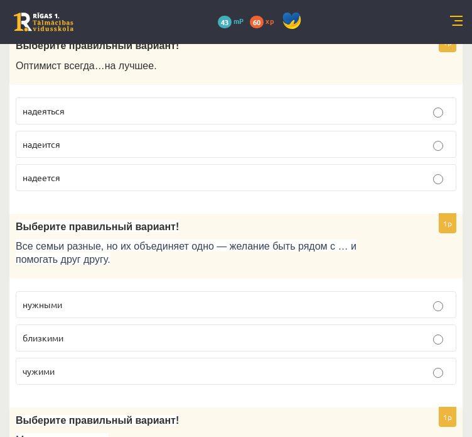
scroll to position [2575, 0]
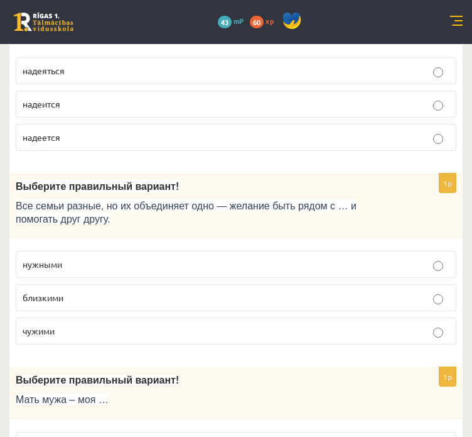
click at [55, 291] on span "близкими" at bounding box center [43, 296] width 41 height 11
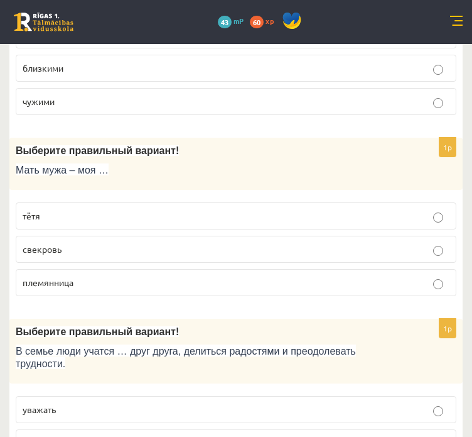
scroll to position [2827, 0]
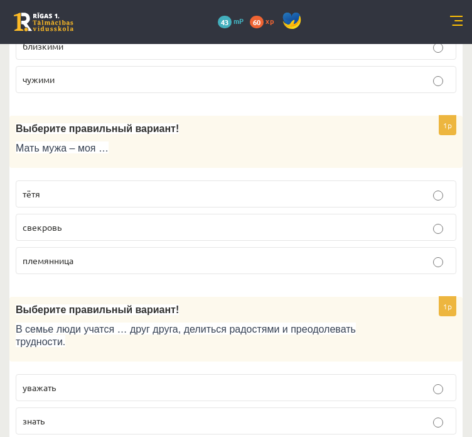
click at [41, 221] on span "свекровь" at bounding box center [42, 226] width 39 height 11
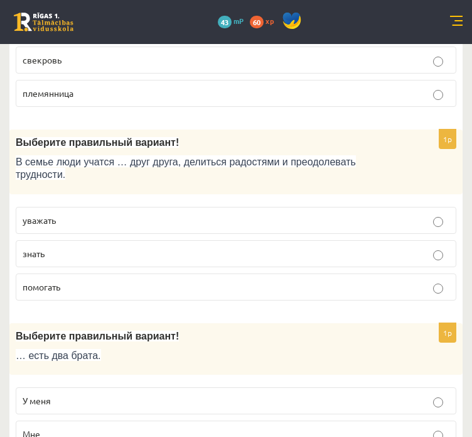
scroll to position [3015, 0]
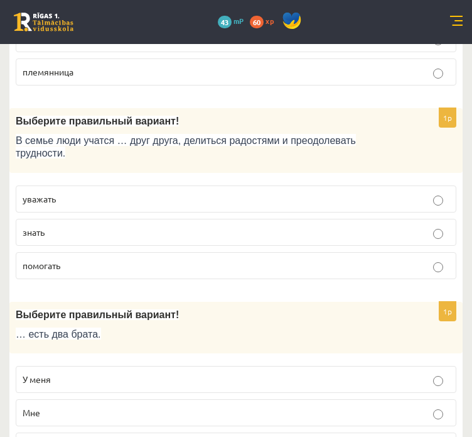
click at [48, 193] on span "уважать" at bounding box center [39, 198] width 33 height 11
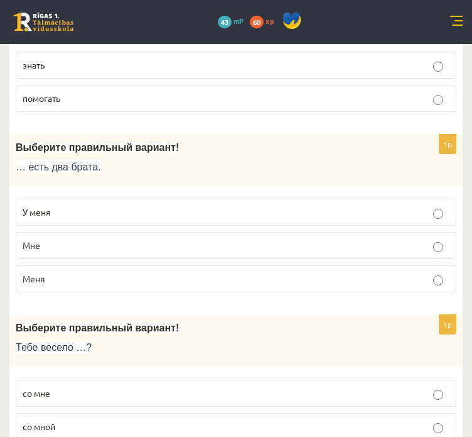
scroll to position [3203, 0]
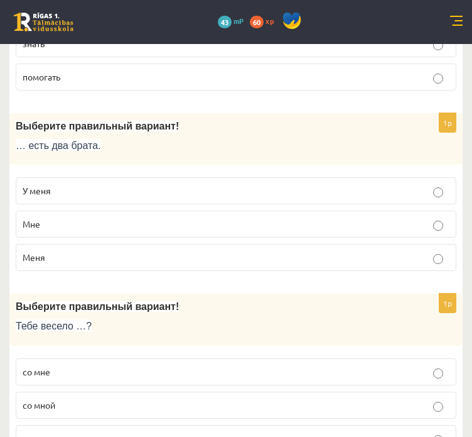
click at [33, 185] on span "У меня" at bounding box center [37, 190] width 28 height 11
click at [38, 399] on span "со мной" at bounding box center [39, 404] width 33 height 11
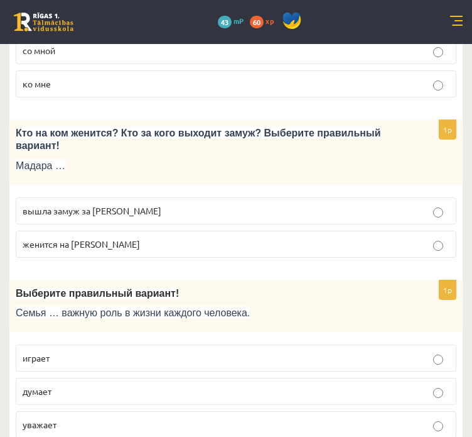
scroll to position [3580, 0]
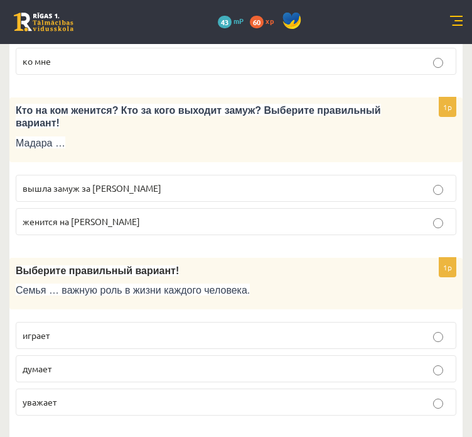
click at [69, 182] on span "вышла замуж за [PERSON_NAME]" at bounding box center [92, 187] width 139 height 11
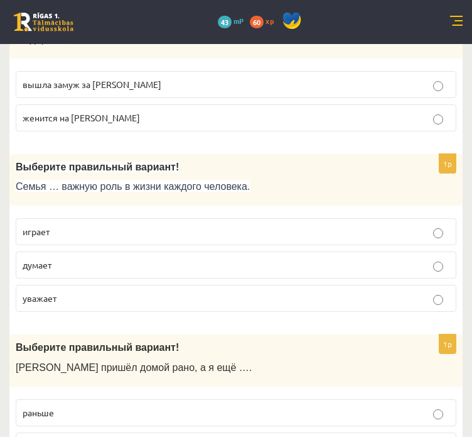
scroll to position [3706, 0]
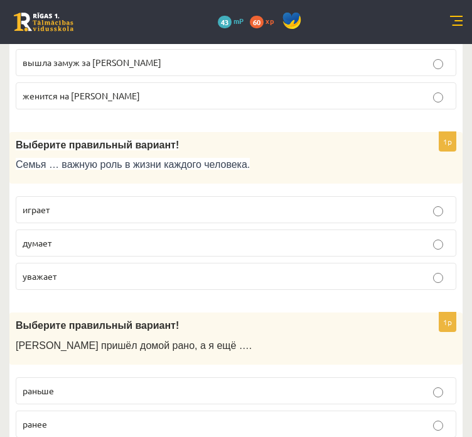
click at [57, 203] on p "играет" at bounding box center [236, 209] width 427 height 13
drag, startPoint x: 111, startPoint y: 266, endPoint x: 80, endPoint y: 256, distance: 32.4
click at [80, 320] on span "Выберите правильный вариант!" at bounding box center [97, 325] width 163 height 11
click at [33, 384] on span "раньше" at bounding box center [38, 389] width 31 height 11
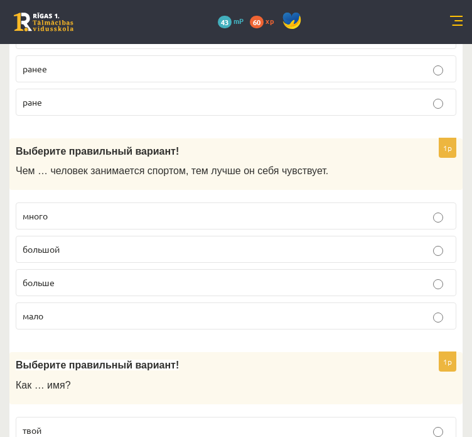
scroll to position [4083, 0]
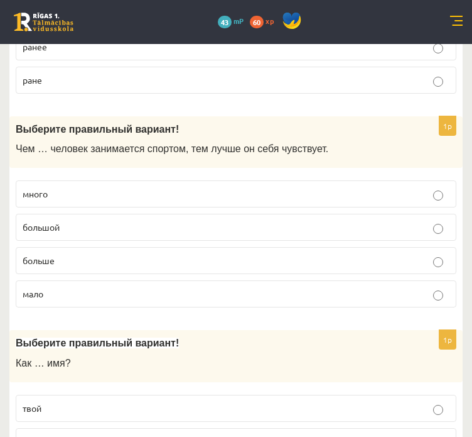
click at [46, 254] on span "больше" at bounding box center [39, 259] width 32 height 11
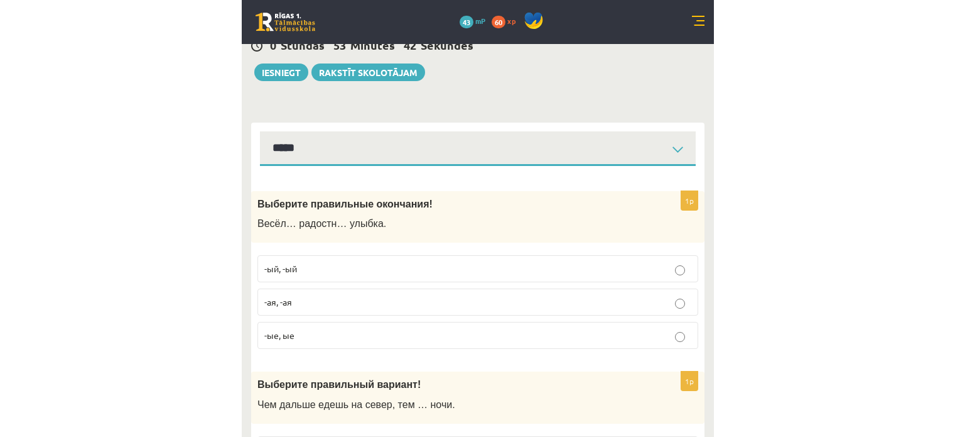
scroll to position [0, 0]
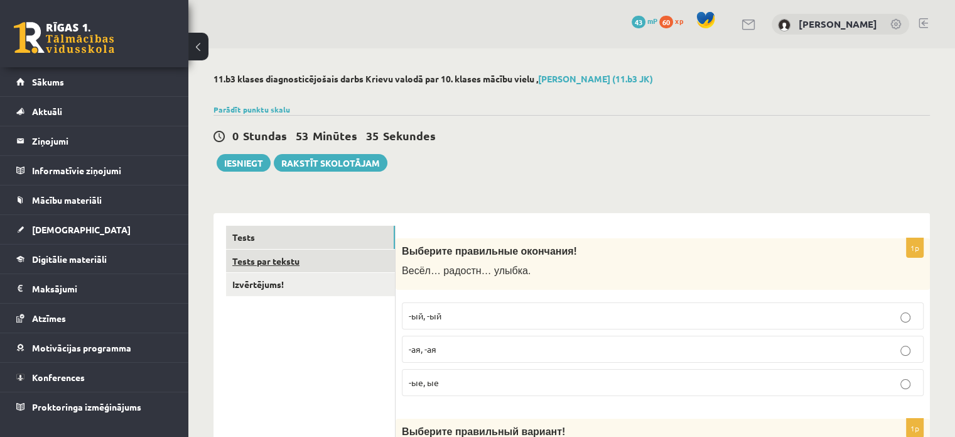
click at [256, 264] on link "Tests par tekstu" at bounding box center [310, 260] width 169 height 23
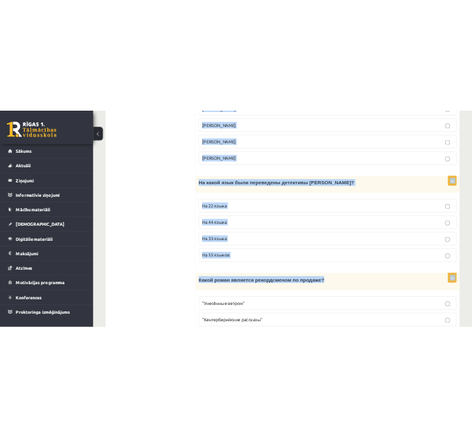
scroll to position [1256, 0]
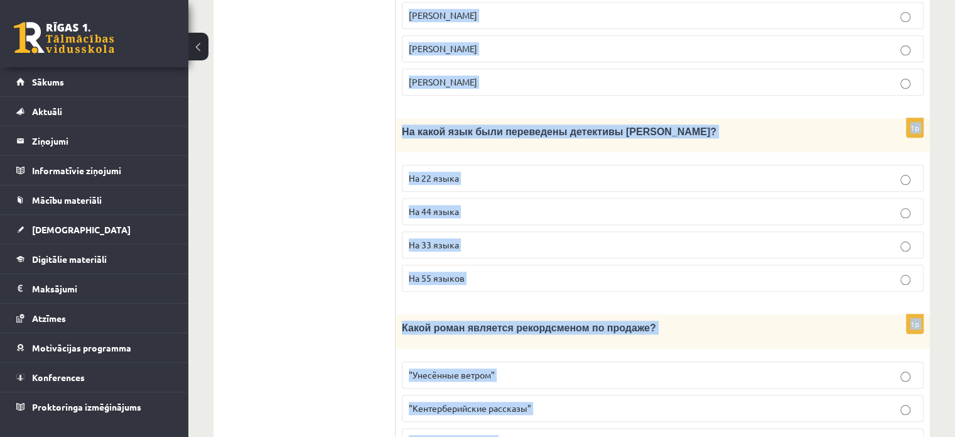
drag, startPoint x: 405, startPoint y: 230, endPoint x: 896, endPoint y: 435, distance: 533.0
copy form "Прочитайте текст «Интересные факты о книгах», выберите правильный вариант! Инте…"
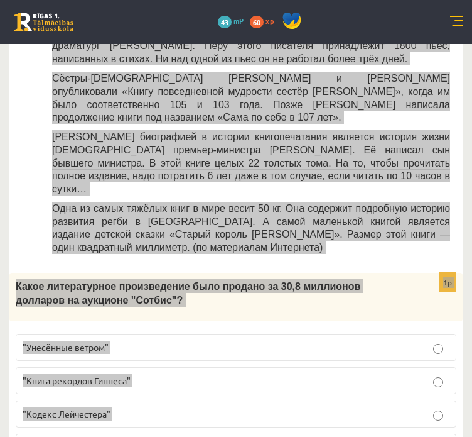
scroll to position [565, 0]
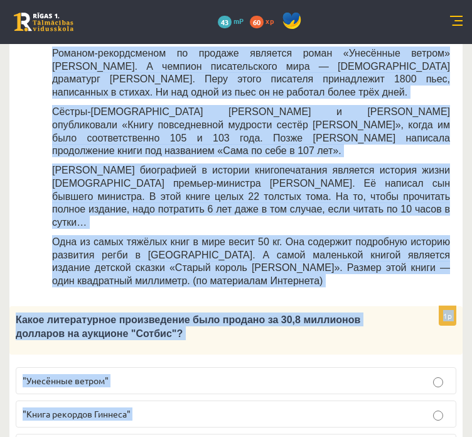
click at [72, 236] on span "Одна из самых тяжёлых книг в мире весит 50 кг. Она содержит подробную историю р…" at bounding box center [251, 261] width 398 height 50
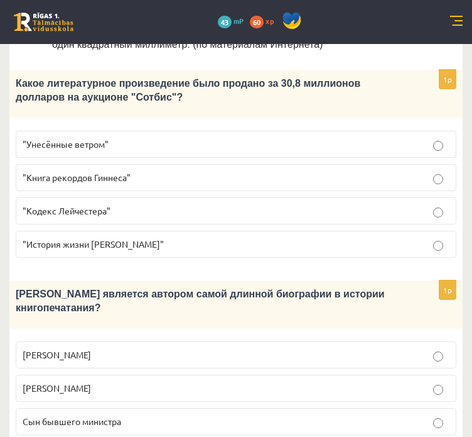
scroll to position [879, 0]
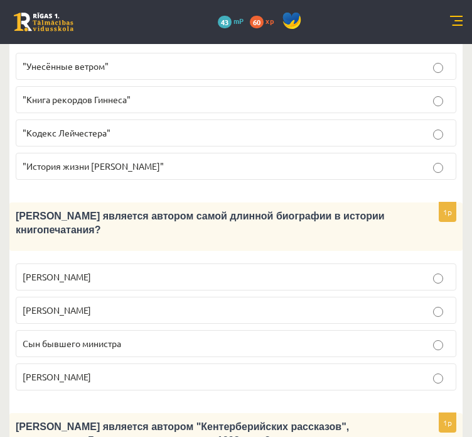
click at [75, 337] on span "Сын бывшего министра" at bounding box center [72, 342] width 99 height 11
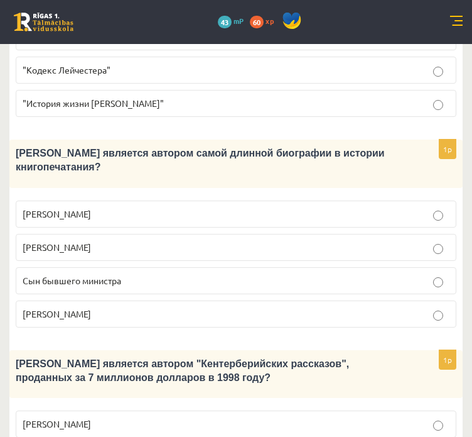
scroll to position [1005, 0]
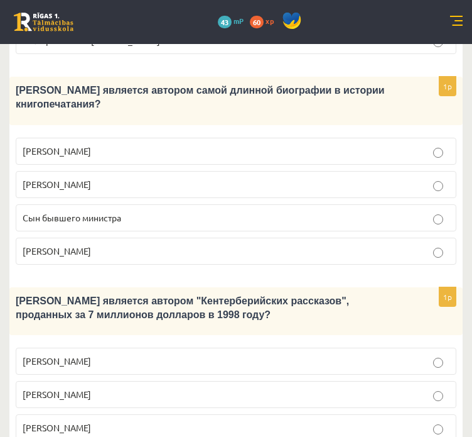
click at [57, 421] on span "[PERSON_NAME]" at bounding box center [57, 426] width 68 height 11
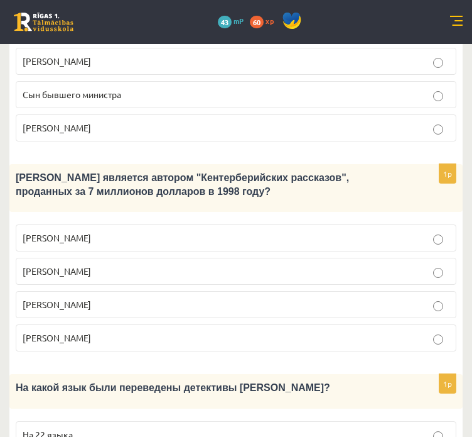
scroll to position [1131, 0]
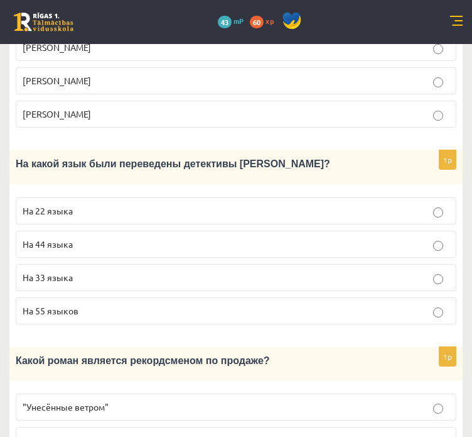
scroll to position [1369, 0]
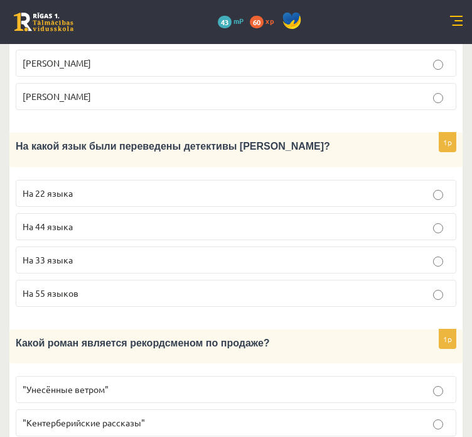
click at [101, 383] on span ""Унесённые ветром"" at bounding box center [66, 388] width 86 height 11
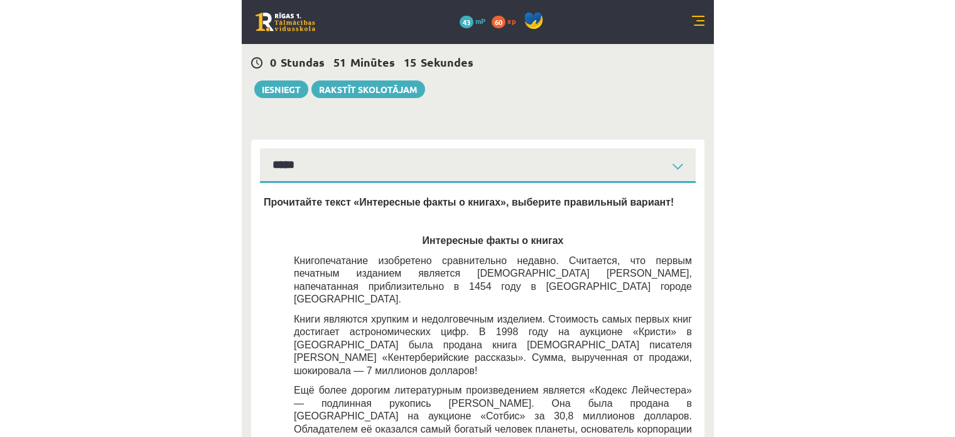
scroll to position [0, 0]
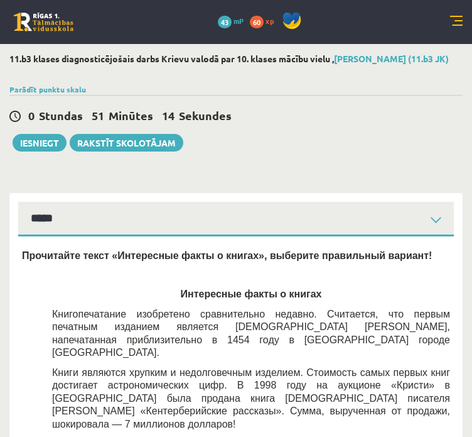
click at [460, 17] on link at bounding box center [456, 22] width 13 height 13
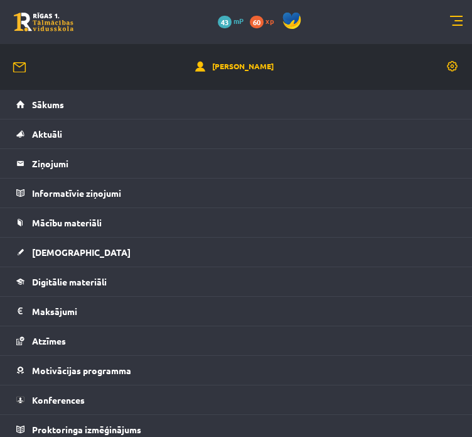
click at [459, 17] on link at bounding box center [456, 22] width 13 height 13
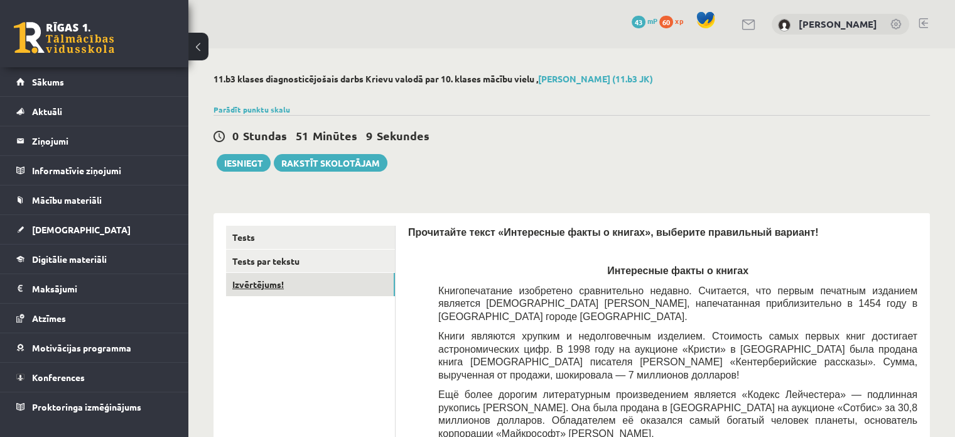
click at [293, 289] on link "Izvērtējums!" at bounding box center [310, 284] width 169 height 23
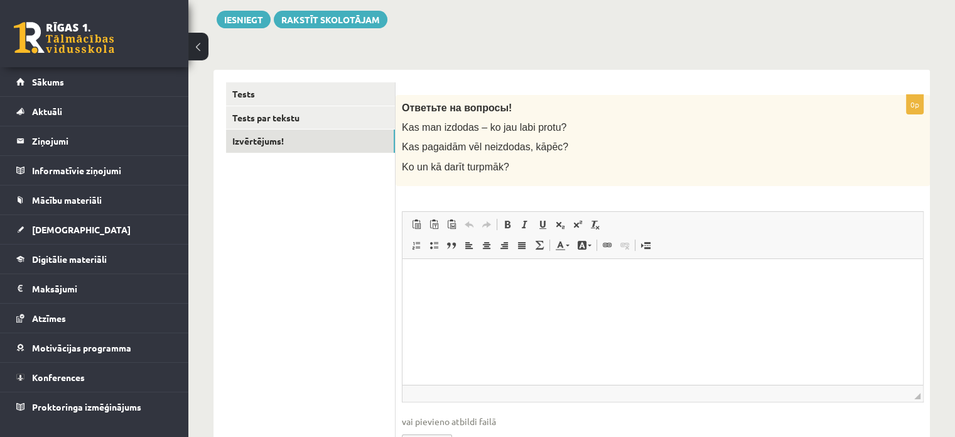
scroll to position [90, 0]
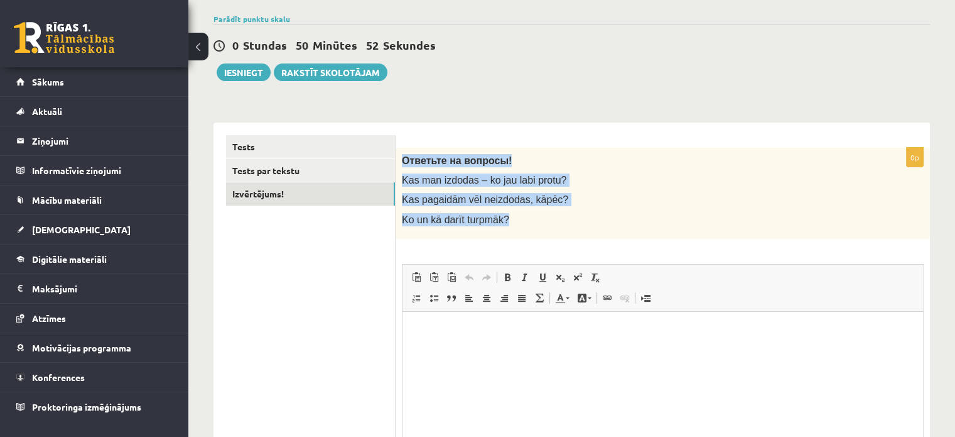
drag, startPoint x: 401, startPoint y: 150, endPoint x: 626, endPoint y: 222, distance: 236.0
click at [624, 223] on div "Ответьте на вопросы! Kas man izdodas – ko jau labi protu? Kas pagaidām vēl neiz…" at bounding box center [663, 193] width 535 height 91
copy div "Ответьте на вопросы! Kas man izdodas – ko jau labi protu? Kas pagaidām vēl neiz…"
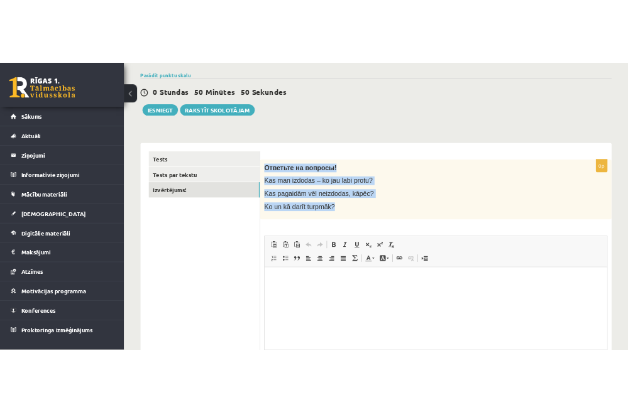
scroll to position [101, 0]
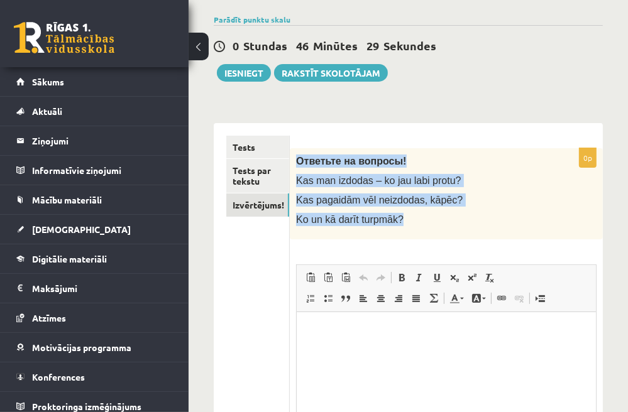
click at [393, 111] on div "**********" at bounding box center [408, 325] width 389 height 428
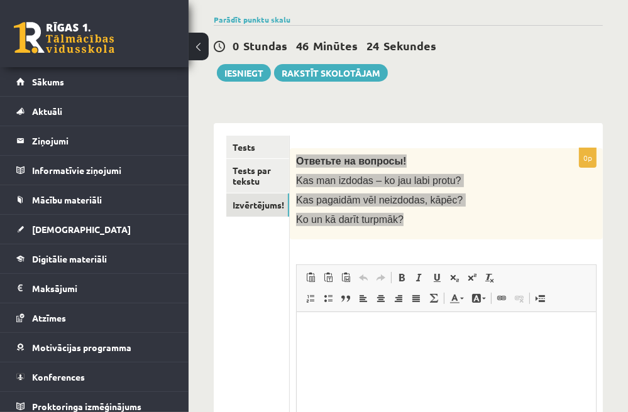
click at [404, 324] on p "Editor, wiswyg-editor-user-answer-47363996563840" at bounding box center [446, 330] width 274 height 13
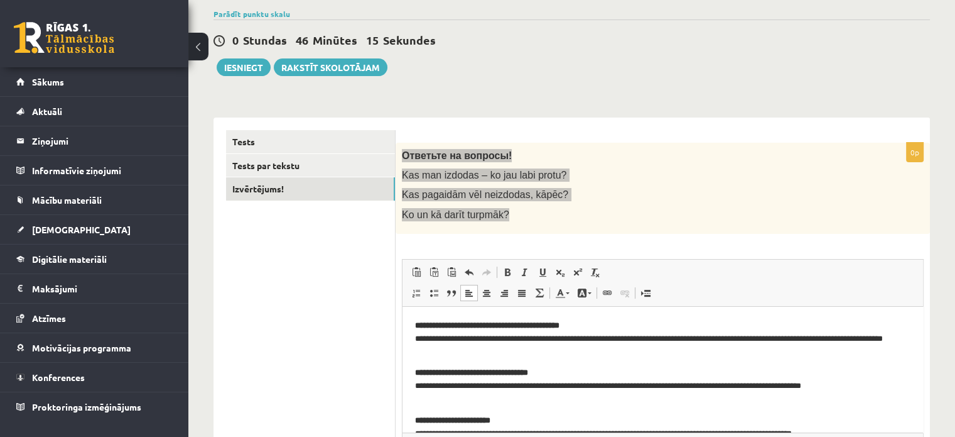
scroll to position [216, 0]
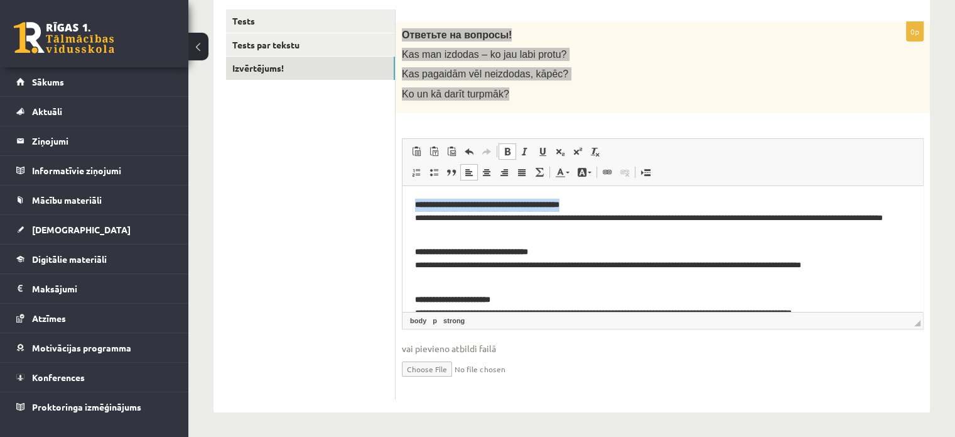
drag, startPoint x: 410, startPoint y: 204, endPoint x: 727, endPoint y: 204, distance: 316.6
click at [728, 207] on html "**********" at bounding box center [663, 264] width 521 height 159
click at [580, 168] on span at bounding box center [582, 172] width 10 height 10
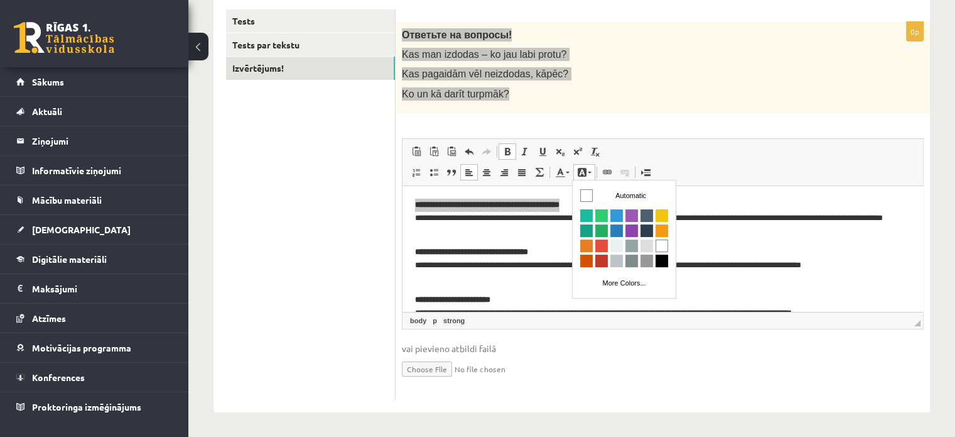
scroll to position [0, 0]
click at [580, 168] on span at bounding box center [582, 172] width 10 height 10
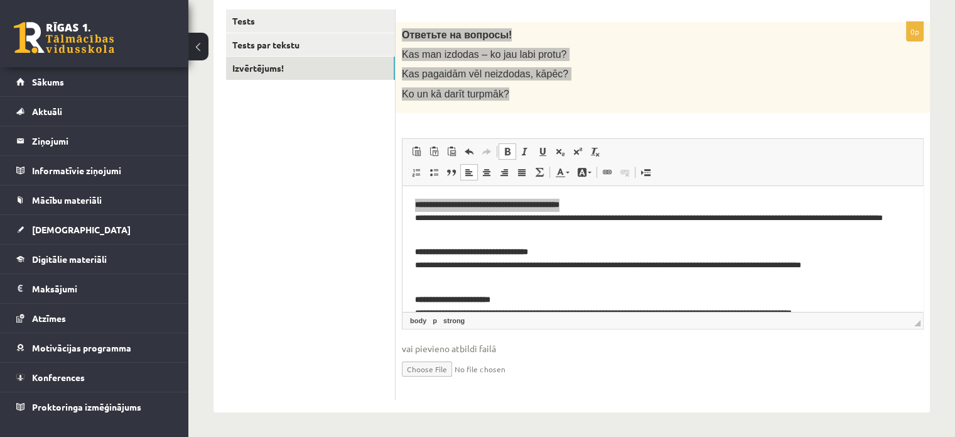
click at [506, 148] on span at bounding box center [508, 151] width 10 height 10
click at [654, 195] on html "**********" at bounding box center [663, 264] width 521 height 159
click at [638, 200] on p "**********" at bounding box center [658, 217] width 486 height 39
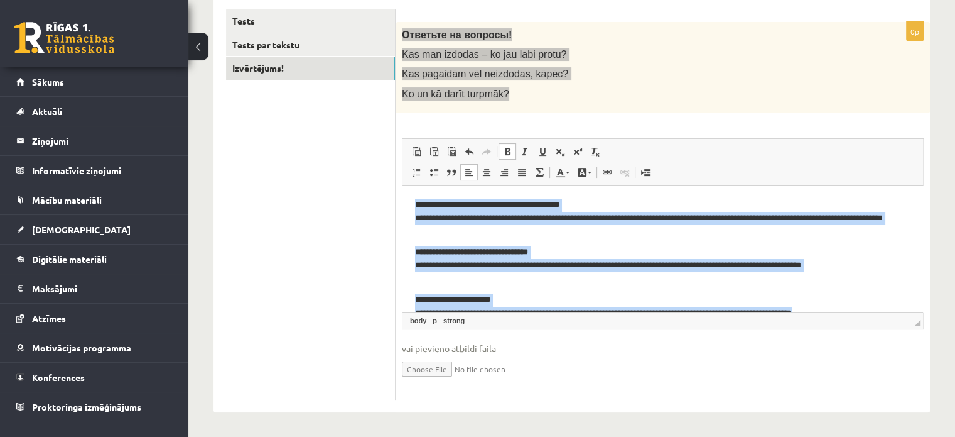
drag, startPoint x: 506, startPoint y: 291, endPoint x: 805, endPoint y: 369, distance: 309.1
click at [403, 185] on html "**********" at bounding box center [663, 264] width 521 height 159
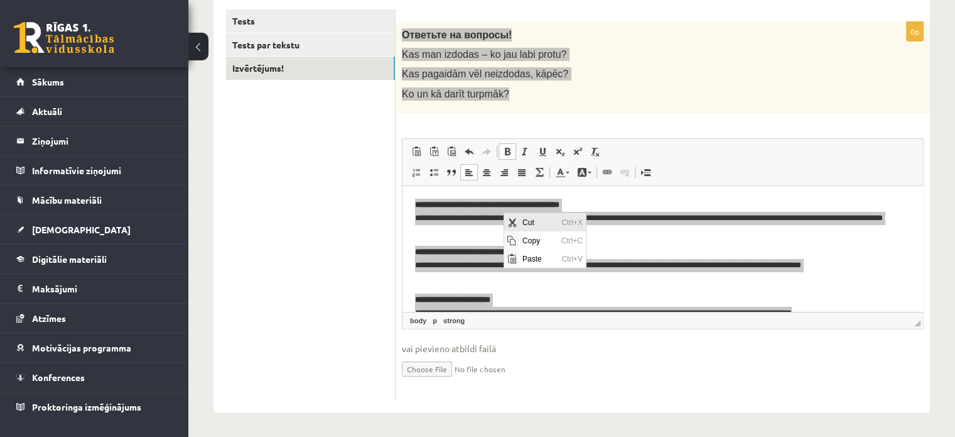
click at [530, 222] on span "Cut" at bounding box center [538, 222] width 39 height 18
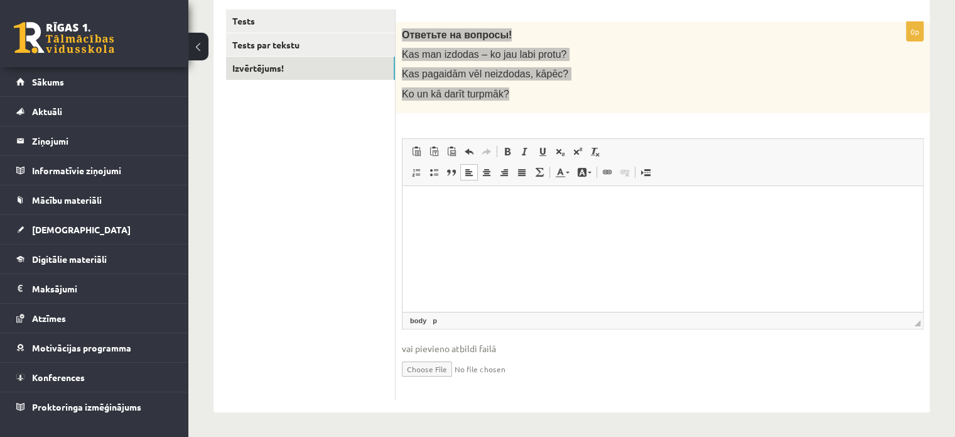
drag, startPoint x: 413, startPoint y: 203, endPoint x: 664, endPoint y: 217, distance: 251.0
drag, startPoint x: 664, startPoint y: 217, endPoint x: 420, endPoint y: 199, distance: 244.4
click at [420, 199] on p "Editor, wiswyg-editor-user-answer-47363996563840" at bounding box center [663, 204] width 496 height 13
click at [421, 199] on p "Editor, wiswyg-editor-user-answer-47363996563840" at bounding box center [663, 204] width 496 height 13
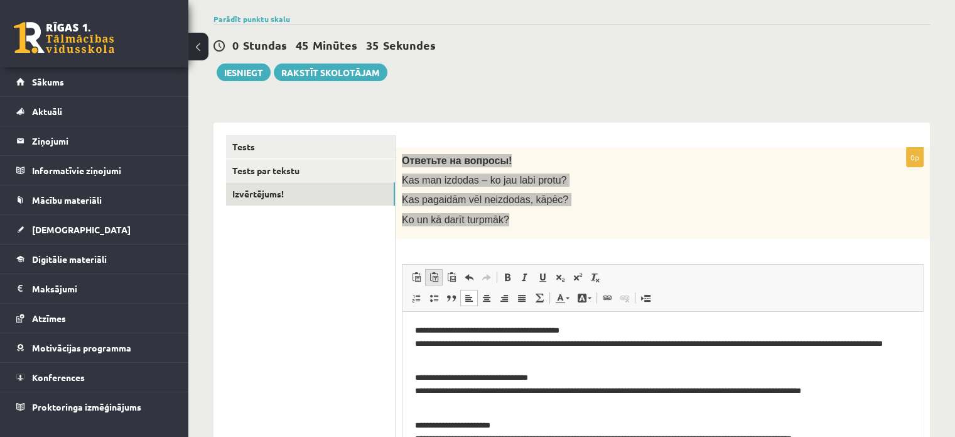
scroll to position [153, 0]
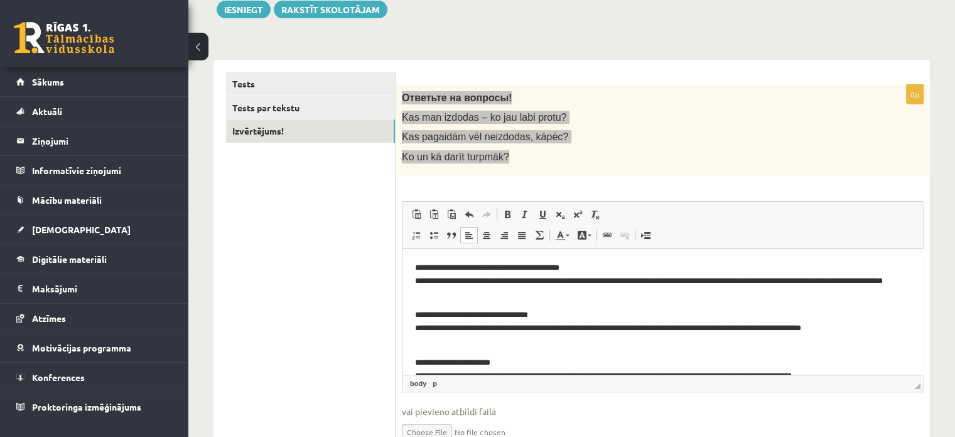
click at [427, 305] on body "**********" at bounding box center [663, 328] width 496 height 134
drag, startPoint x: 622, startPoint y: 264, endPoint x: 367, endPoint y: 247, distance: 255.6
click at [403, 248] on html "**********" at bounding box center [663, 327] width 521 height 159
click at [416, 285] on p "**********" at bounding box center [658, 280] width 486 height 39
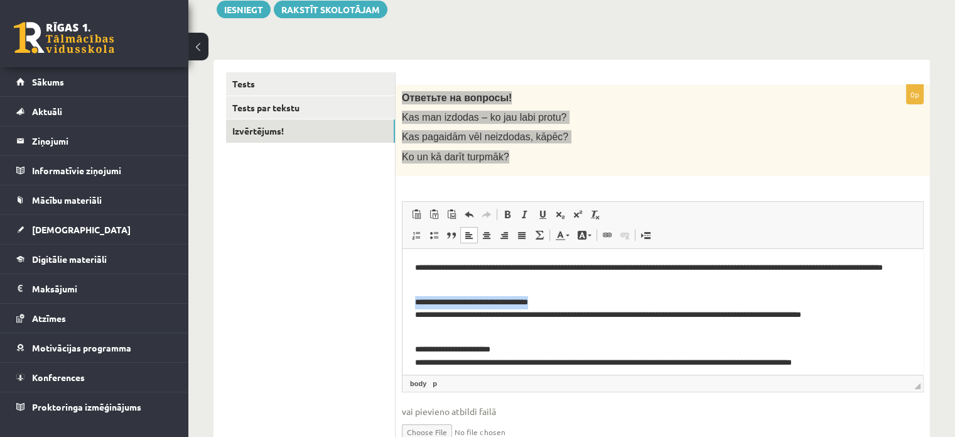
drag, startPoint x: 573, startPoint y: 302, endPoint x: 772, endPoint y: 538, distance: 309.0
click at [403, 290] on html "**********" at bounding box center [663, 321] width 521 height 146
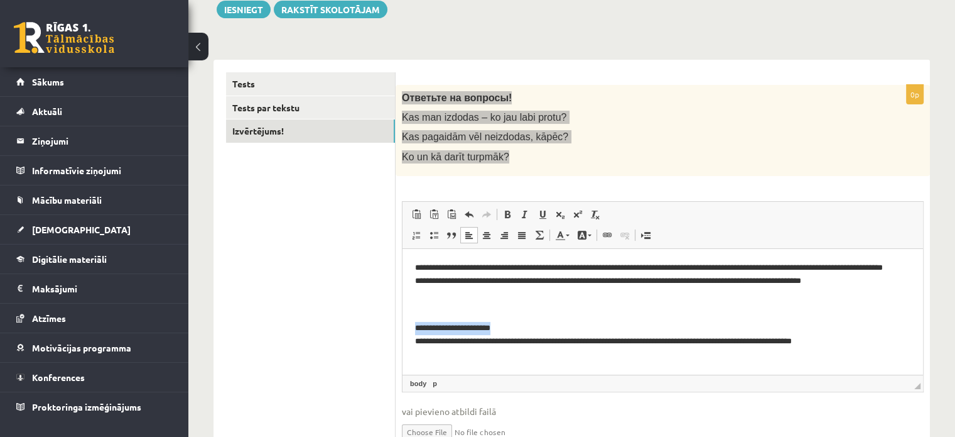
drag, startPoint x: 520, startPoint y: 324, endPoint x: 401, endPoint y: 329, distance: 119.4
click at [403, 329] on html "**********" at bounding box center [663, 304] width 521 height 112
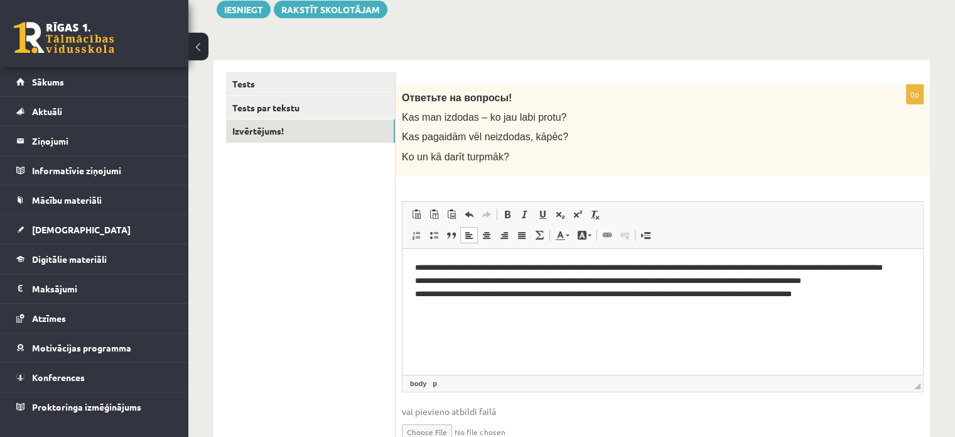
click at [322, 310] on ul "Tests Tests par tekstu Izvērtējums!" at bounding box center [311, 267] width 170 height 390
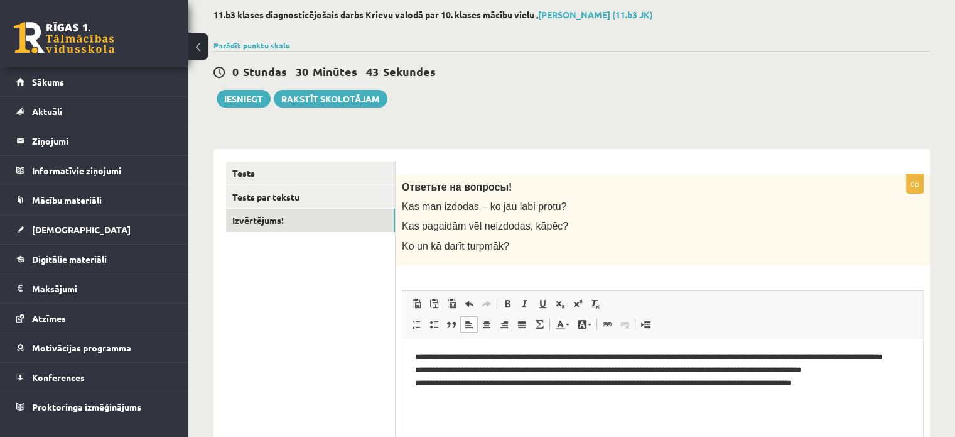
scroll to position [0, 0]
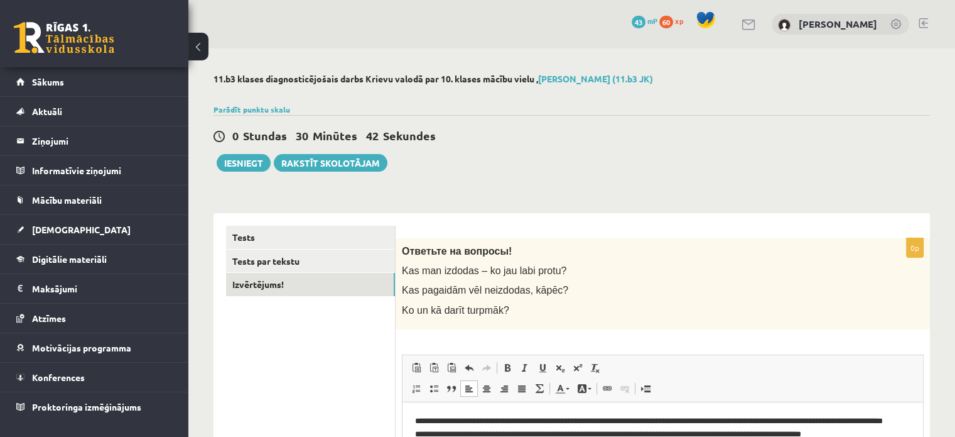
click at [564, 193] on div "11.b3 klases diagnosticējošais darbs Krievu valodā par 10. klases mācību vielu …" at bounding box center [571, 350] width 767 height 605
click at [243, 169] on button "Iesniegt" at bounding box center [244, 163] width 54 height 18
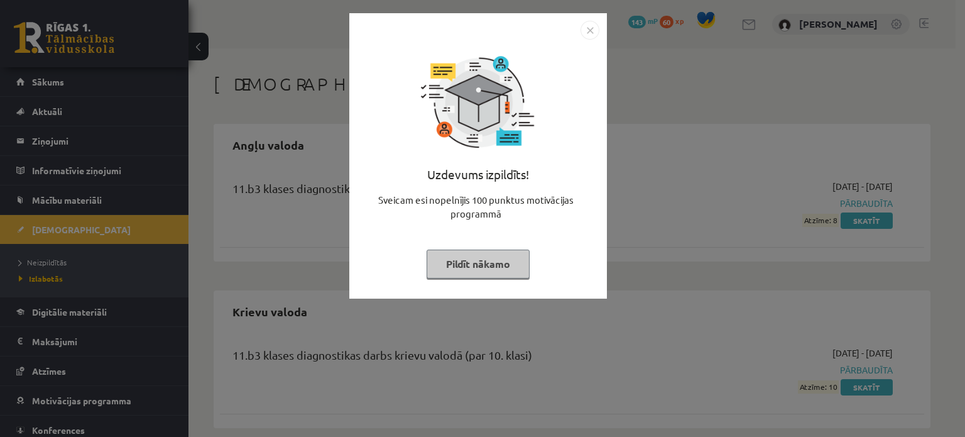
click at [445, 253] on button "Pildīt nākamo" at bounding box center [478, 263] width 103 height 29
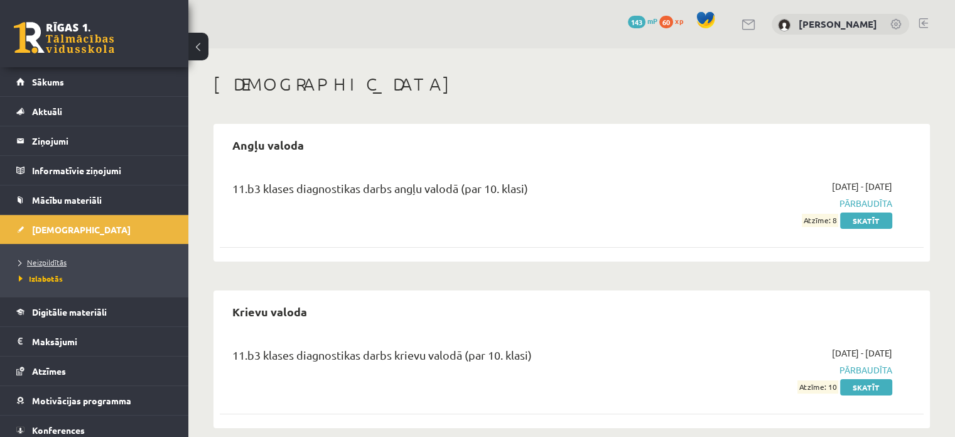
click at [67, 261] on link "Neizpildītās" at bounding box center [97, 261] width 157 height 11
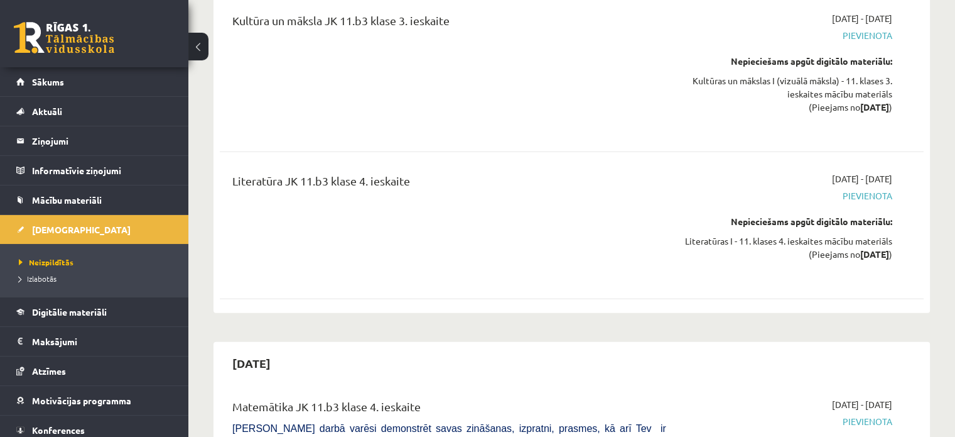
scroll to position [8605, 0]
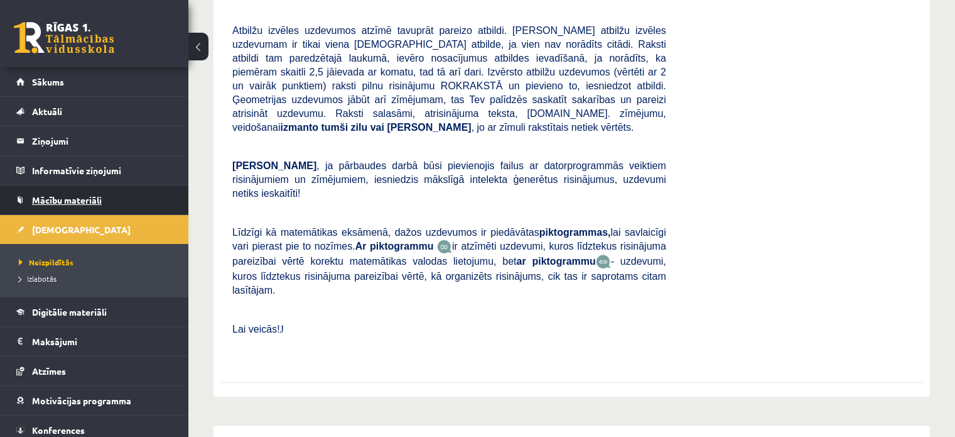
click at [85, 198] on span "Mācību materiāli" at bounding box center [67, 199] width 70 height 11
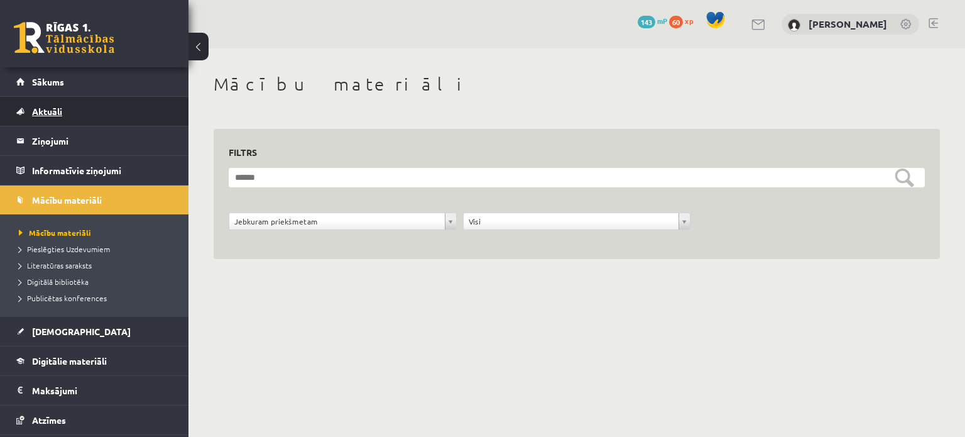
click at [65, 111] on link "Aktuāli" at bounding box center [94, 111] width 156 height 29
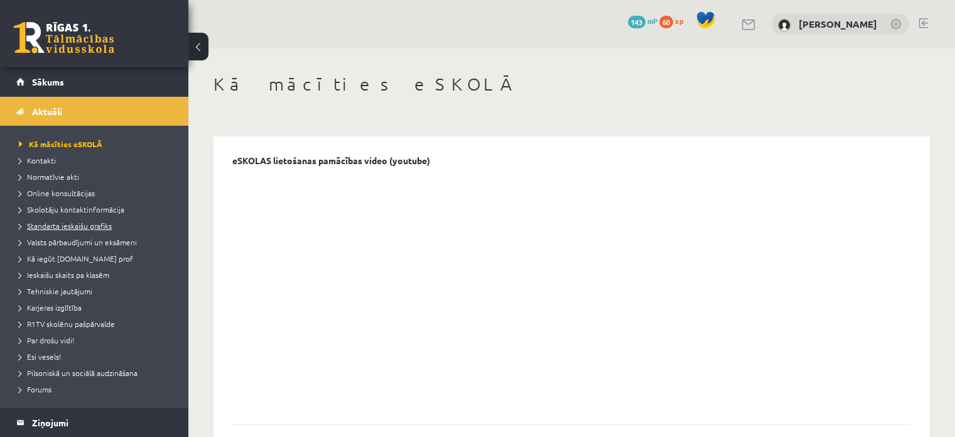
click at [58, 228] on span "Standarta ieskaišu grafiks" at bounding box center [65, 225] width 93 height 10
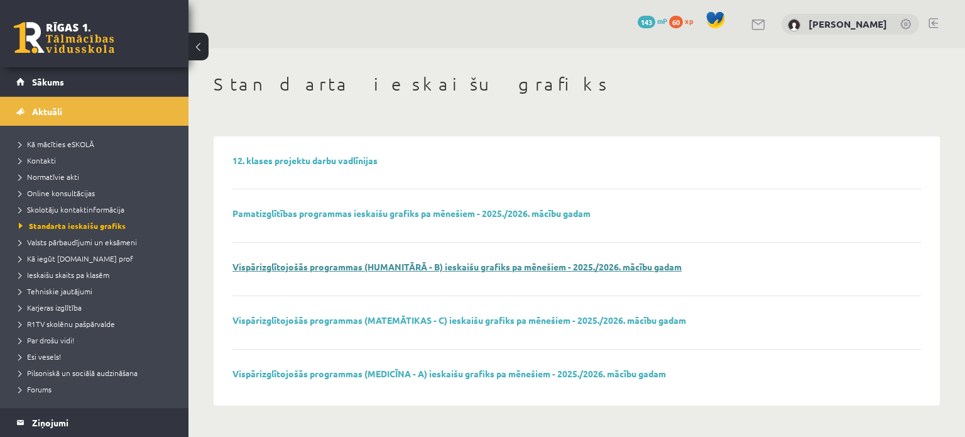
click at [308, 264] on link "Vispārizglītojošās programmas (HUMANITĀRĀ - B) ieskaišu grafiks pa mēnešiem - 2…" at bounding box center [456, 266] width 449 height 11
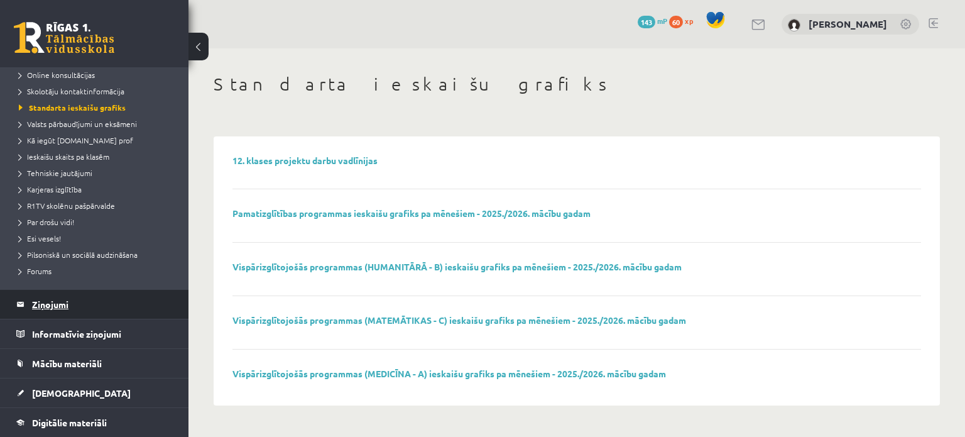
scroll to position [126, 0]
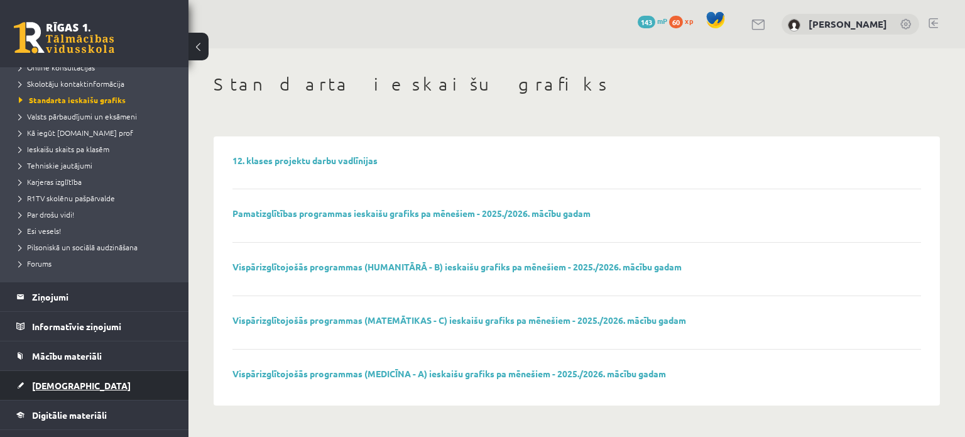
click at [53, 373] on link "[DEMOGRAPHIC_DATA]" at bounding box center [94, 385] width 156 height 29
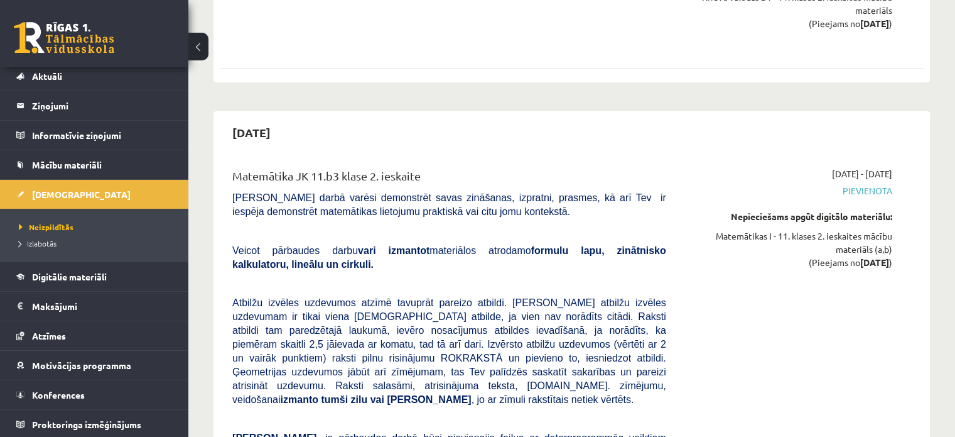
scroll to position [5025, 0]
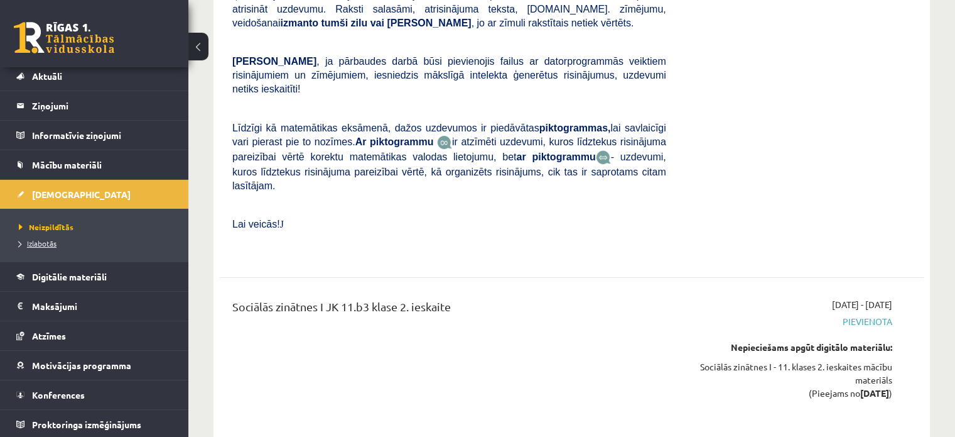
click at [49, 244] on span "Izlabotās" at bounding box center [38, 243] width 38 height 10
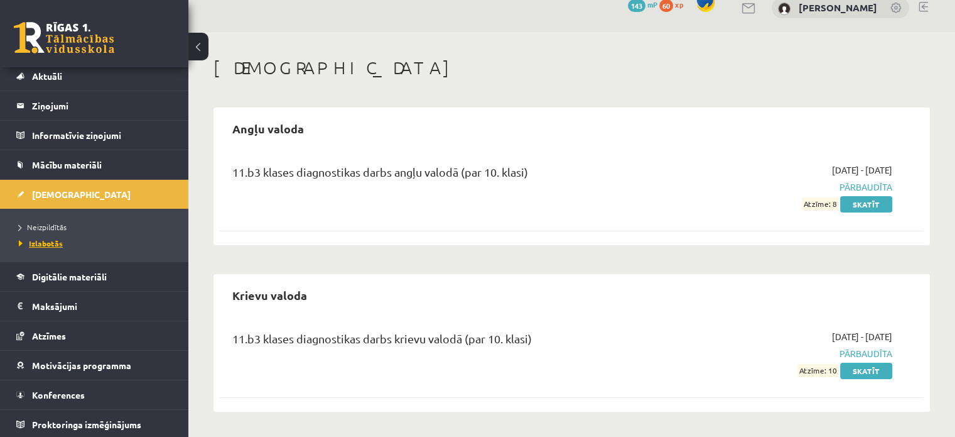
scroll to position [15, 0]
click at [874, 354] on span "Pārbaudīta" at bounding box center [788, 354] width 207 height 13
click at [874, 369] on link "Skatīt" at bounding box center [866, 372] width 52 height 16
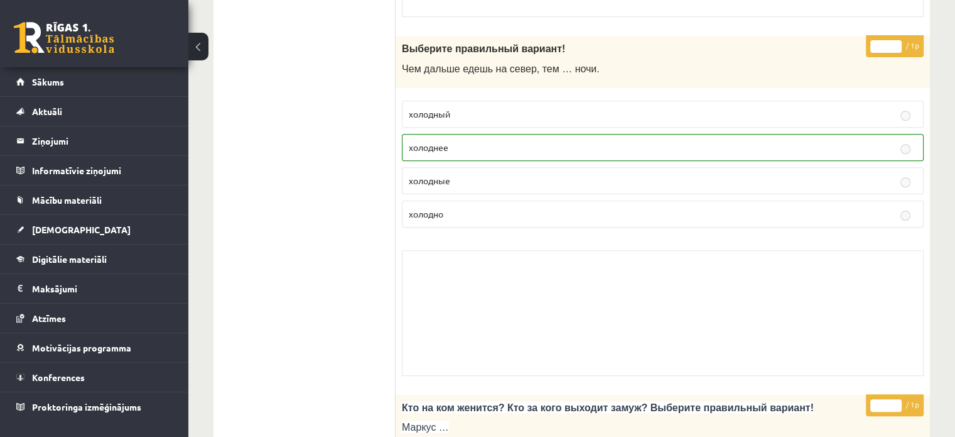
scroll to position [126, 0]
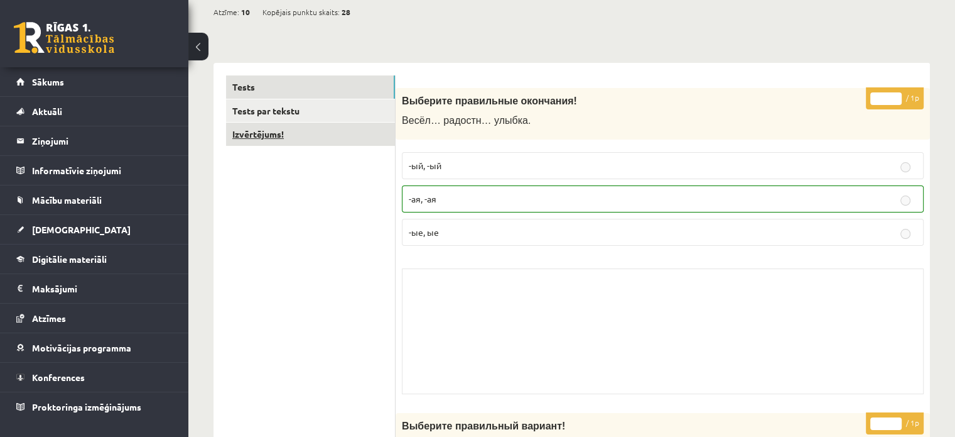
click at [273, 141] on link "Izvērtējums!" at bounding box center [310, 133] width 169 height 23
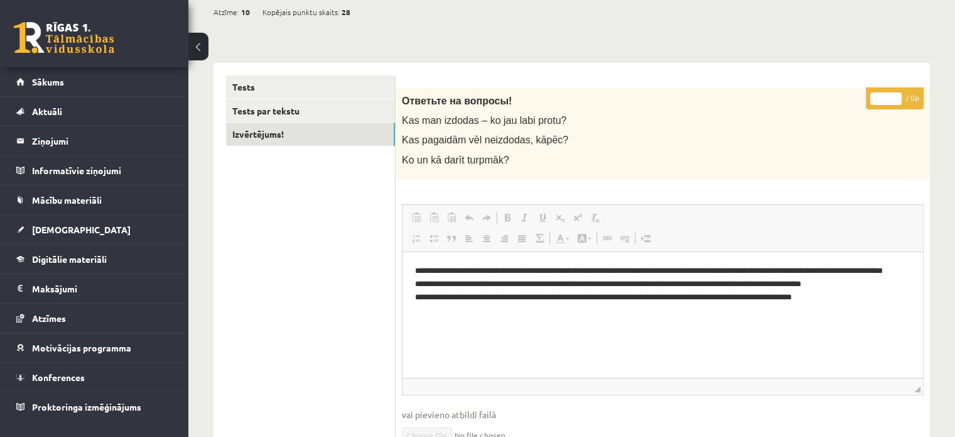
scroll to position [0, 0]
click at [289, 117] on link "Tests par tekstu" at bounding box center [310, 110] width 169 height 23
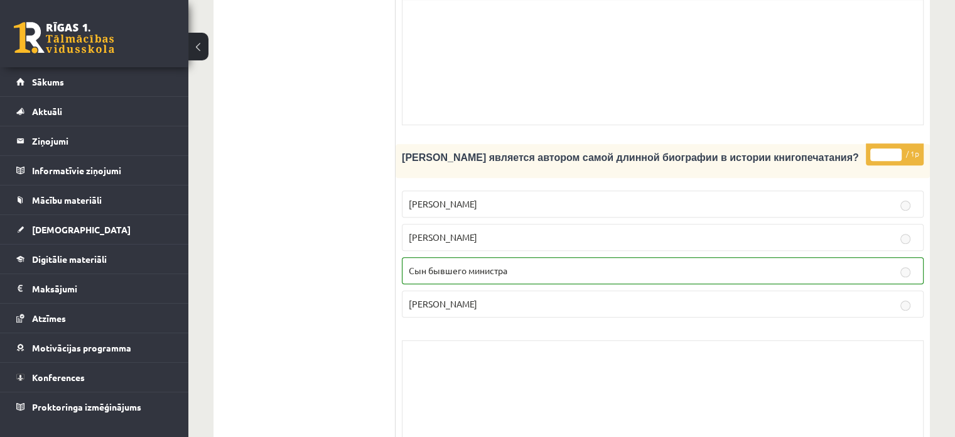
scroll to position [1005, 0]
